Goal: Task Accomplishment & Management: Manage account settings

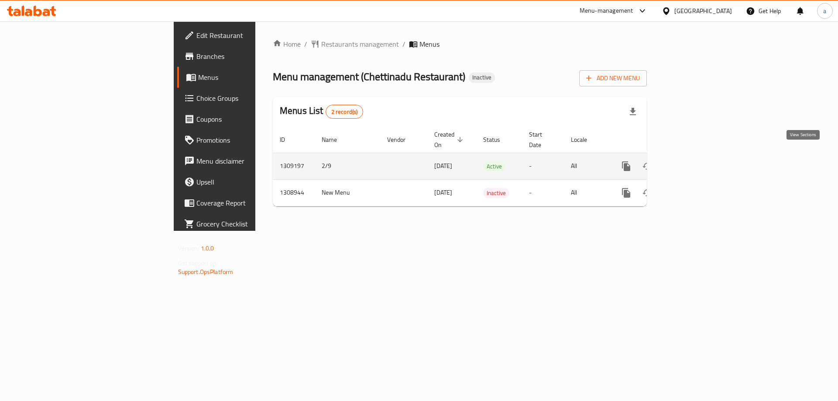
click at [700, 161] on link "enhanced table" at bounding box center [689, 166] width 21 height 21
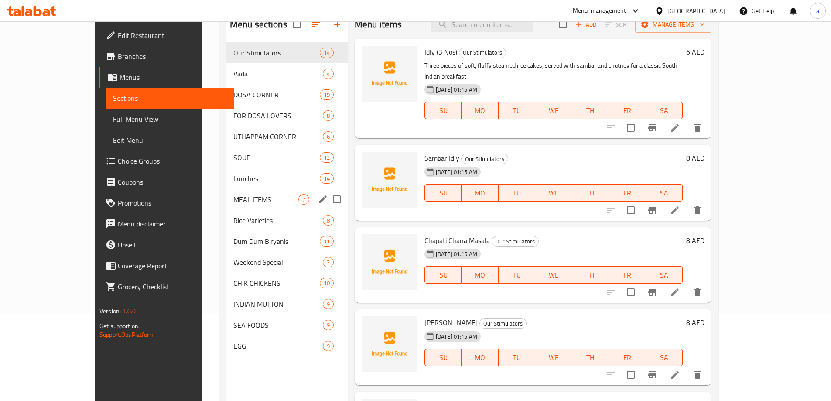
scroll to position [122, 0]
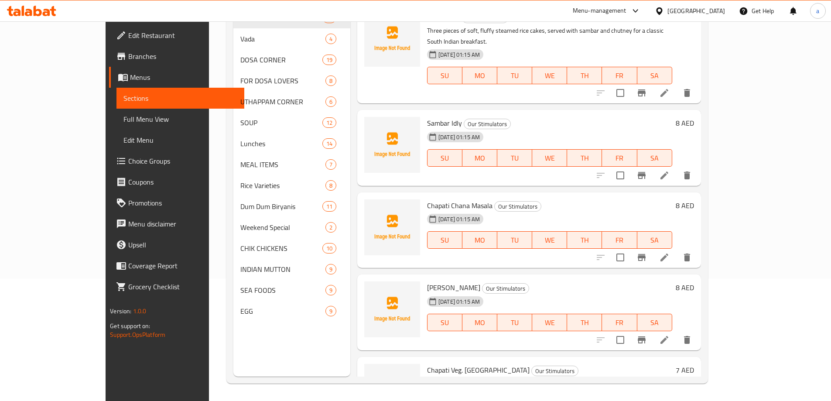
click at [233, 355] on div "Menu sections Our Stimulators 14 Vada 4 DOSA CORNER 19 FOR DOSA LOVERS 8 UTHAPP…" at bounding box center [291, 176] width 117 height 401
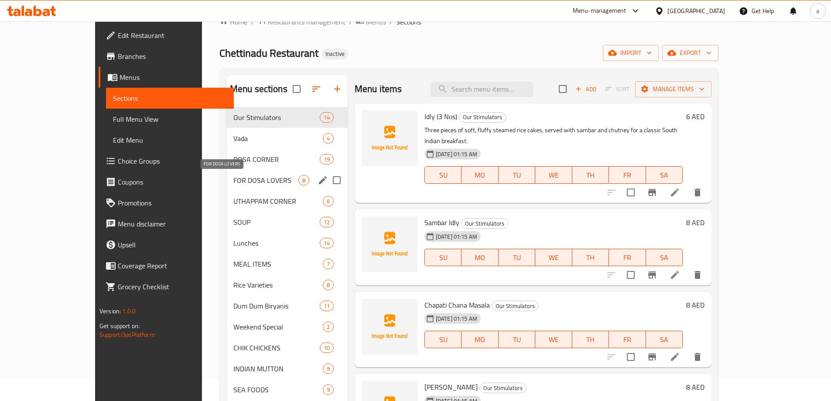
scroll to position [0, 0]
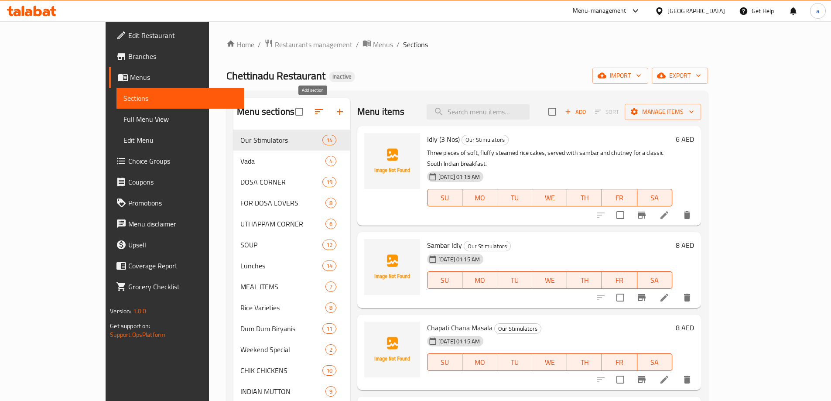
click at [329, 114] on button "button" at bounding box center [339, 111] width 21 height 21
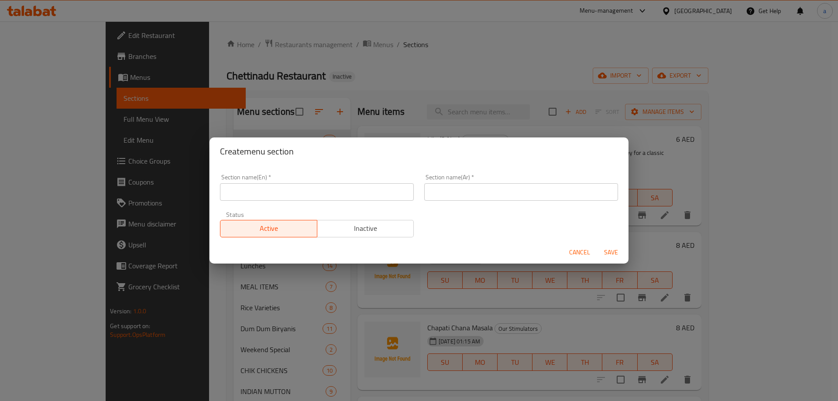
click at [293, 192] on input "text" at bounding box center [317, 191] width 194 height 17
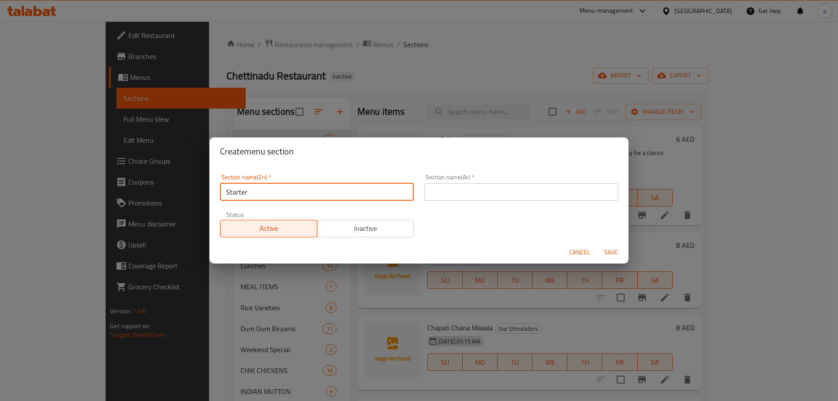
type input "Starter"
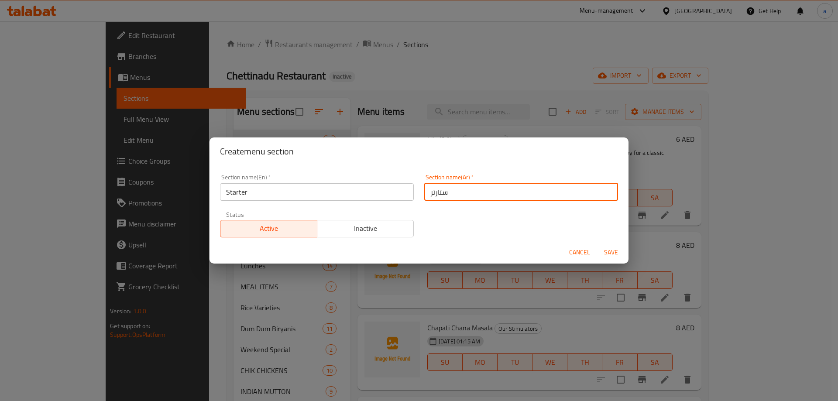
type input "ستارتر"
type button "0"
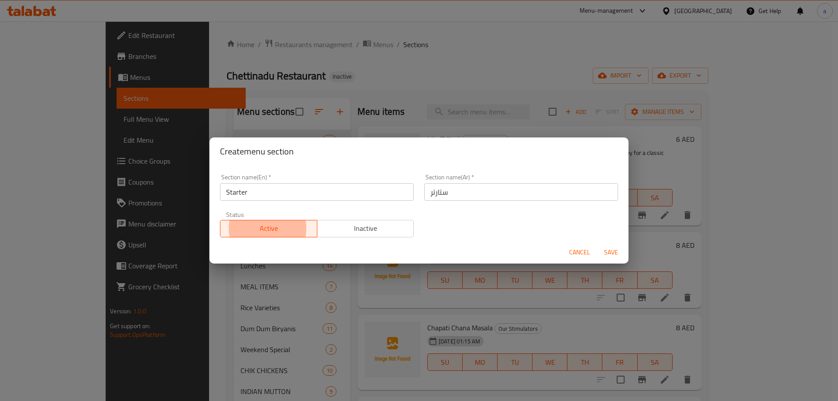
type button "1"
click at [597, 244] on button "Save" at bounding box center [611, 252] width 28 height 16
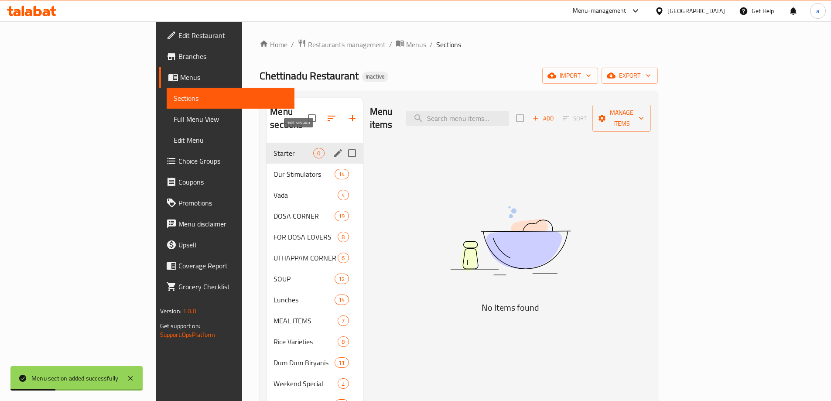
click at [333, 148] on icon "edit" at bounding box center [338, 153] width 10 height 10
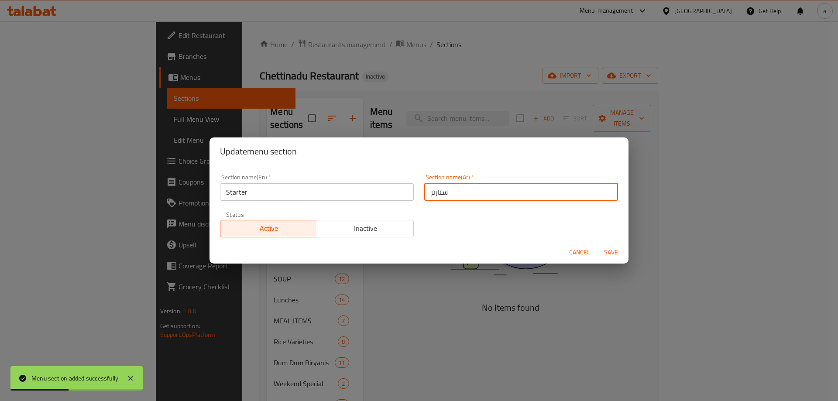
drag, startPoint x: 460, startPoint y: 196, endPoint x: 377, endPoint y: 197, distance: 83.4
click at [377, 197] on div "Section name(En)   * Starter Section name(En) * Section name(Ar)   * ستارتر Sec…" at bounding box center [419, 206] width 408 height 74
click at [619, 251] on span "Save" at bounding box center [611, 252] width 21 height 11
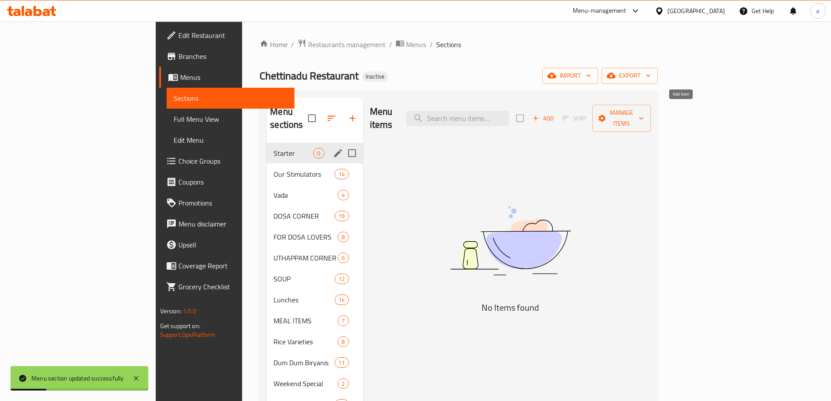
click at [555, 113] on span "Add" at bounding box center [544, 118] width 24 height 10
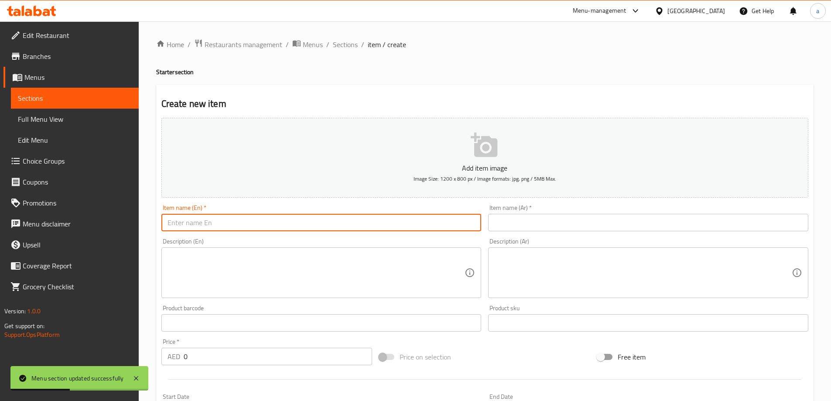
click at [303, 220] on input "text" at bounding box center [321, 222] width 320 height 17
type input "ؤ"
type input "Chicken 65"
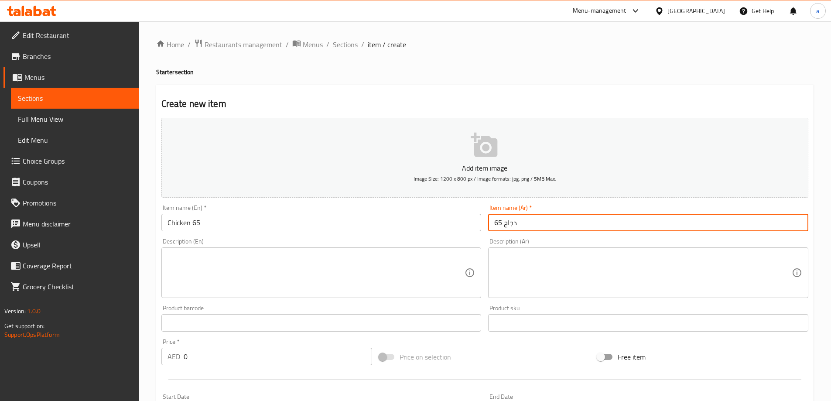
type input "دجاج 65"
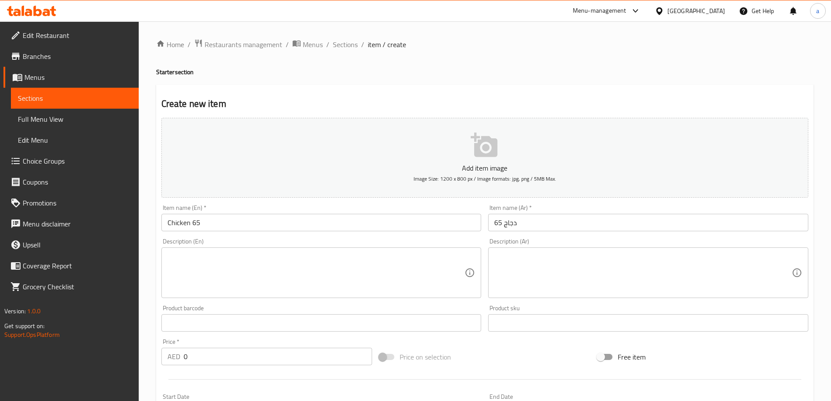
click at [215, 264] on textarea at bounding box center [317, 272] width 298 height 41
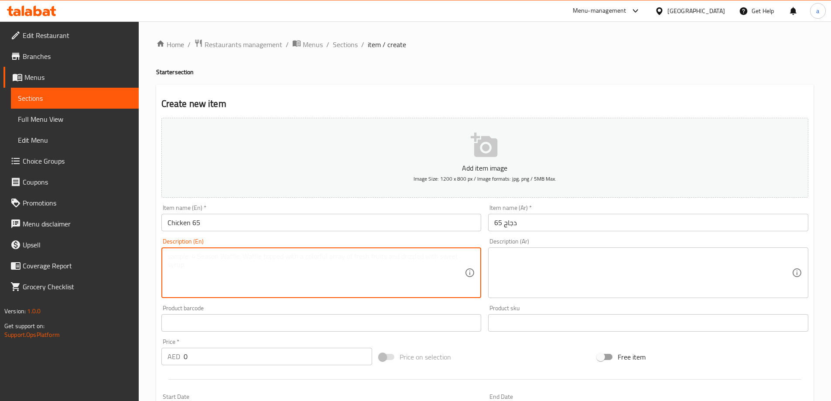
paste textarea "Spicy, deep-fried chicken pieces seasoned with a fiery blend of spices, offerin…"
type textarea "Spicy, deep-fried chicken pieces seasoned with a fiery blend of spices, offerin…"
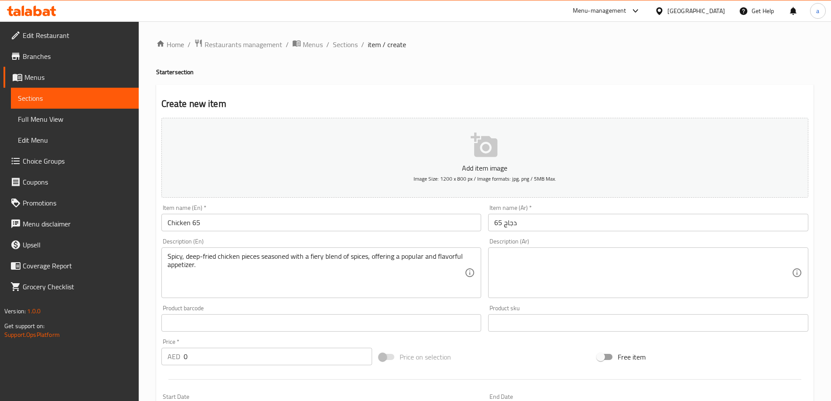
click at [501, 258] on textarea at bounding box center [643, 272] width 298 height 41
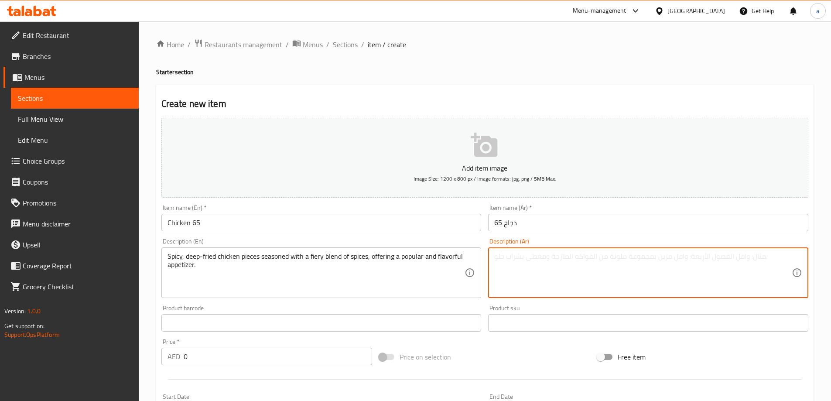
paste textarea "قطع دجاج حارة مقلية بعمق متبلة بمزيج حار من التوابل، تقدم مقبلات شهيرة ولذيذة."
drag, startPoint x: 609, startPoint y: 260, endPoint x: 617, endPoint y: 260, distance: 7.4
click at [617, 260] on textarea "قطع دجاج حارة مقلية بعمق متبلة بمزيج حار من التوابل، تقدم مقبلات شهيرة ولذيذة." at bounding box center [643, 272] width 298 height 41
type textarea "قطع دجاج حارة مقلية بعمق متبلة بمزيج فايري من التوابل، تقدم مقبلات شهيرة ولذيذة."
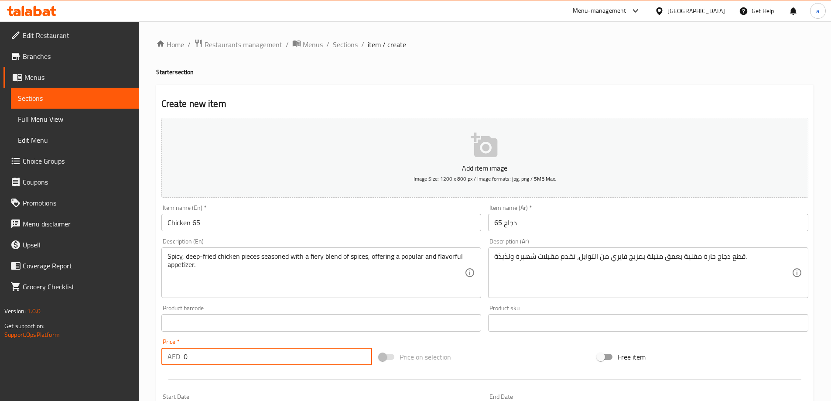
drag, startPoint x: 196, startPoint y: 356, endPoint x: 172, endPoint y: 365, distance: 25.1
click at [171, 364] on div "AED 0 Price *" at bounding box center [266, 356] width 211 height 17
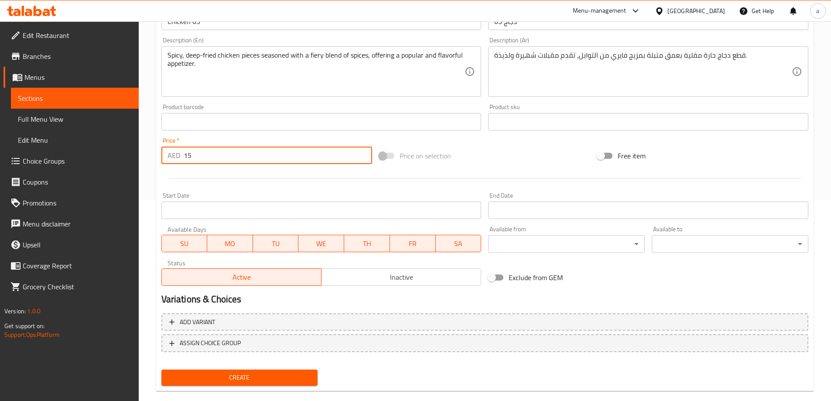
scroll to position [216, 0]
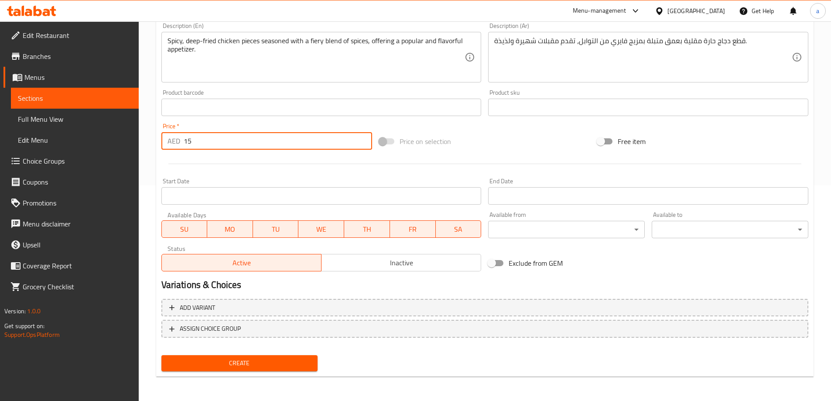
type input "15"
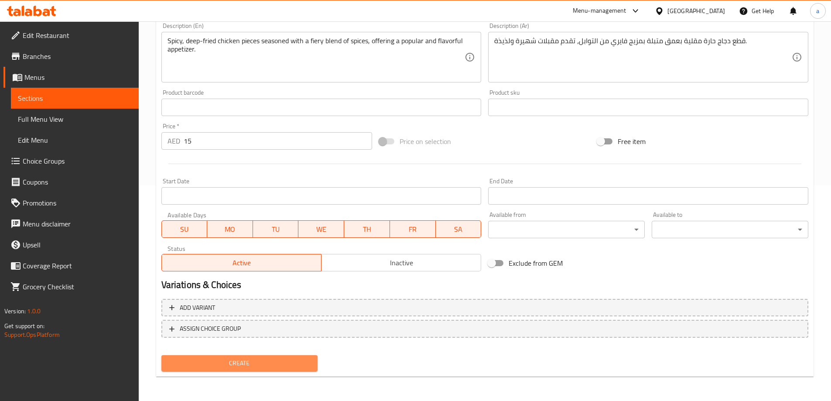
click at [238, 364] on span "Create" at bounding box center [239, 363] width 143 height 11
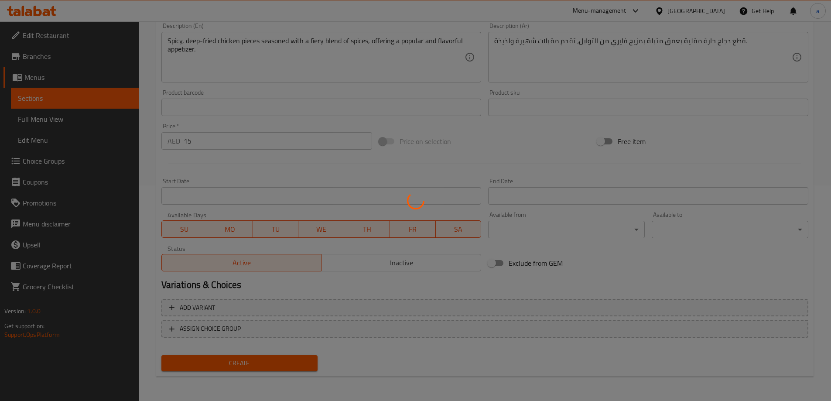
type input "0"
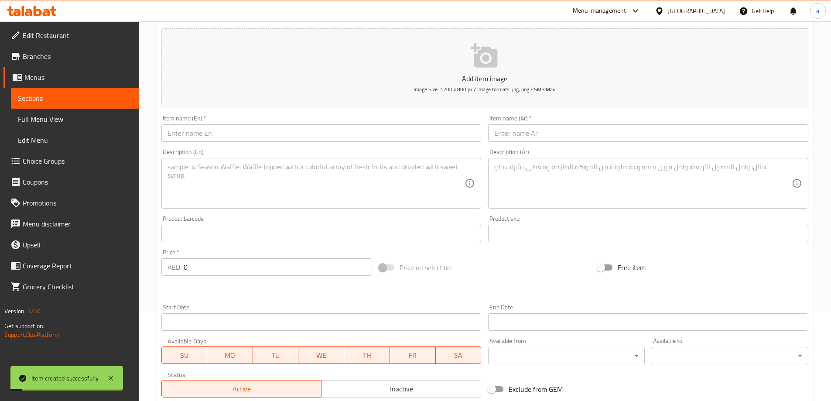
scroll to position [0, 0]
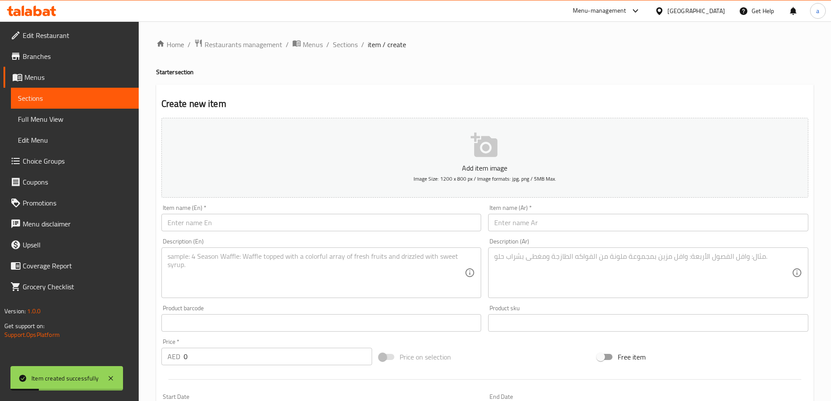
click at [265, 225] on input "text" at bounding box center [321, 222] width 320 height 17
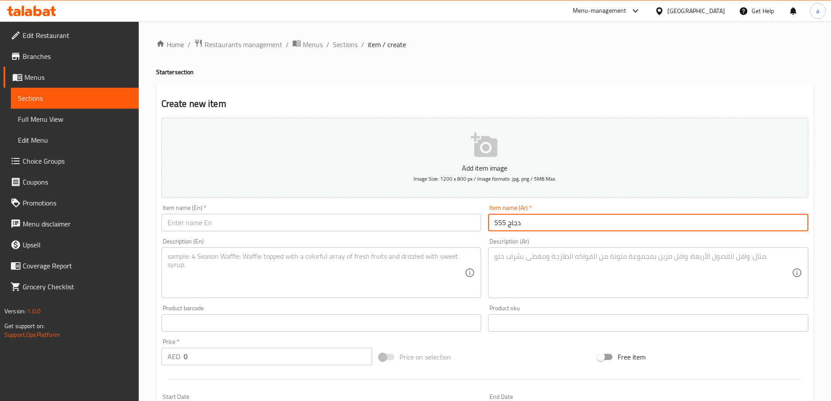
type input "دجاج 555"
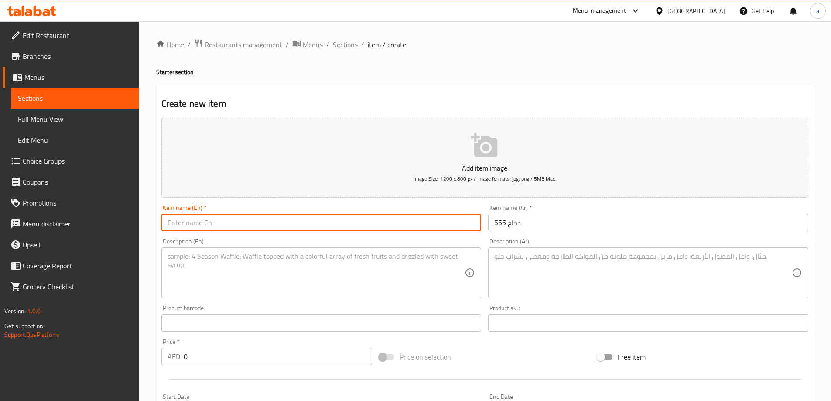
click at [265, 225] on input "text" at bounding box center [321, 222] width 320 height 17
type input "Chicken 555"
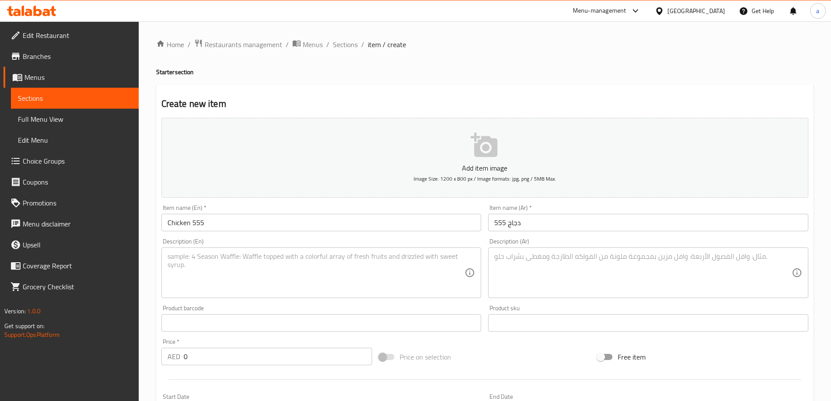
click at [278, 260] on textarea at bounding box center [317, 272] width 298 height 41
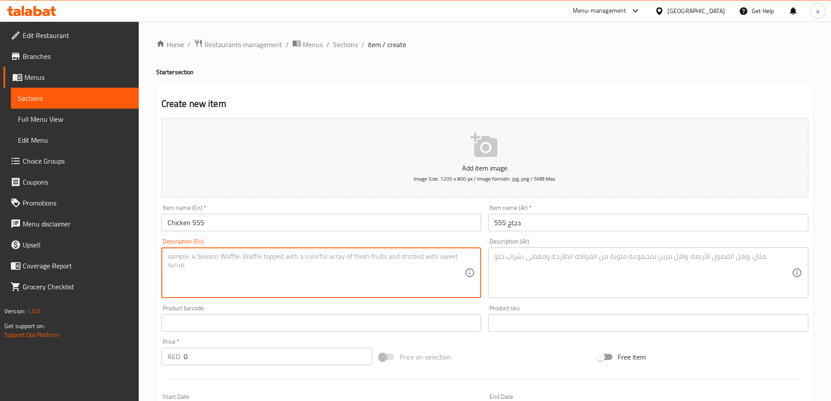
paste textarea "A spicy and flavorful chicken dish, likely a variation of Chicken 65, with a di…"
type textarea "A spicy and flavorful chicken dish, likely a variation of Chicken 65, with a di…"
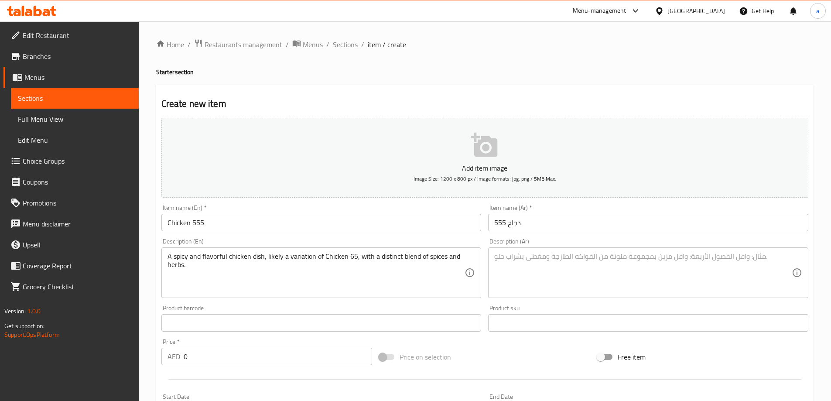
click at [527, 260] on textarea at bounding box center [643, 272] width 298 height 41
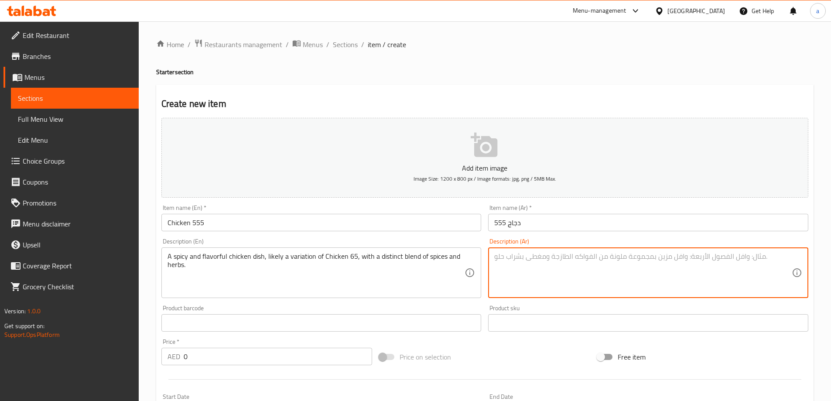
paste textarea "طبق دجاج حار ولذيذ، ربما يكون نوعاً مختلفاً من دجاج 65، مع مزيج مميز من التوابل…"
type textarea "طبق دجاج حار ولذيذ، ربما يكون نوعاً مختلفاً من دجاج 65، مع مزيج مميز من التوابل…"
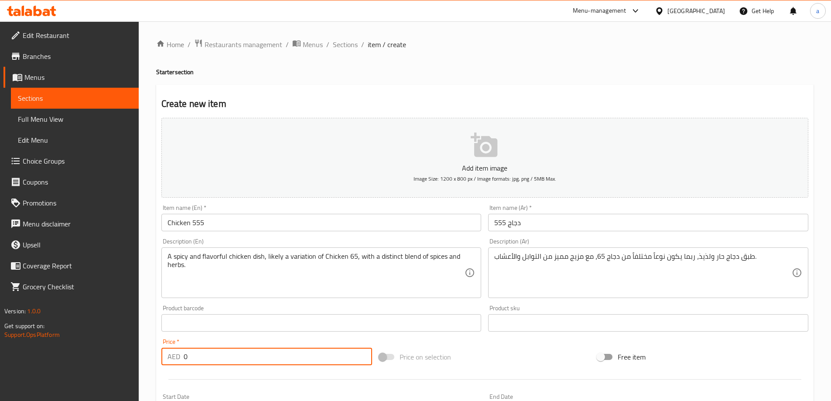
drag, startPoint x: 237, startPoint y: 355, endPoint x: 181, endPoint y: 362, distance: 55.9
click at [181, 362] on div "AED 0 Price *" at bounding box center [266, 356] width 211 height 17
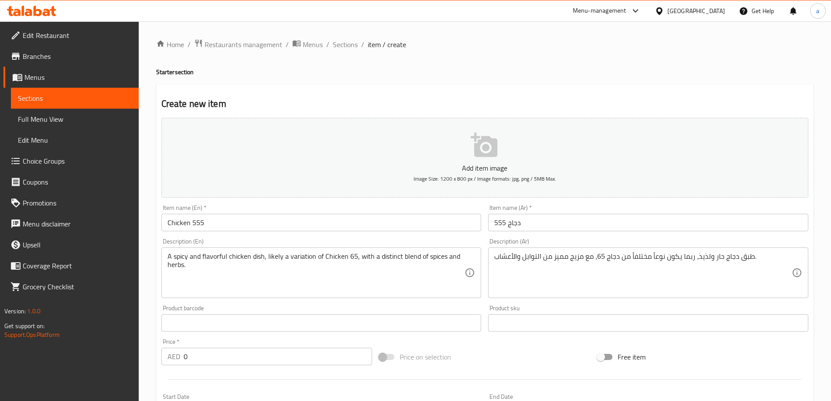
click at [191, 358] on input "0" at bounding box center [278, 356] width 189 height 17
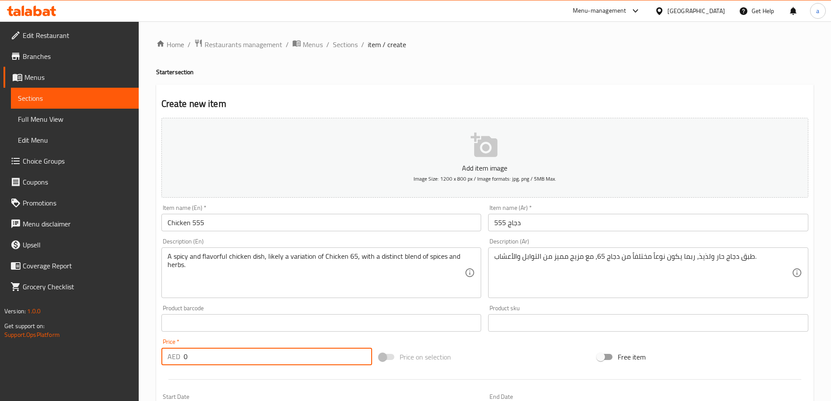
click at [191, 358] on input "0" at bounding box center [278, 356] width 189 height 17
type input "16"
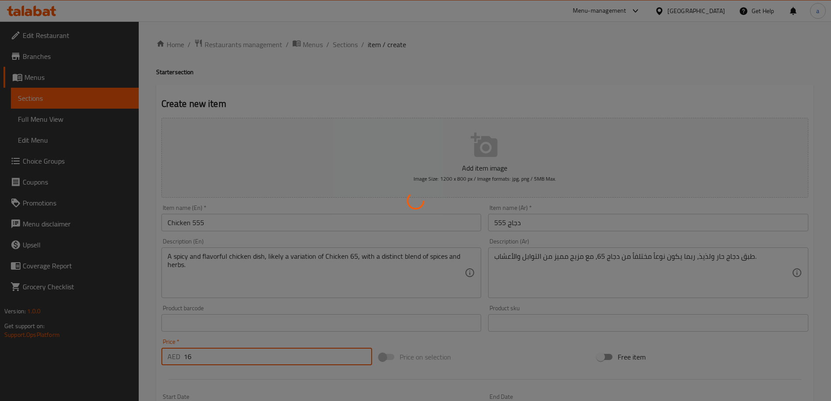
type input "0"
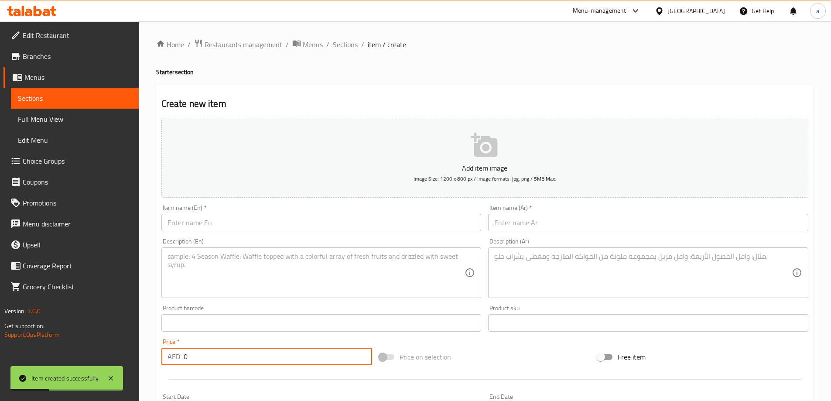
click at [32, 101] on span "Sections" at bounding box center [75, 98] width 114 height 10
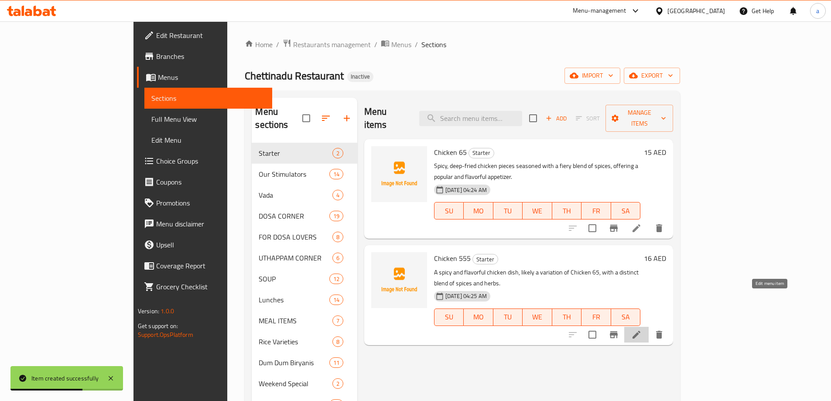
click at [642, 329] on icon at bounding box center [636, 334] width 10 height 10
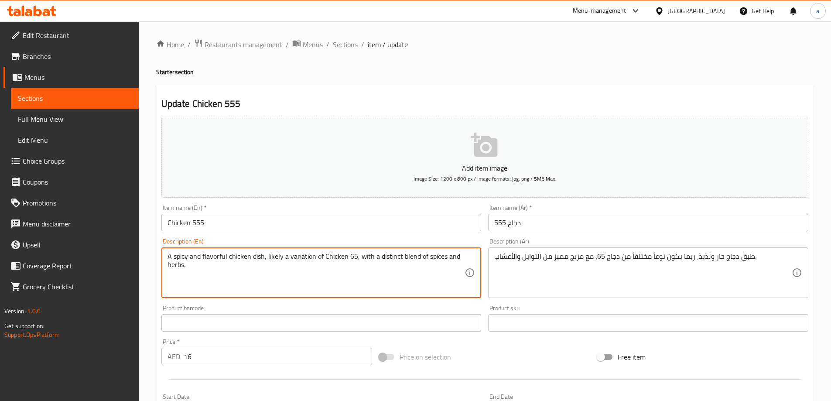
drag, startPoint x: 355, startPoint y: 257, endPoint x: 266, endPoint y: 257, distance: 89.0
drag, startPoint x: 460, startPoint y: 256, endPoint x: 292, endPoint y: 273, distance: 168.4
click at [292, 273] on textarea "A spicy and flavorful chicken dish, likely a variation of Chicken 65, with a di…" at bounding box center [317, 272] width 298 height 41
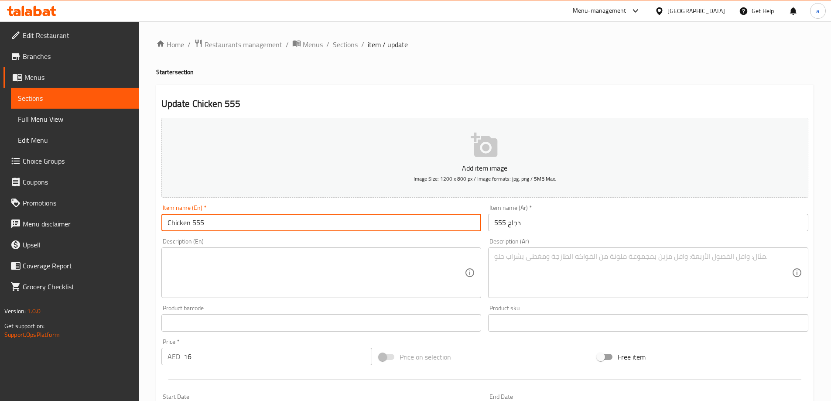
drag, startPoint x: 229, startPoint y: 227, endPoint x: 137, endPoint y: 227, distance: 92.1
click at [137, 227] on div "Edit Restaurant Branches Menus Sections Full Menu View Edit Menu Choice Groups …" at bounding box center [415, 318] width 831 height 595
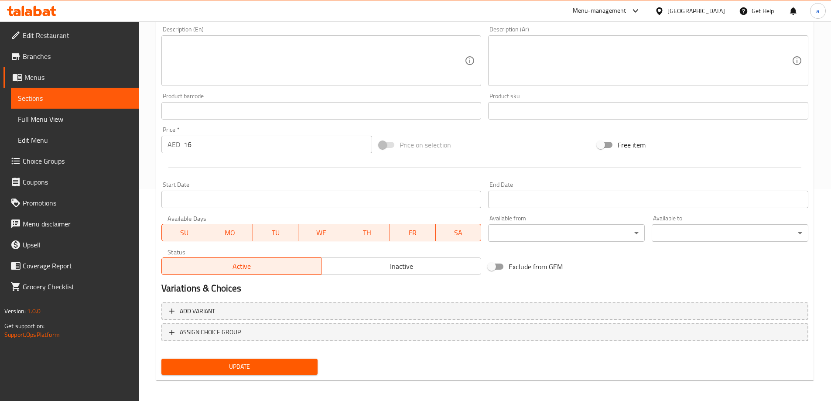
scroll to position [216, 0]
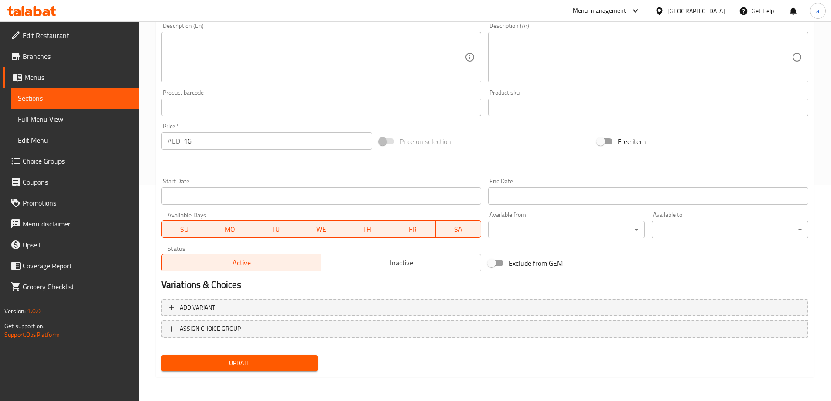
click at [273, 376] on div "Update Chicken 555 Add item image Image Size: 1200 x 800 px / Image formats: jp…" at bounding box center [485, 123] width 658 height 508
click at [272, 369] on span "Update" at bounding box center [239, 363] width 143 height 11
click at [261, 371] on button "Update" at bounding box center [239, 363] width 157 height 16
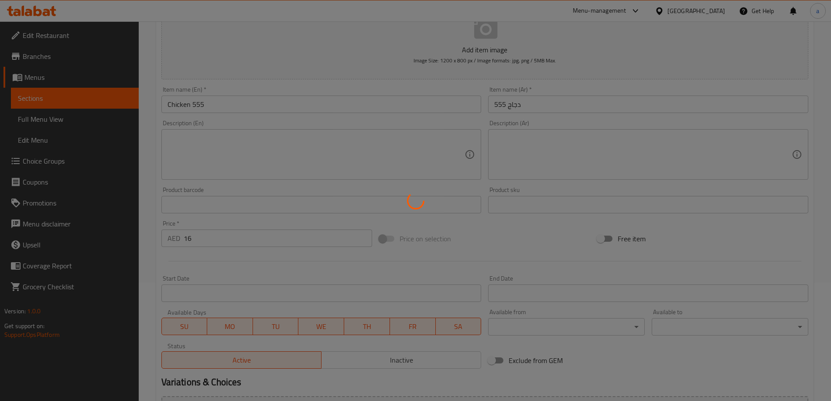
scroll to position [41, 0]
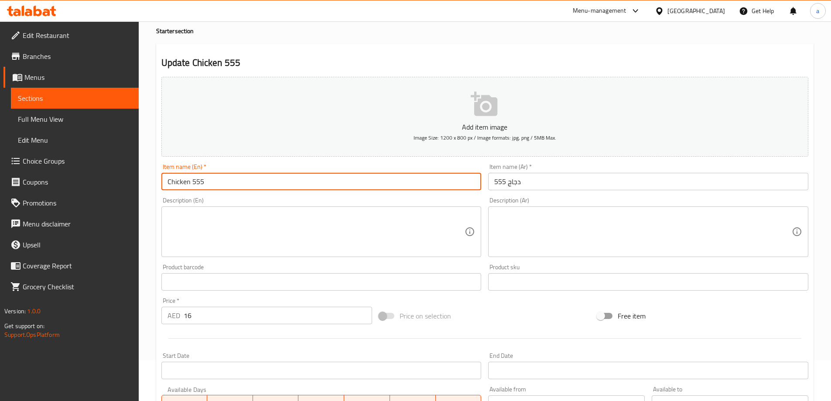
drag, startPoint x: 210, startPoint y: 182, endPoint x: 131, endPoint y: 181, distance: 79.4
click at [131, 181] on div "Edit Restaurant Branches Menus Sections Full Menu View Edit Menu Choice Groups …" at bounding box center [415, 277] width 831 height 595
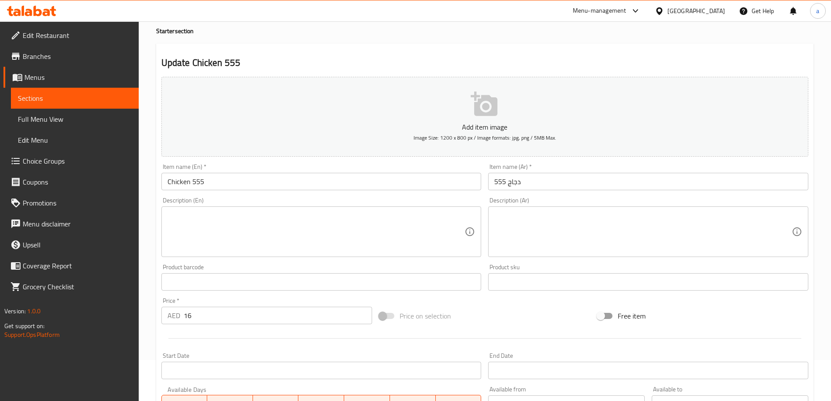
click at [308, 183] on input "Chicken 555" at bounding box center [321, 181] width 320 height 17
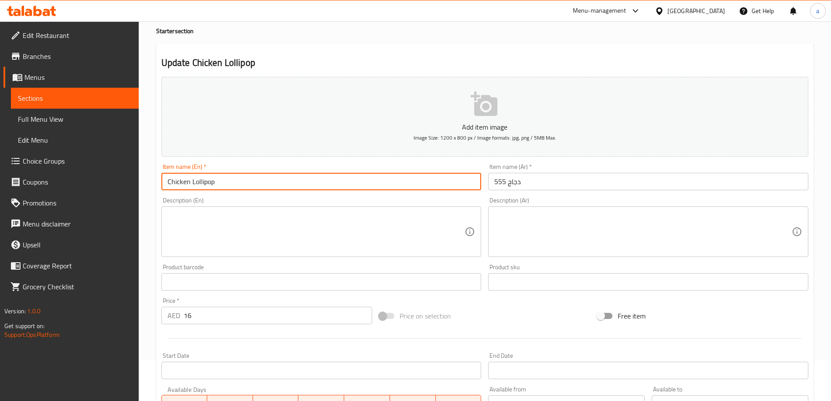
type input "Chicken Lollipop"
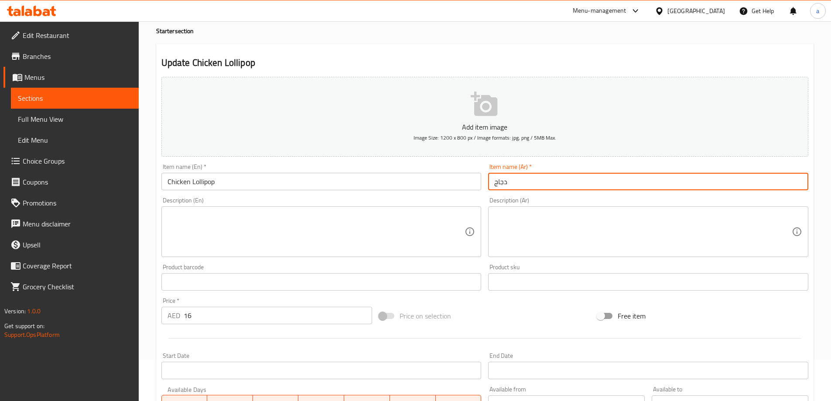
click at [531, 182] on input "دجاج" at bounding box center [648, 181] width 320 height 17
type input "دجاج [PERSON_NAME]"
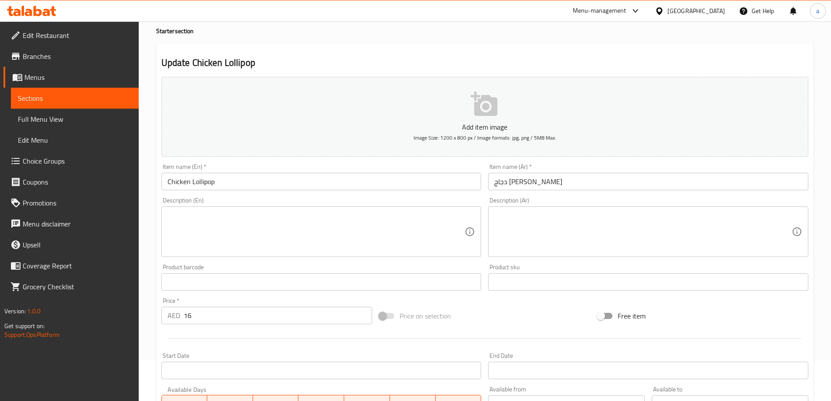
click at [256, 237] on textarea at bounding box center [317, 231] width 298 height 41
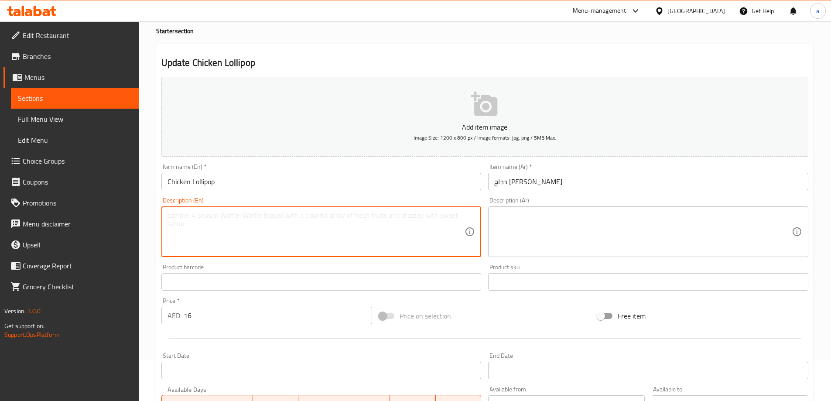
paste textarea "Crispy fried chicken drumettes, shaped like lollipops, seasoned and served with…"
type textarea "Crispy fried chicken drumettes, shaped like lollipops, seasoned and served with…"
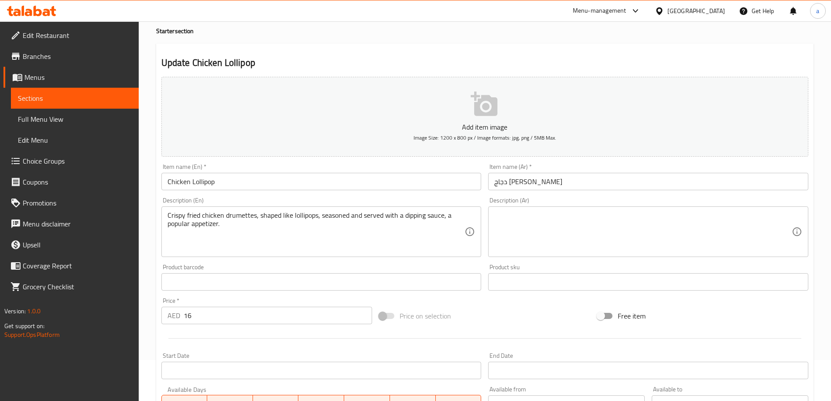
click at [529, 229] on textarea at bounding box center [643, 231] width 298 height 41
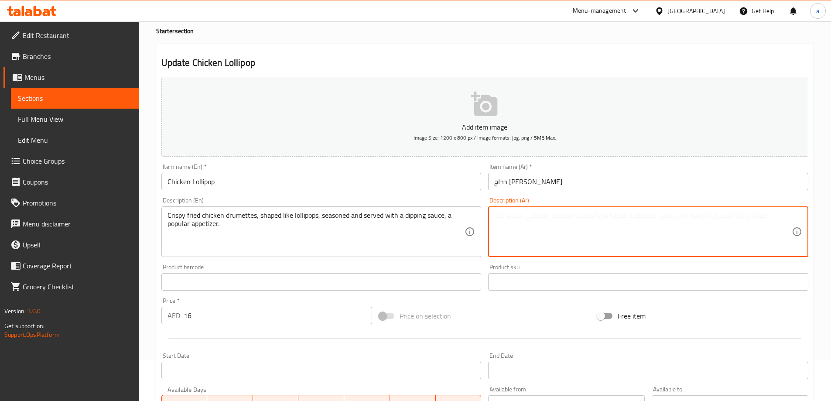
paste textarea "أفخاذ دجاج مقرمشة مقلية بعمق، على شكل مصاصات، متبلة وتقدم مع صلصة غمس، وهي مقبل…"
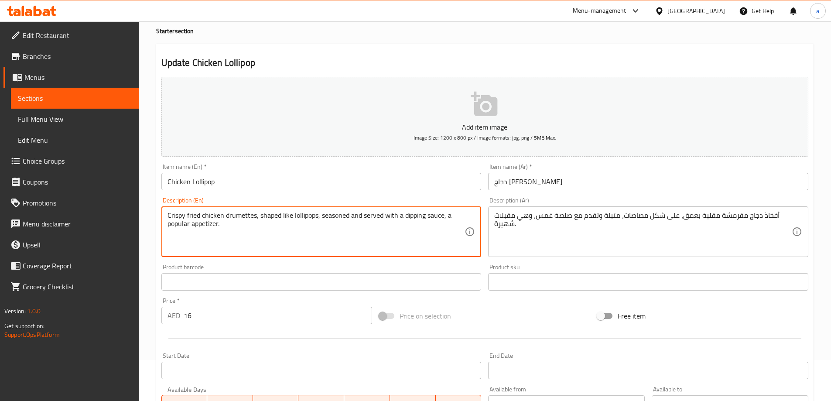
drag, startPoint x: 255, startPoint y: 216, endPoint x: 225, endPoint y: 221, distance: 30.1
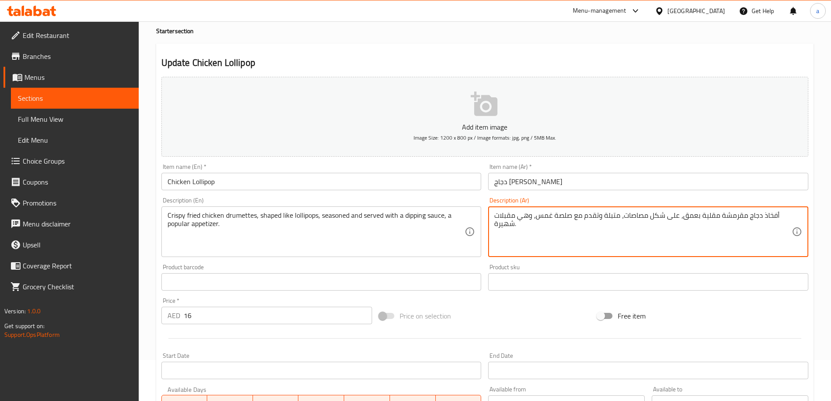
drag, startPoint x: 762, startPoint y: 216, endPoint x: 776, endPoint y: 219, distance: 15.0
click at [659, 216] on textarea "درامتس الدجاج المقرمشة المقلية بعمق، على شكل مصاصات، متبلة وتقدم مع صلصة غمس، و…" at bounding box center [643, 231] width 298 height 41
drag, startPoint x: 623, startPoint y: 216, endPoint x: 645, endPoint y: 220, distance: 22.6
click at [645, 220] on textarea "درامتس الدجاج المقرمشة المقلية، على شكل مصاصات، متبلة وتقدم مع صلصة غمس، وهي مق…" at bounding box center [643, 231] width 298 height 41
type textarea "درامتس الدجاج المقرمشة المقلية، على شكل [PERSON_NAME]، متبلة وتقدم مع صوص غمس، …"
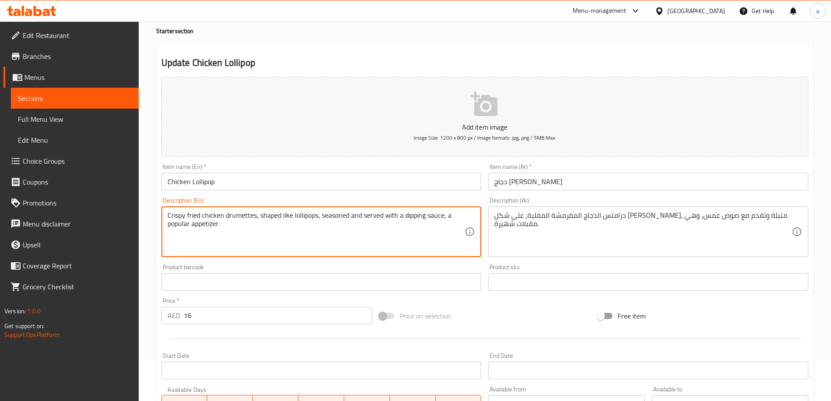
drag, startPoint x: 405, startPoint y: 218, endPoint x: 444, endPoint y: 220, distance: 38.4
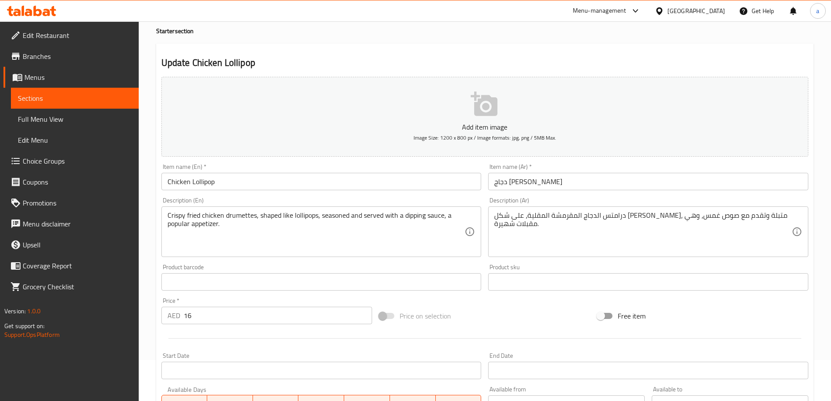
scroll to position [216, 0]
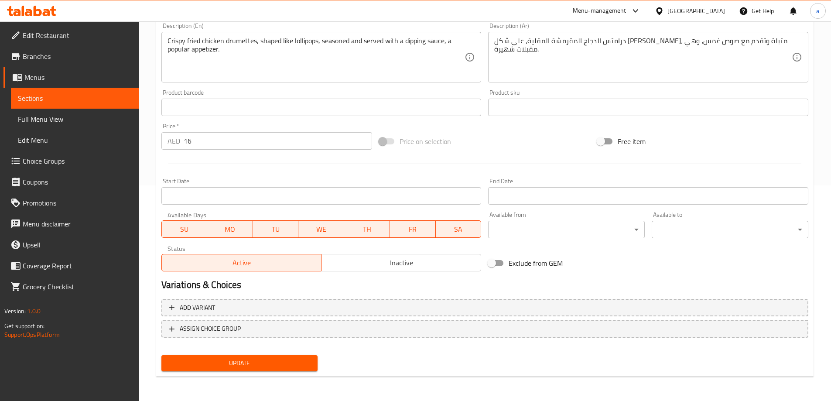
click at [244, 360] on span "Update" at bounding box center [239, 363] width 143 height 11
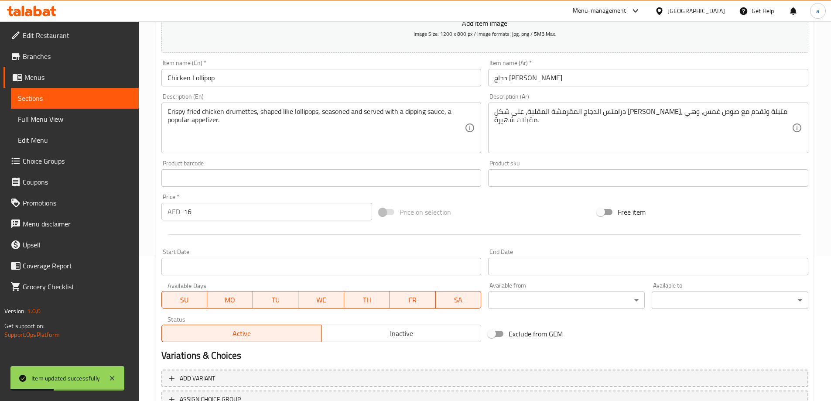
scroll to position [41, 0]
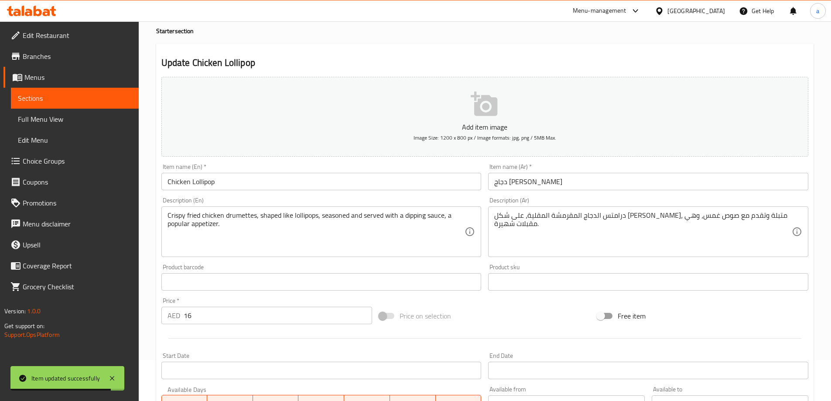
click at [55, 98] on span "Sections" at bounding box center [75, 98] width 114 height 10
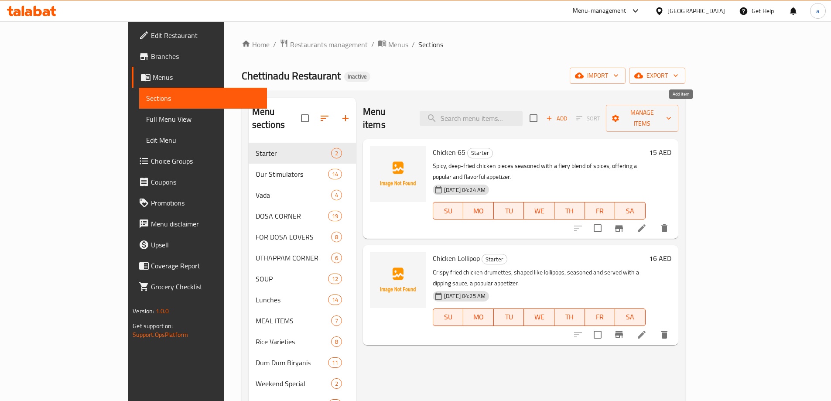
click at [553, 115] on icon "button" at bounding box center [550, 118] width 8 height 8
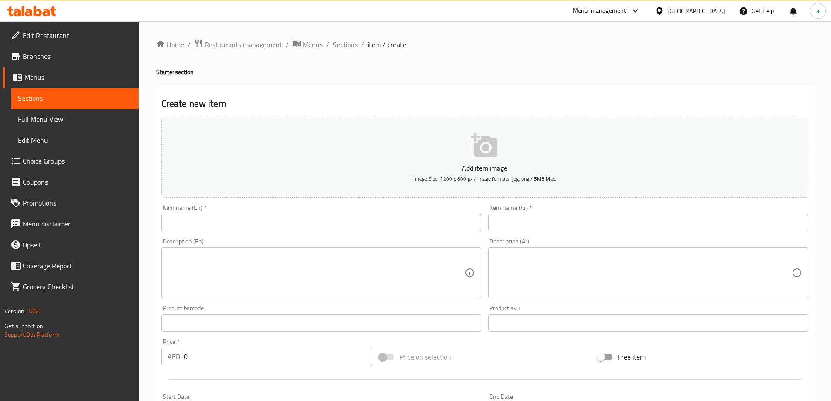
click at [338, 220] on input "text" at bounding box center [321, 222] width 320 height 17
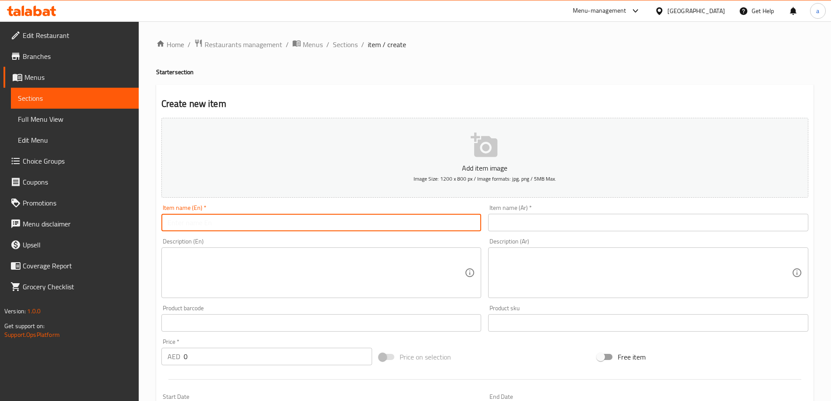
type input "ؤ"
type input "Chicken 555"
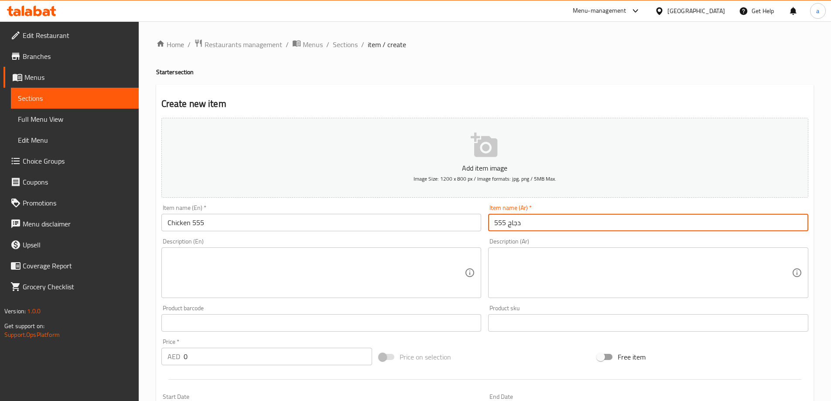
type input "دجاج 555"
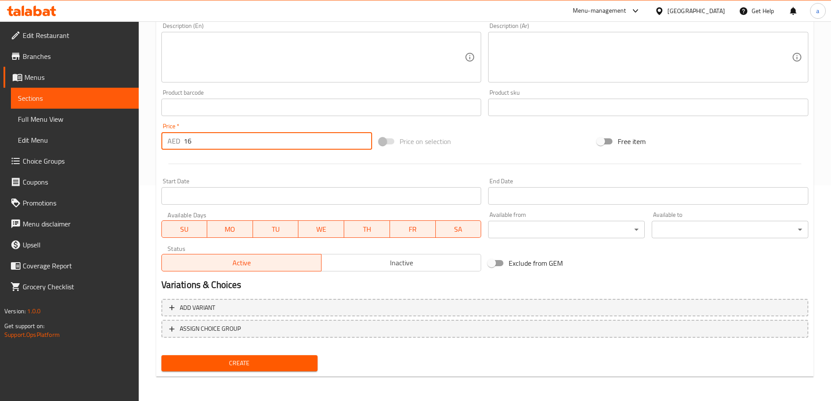
type input "16"
click at [280, 363] on span "Create" at bounding box center [239, 363] width 143 height 11
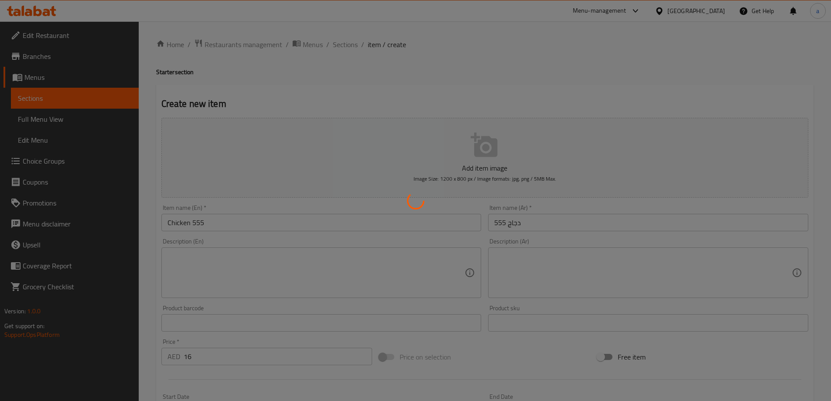
type input "0"
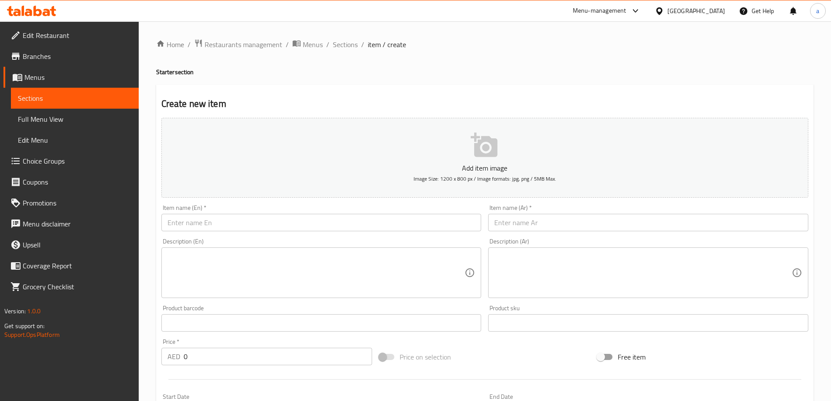
click at [352, 217] on input "text" at bounding box center [321, 222] width 320 height 17
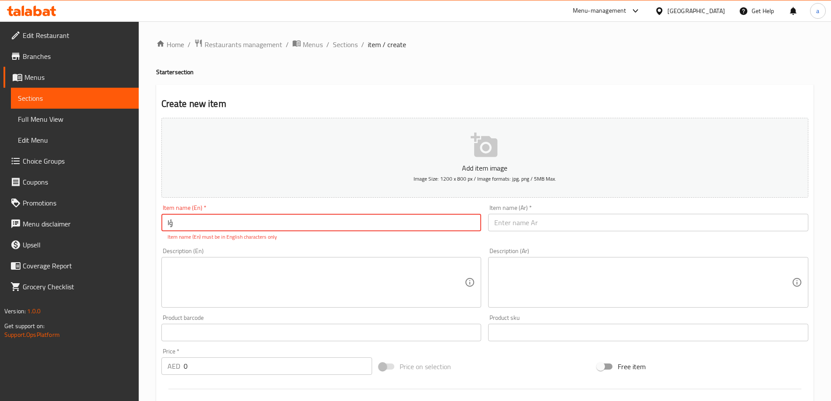
type input "ؤ"
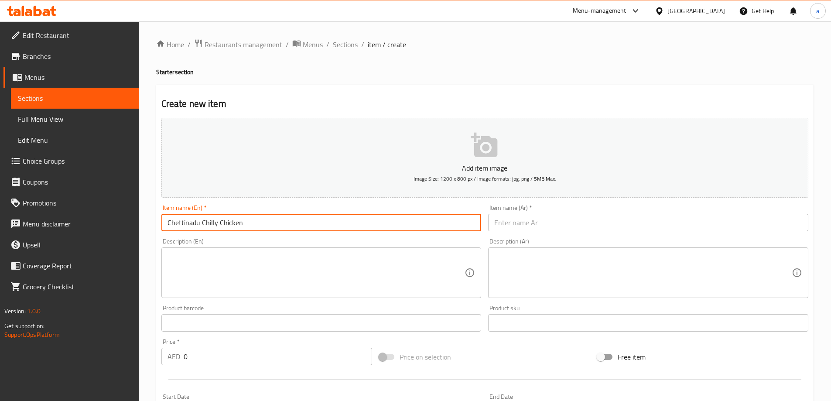
type input "Chettinadu Chilly Chicken"
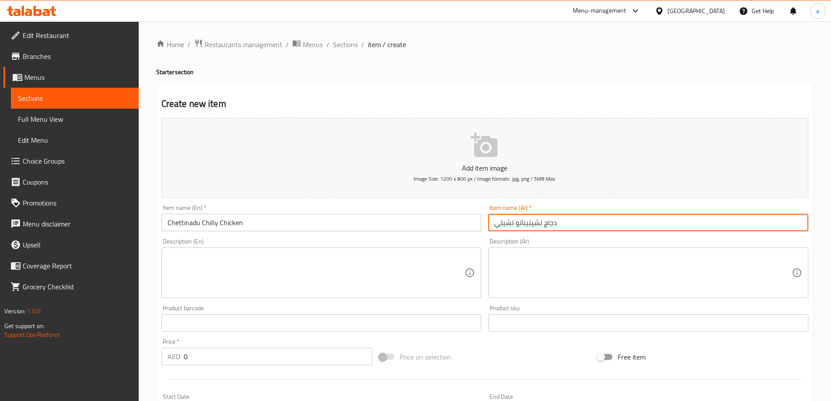
type input "دجاج تشيتيناتو تشيلي"
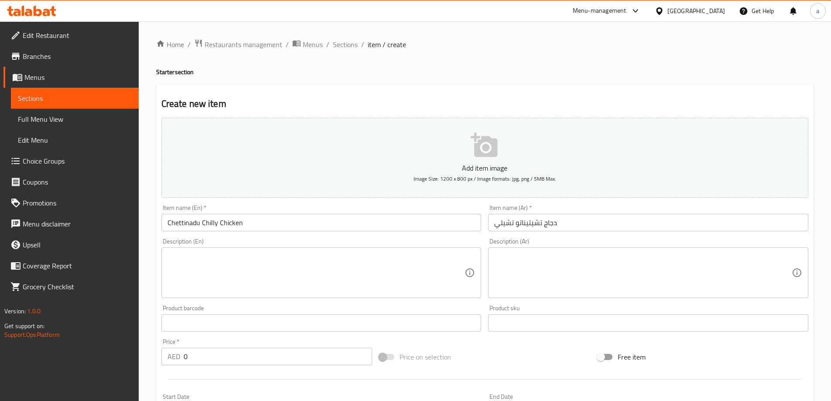
click at [266, 260] on textarea at bounding box center [317, 272] width 298 height 41
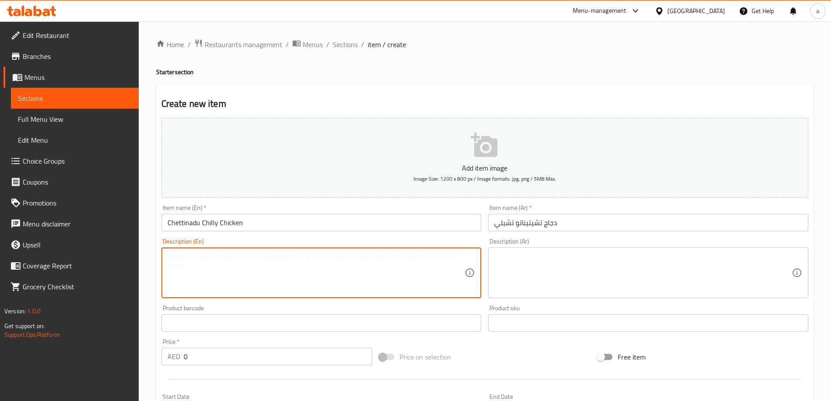
paste textarea "Tender chicken pieces seasoned with a distinctive Chettinadu spice blend, cooke…"
type textarea "Tender chicken pieces seasoned with a distinctive Chettinadu spice blend, cooke…"
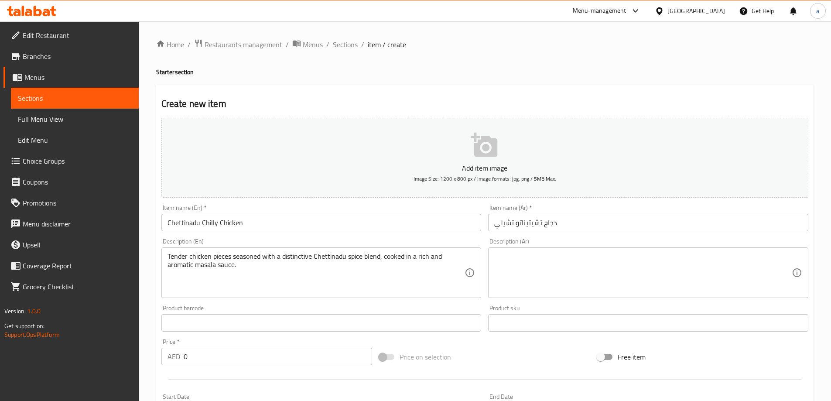
click at [557, 274] on textarea at bounding box center [643, 272] width 298 height 41
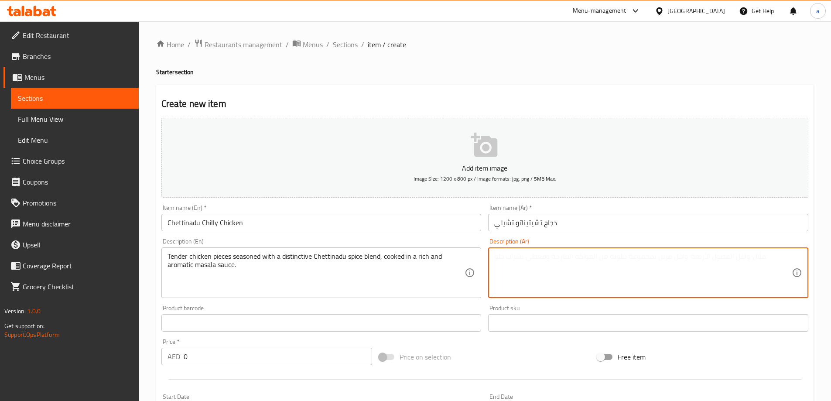
paste textarea "قطع دجاج طرية متبلة بـمزيج توابل شيتيناد المميز، مطبوخة في صلصة مسالا غنية وعطر…"
click at [568, 274] on textarea "قطع دجاج طرية متبلة بـمزيج توابل شيتيناد المميز، مطبوخة في صلصة مسالا غنية وعطر…" at bounding box center [643, 272] width 298 height 41
click at [629, 259] on textarea "قطع دجاج طرية متبلة بـمزيج توابل شيتيناد المميز، مطبوخة في صلصة مسالا غنية وعطر…" at bounding box center [643, 272] width 298 height 41
click at [631, 256] on textarea "قطع دجاج طرية متبلة بـمزيج توابل شيتيناد المميز، مطبوخة في صلصة مسالا غنية وعطر…" at bounding box center [643, 272] width 298 height 41
type textarea "قطع دجاج طرية متبلة بـمزيج توابل شيتينادو المميز، مطبوخة في صوص مسالا غنية وعطر…"
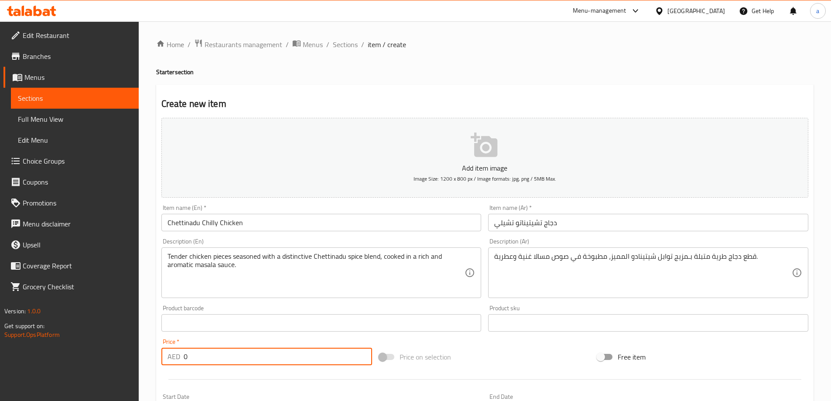
drag, startPoint x: 196, startPoint y: 356, endPoint x: 177, endPoint y: 355, distance: 18.8
click at [177, 355] on div "AED 0 Price *" at bounding box center [266, 356] width 211 height 17
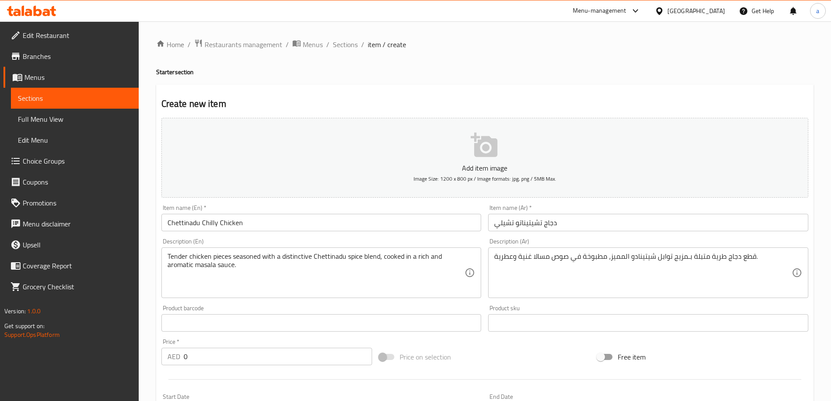
click at [206, 355] on input "0" at bounding box center [278, 356] width 189 height 17
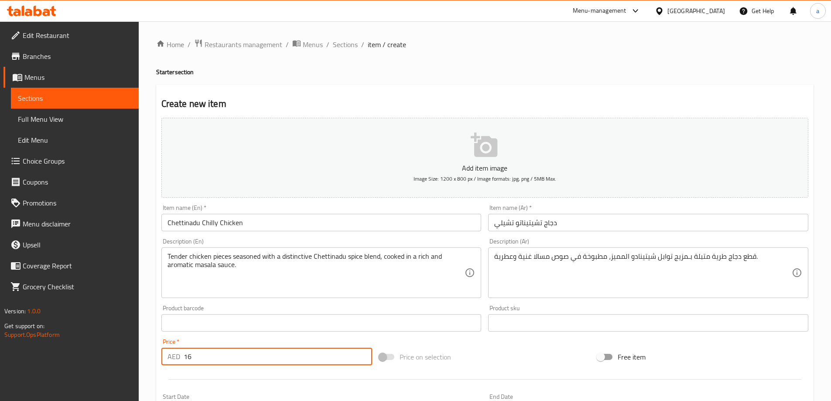
type input "16"
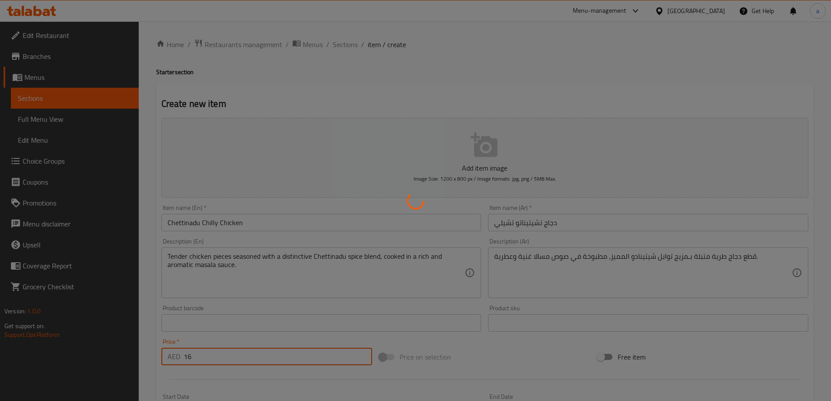
type input "0"
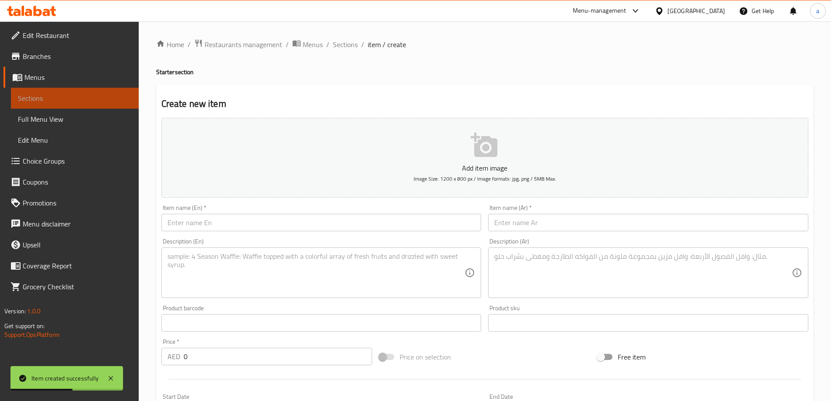
click at [42, 93] on span "Sections" at bounding box center [75, 98] width 114 height 10
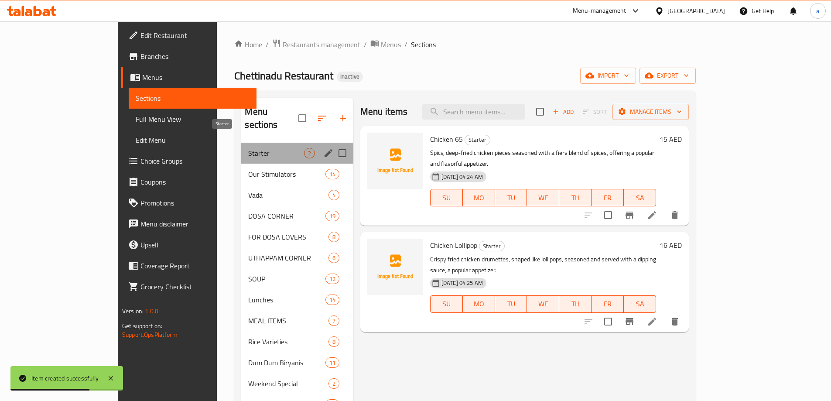
click at [248, 148] on span "Starter" at bounding box center [275, 153] width 55 height 10
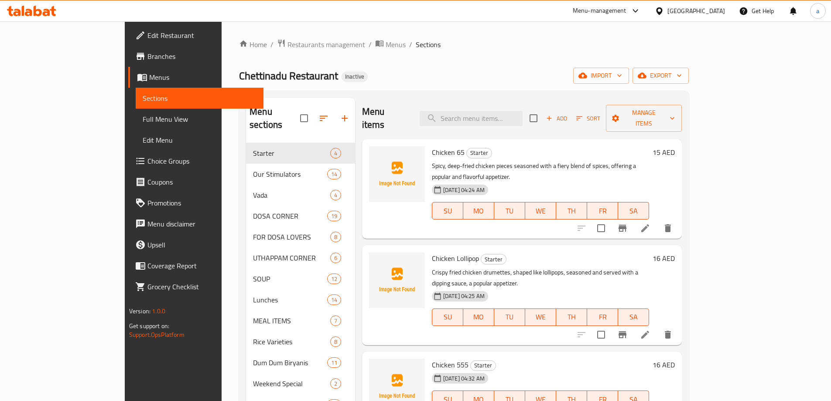
click at [569, 113] on span "Add" at bounding box center [557, 118] width 24 height 10
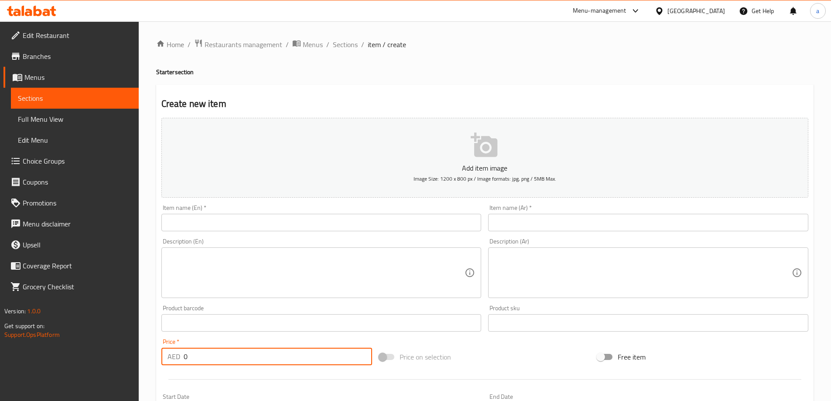
drag, startPoint x: 212, startPoint y: 348, endPoint x: 183, endPoint y: 353, distance: 28.8
click at [184, 353] on input "0" at bounding box center [278, 356] width 189 height 17
type input "19"
click at [226, 227] on input "text" at bounding box center [321, 222] width 320 height 17
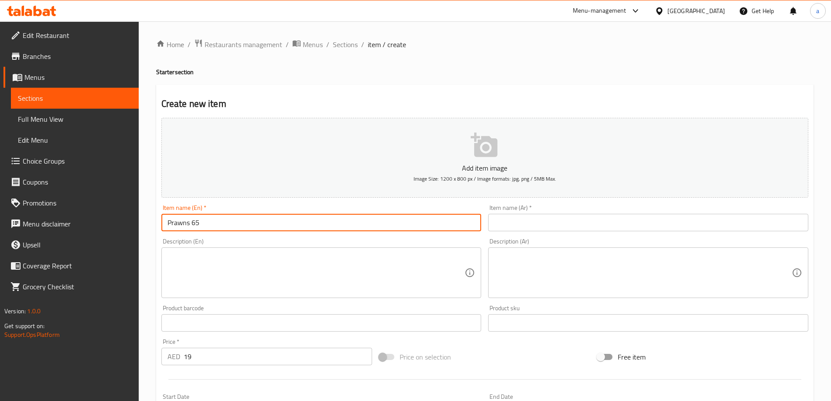
type input "Prawns 65"
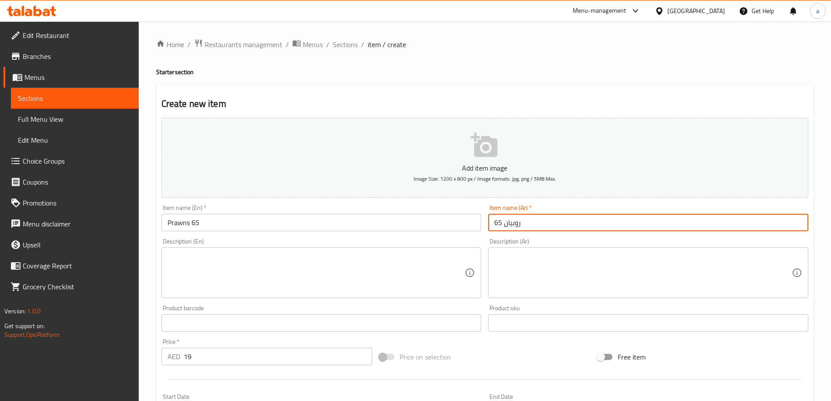
type input "روبيان 65"
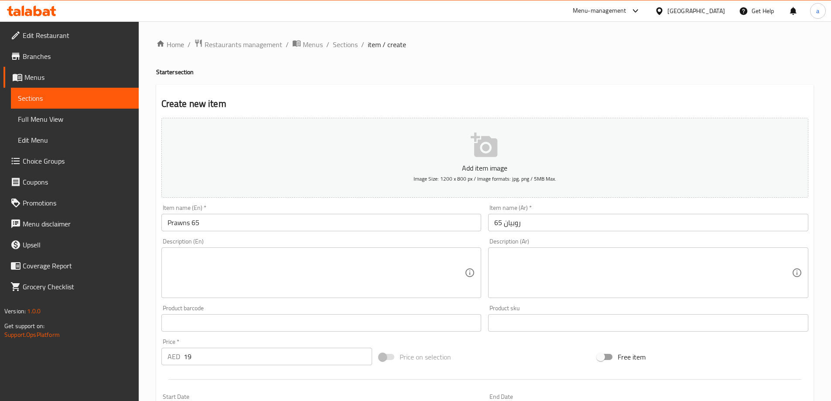
click at [213, 258] on textarea at bounding box center [317, 272] width 298 height 41
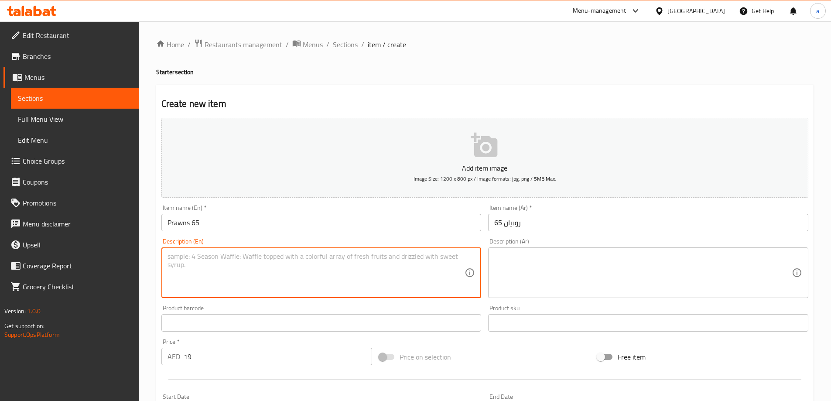
paste textarea "Spicy, deep-fried prawns seasoned with a fiery blend of spices, offering a popu…"
type textarea "Spicy, deep-fried prawns seasoned with a fiery blend of spices, offering a popu…"
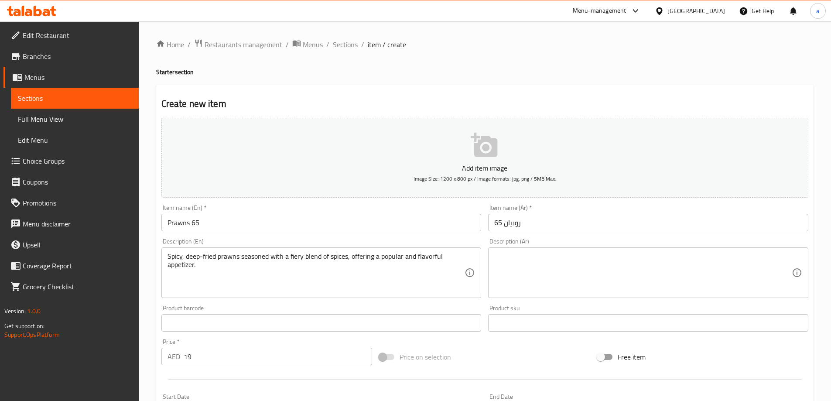
click at [547, 262] on textarea at bounding box center [643, 272] width 298 height 41
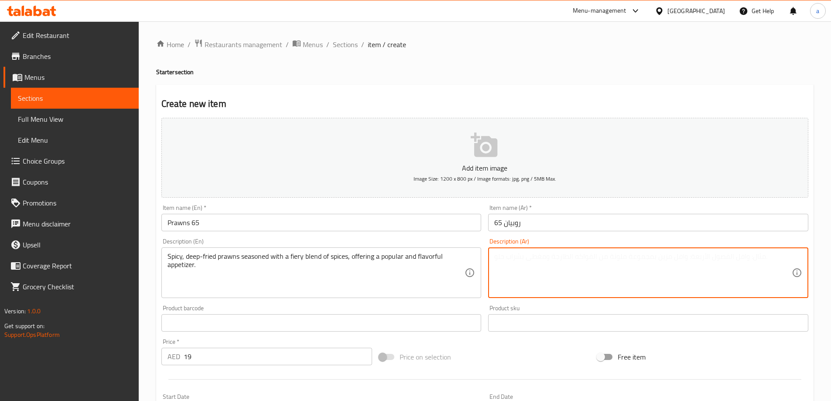
paste textarea "جمبري حار مقلي بعمق متبل بمزيج حار من التوابل، يقدم مقبلات شهيرة ولذيذة."
drag, startPoint x: 607, startPoint y: 261, endPoint x: 617, endPoint y: 261, distance: 9.6
click at [617, 261] on textarea "جمبري حار مقلي بعمق متبل بمزيج حار من التوابل، يقدم مقبلات شهيرة ولذيذة." at bounding box center [643, 272] width 298 height 41
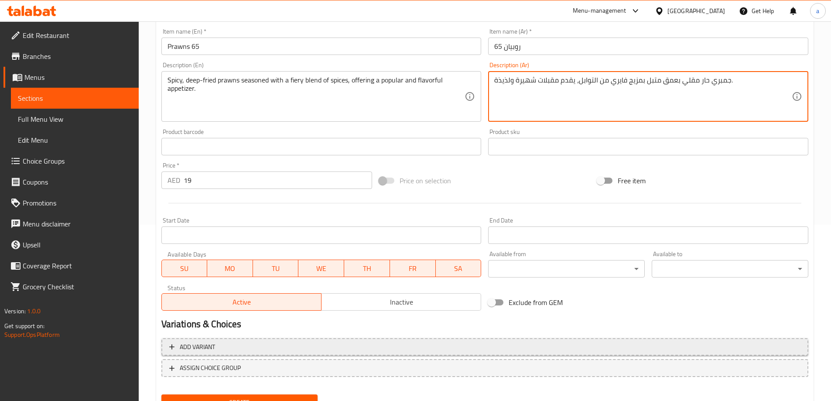
scroll to position [216, 0]
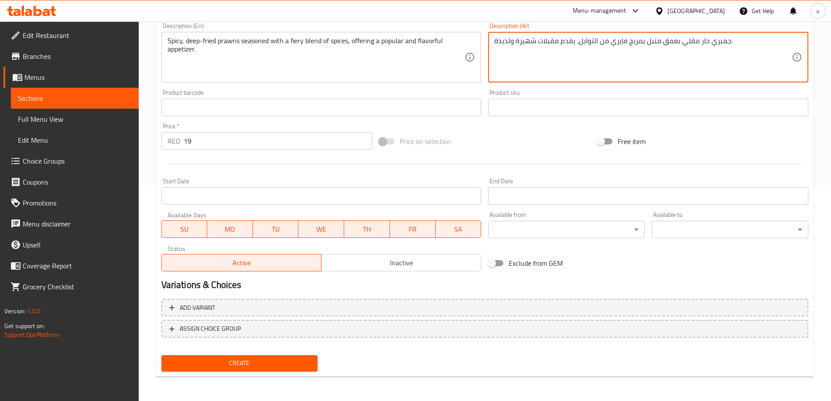
type textarea "جمبري حار مقلي بعمق متبل بمزيج فايري من التوابل، يقدم مقبلات شهيرة ولذيذة."
click at [259, 364] on span "Create" at bounding box center [239, 363] width 143 height 11
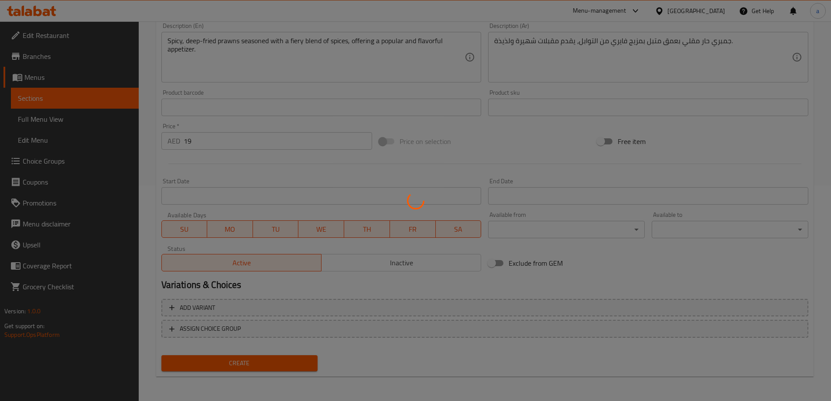
type input "0"
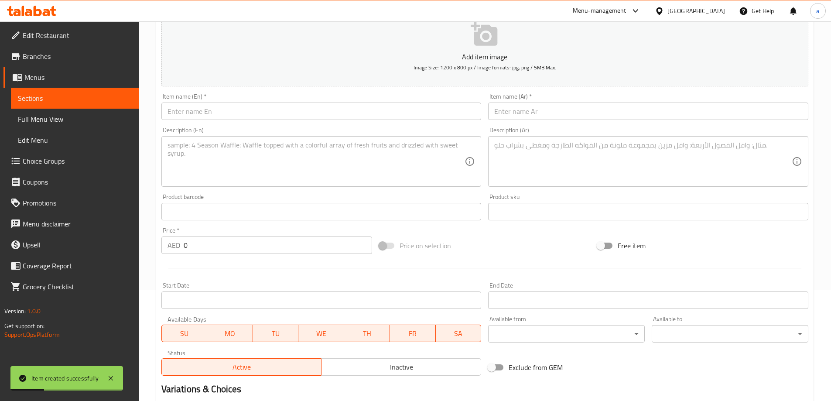
scroll to position [0, 0]
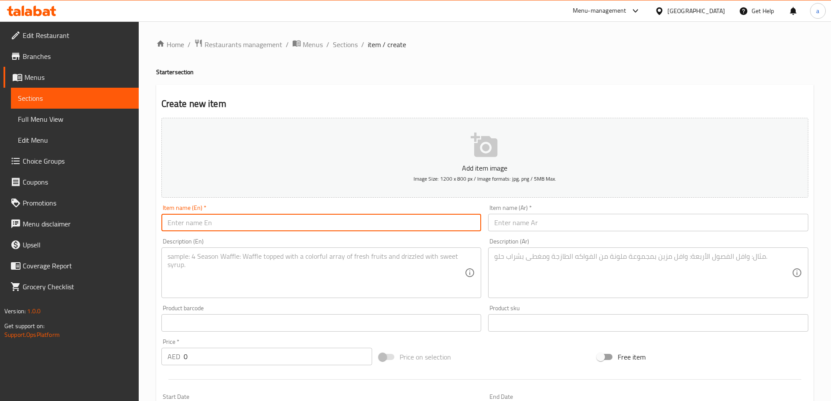
click at [324, 219] on input "text" at bounding box center [321, 222] width 320 height 17
type input "ا"
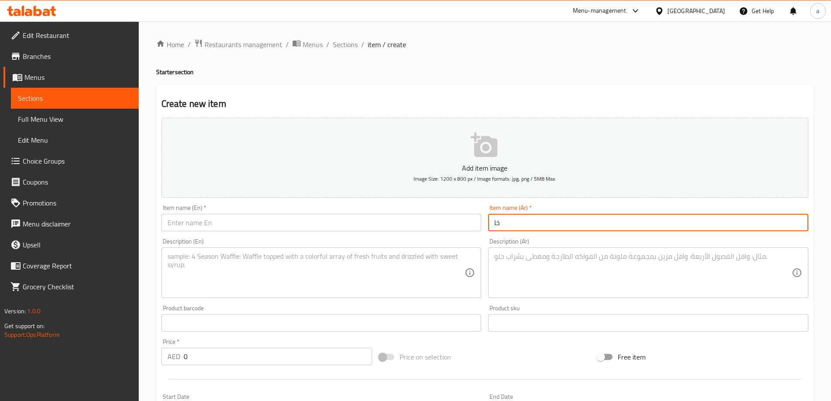
type input "خ"
type input "ه"
type input "سمك هامور 65"
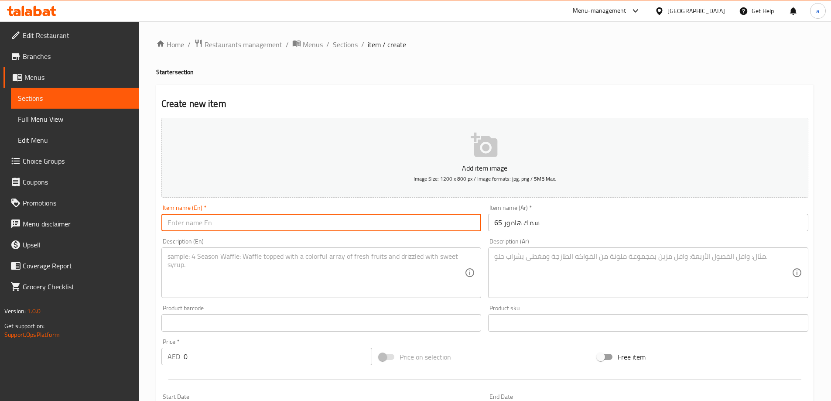
click at [464, 221] on input "text" at bounding box center [321, 222] width 320 height 17
type input "Hamoor Fish 65"
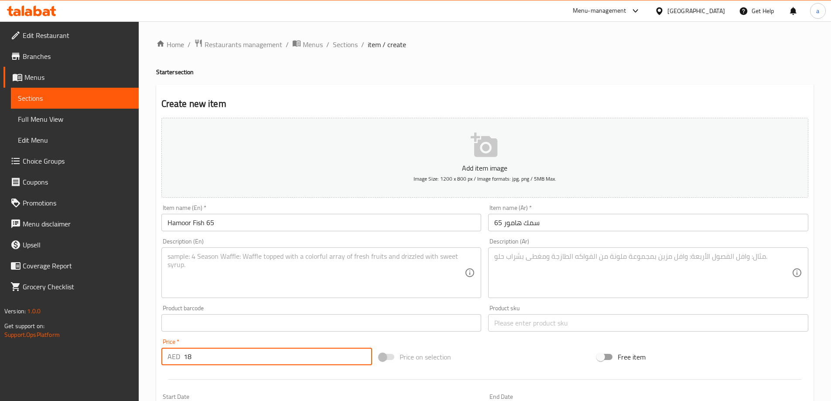
type input "18"
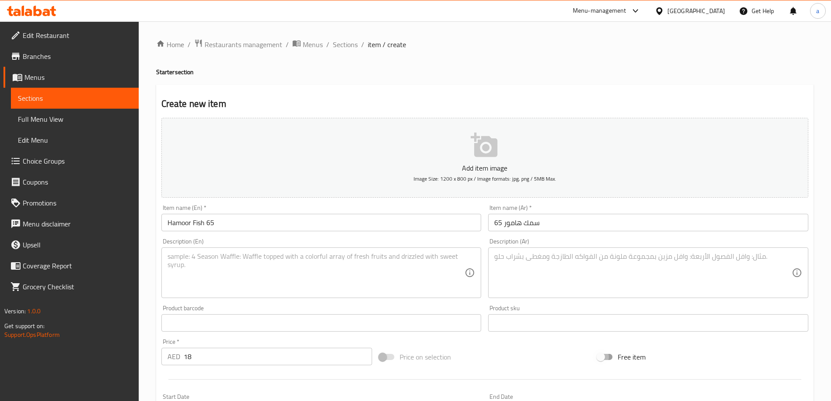
scroll to position [211, 0]
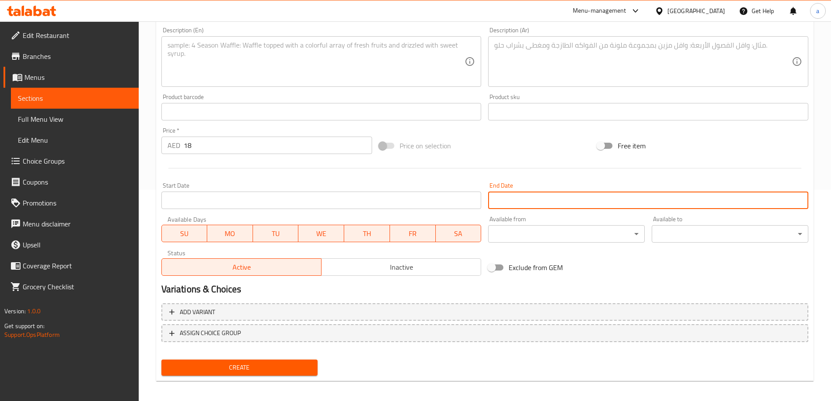
type button "0"
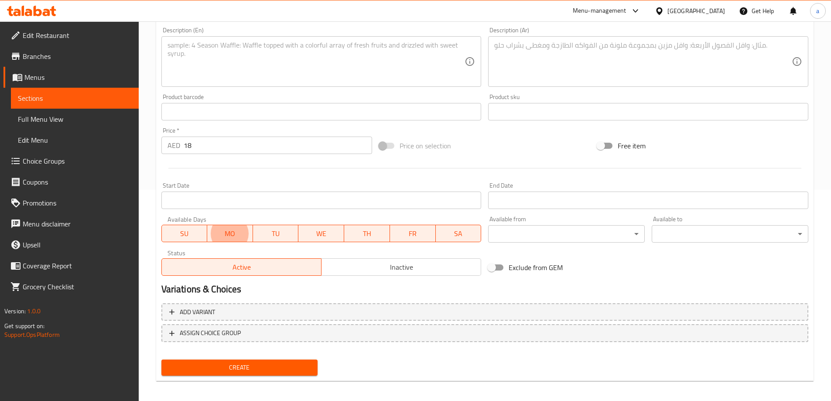
type button "1"
type button "2"
type button "3"
type button "4"
type button "5"
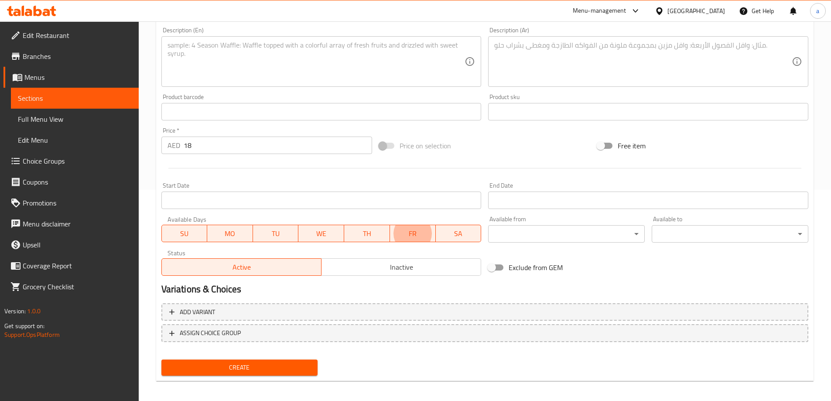
type button "6"
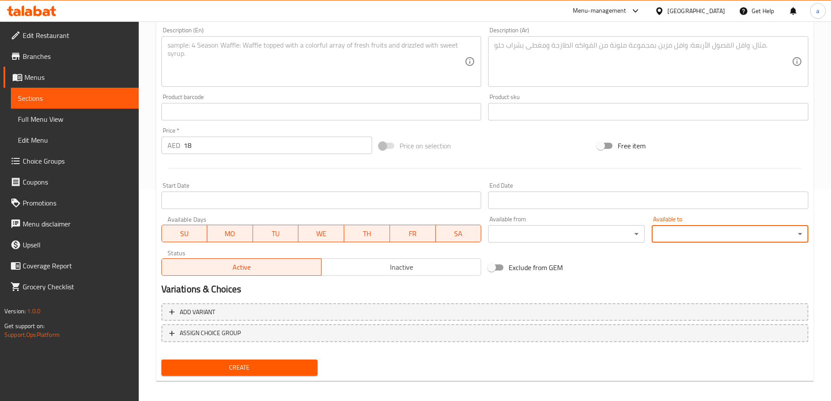
type button "0"
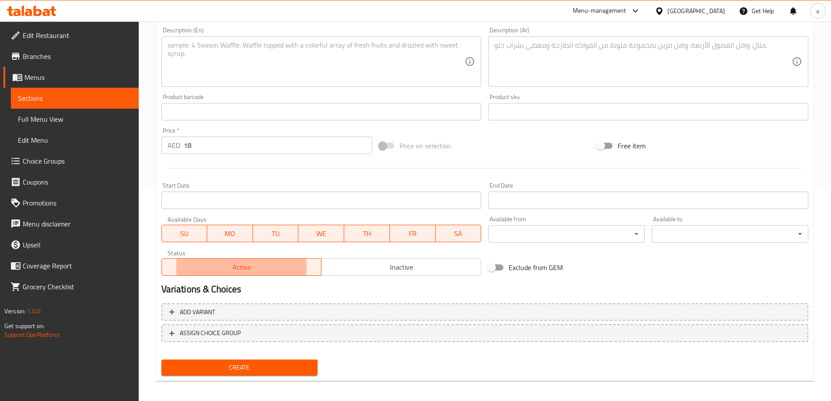
type button "1"
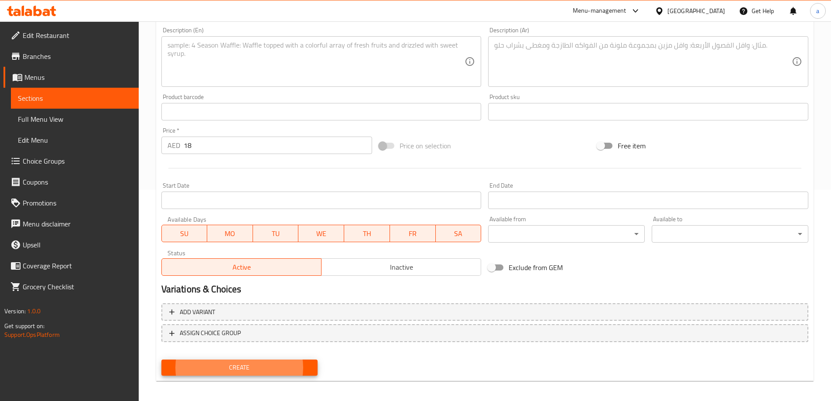
click at [161, 360] on button "Create" at bounding box center [239, 368] width 157 height 16
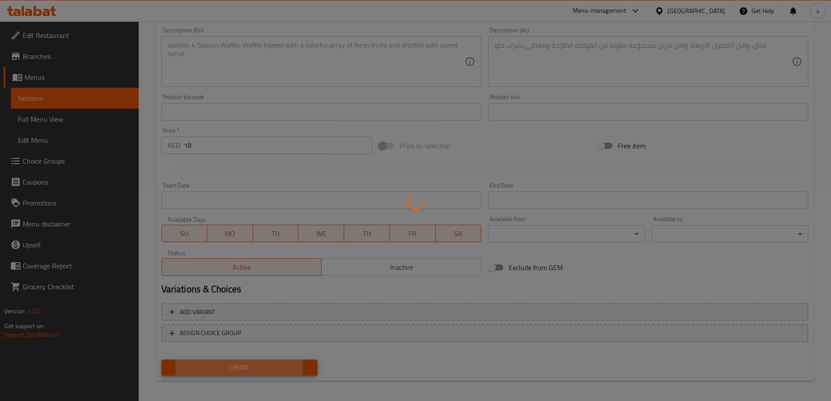
type input "0"
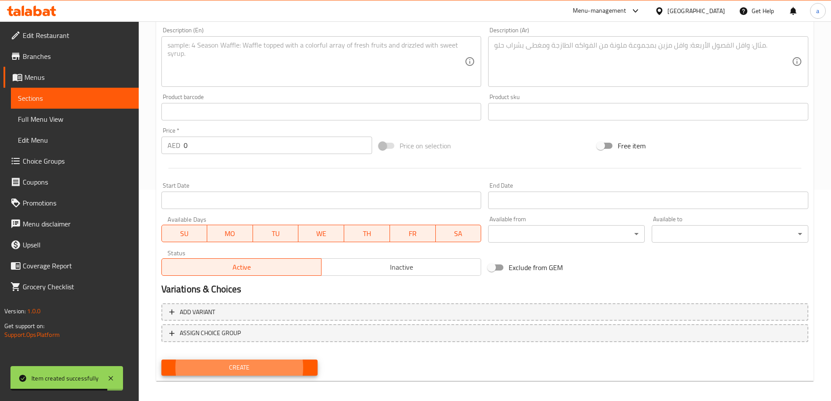
scroll to position [0, 0]
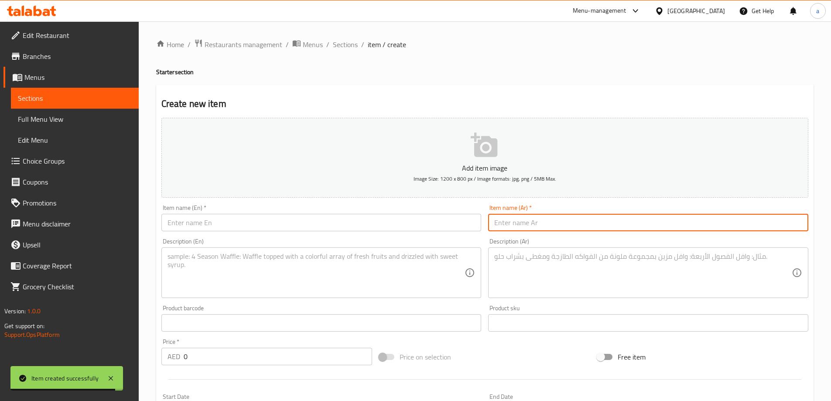
click at [592, 224] on input "text" at bounding box center [648, 222] width 320 height 17
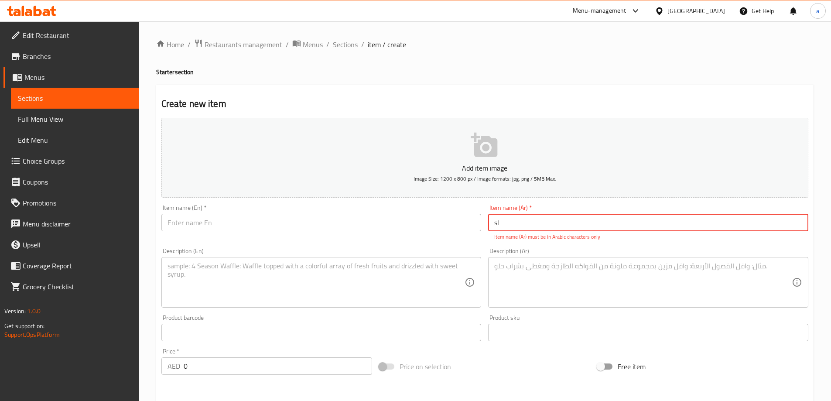
type input "s"
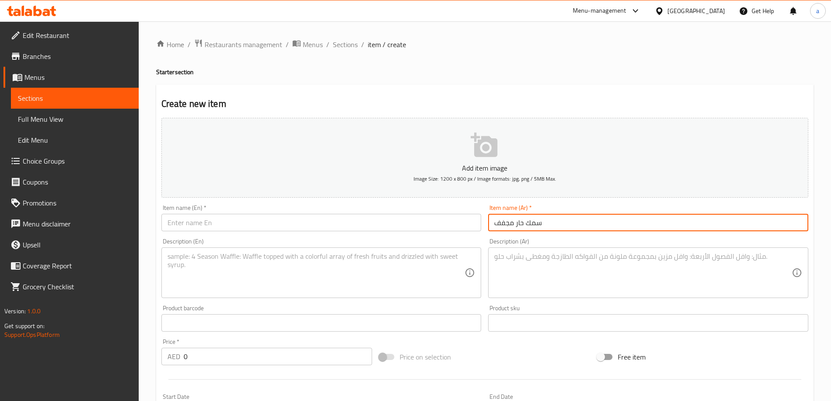
type input "سمك حار مجفف"
click at [356, 230] on input "text" at bounding box center [321, 222] width 320 height 17
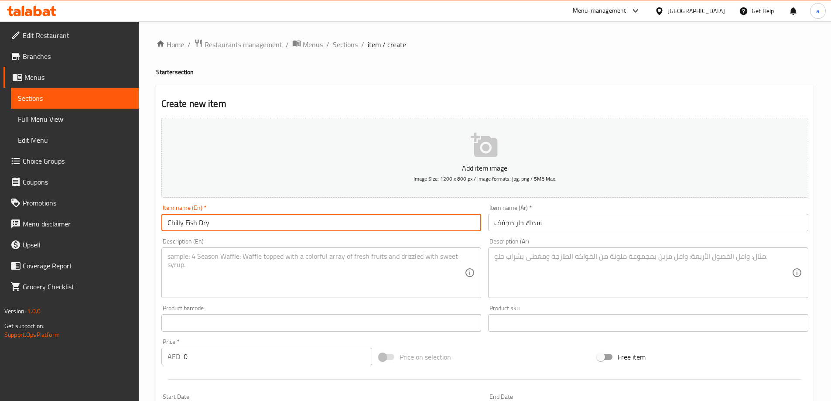
type input "Chilly Fish Dry"
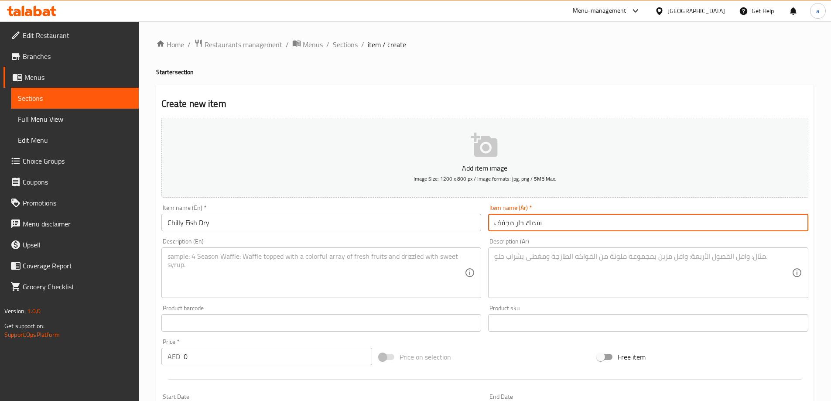
drag, startPoint x: 517, startPoint y: 222, endPoint x: 527, endPoint y: 224, distance: 9.8
click at [527, 224] on input "سمك حار مجفف" at bounding box center [648, 222] width 320 height 17
click at [536, 225] on input "سمكتشيلي مجفف" at bounding box center [648, 222] width 320 height 17
drag, startPoint x: 496, startPoint y: 227, endPoint x: 526, endPoint y: 230, distance: 29.8
click at [516, 227] on input "سمك تشيلي مجفف" at bounding box center [648, 222] width 320 height 17
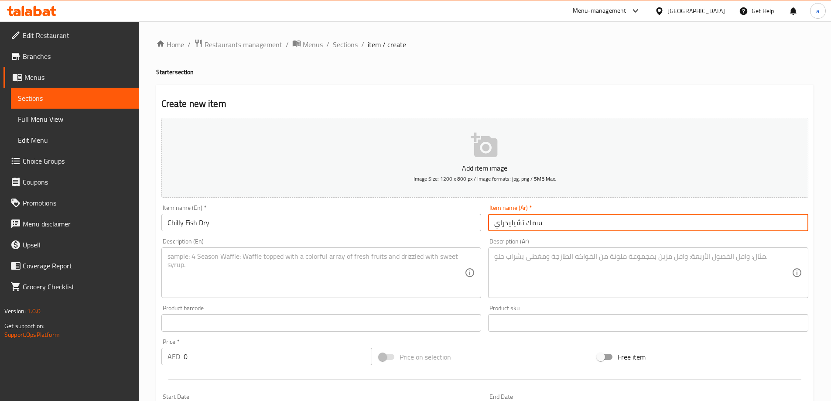
click at [508, 227] on input "سمك تشيليدراي" at bounding box center [648, 222] width 320 height 17
type input "[PERSON_NAME] دراي"
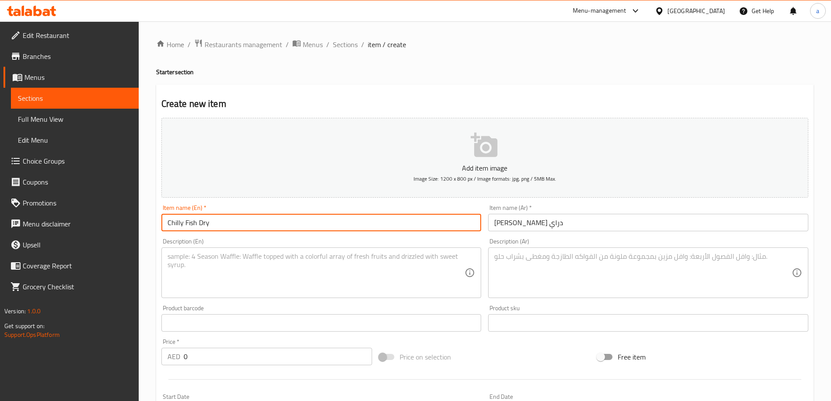
drag, startPoint x: 283, startPoint y: 221, endPoint x: 143, endPoint y: 222, distance: 140.1
click at [143, 222] on div "Home / Restaurants management / Menus / Sections / item / create Starter sectio…" at bounding box center [485, 318] width 693 height 595
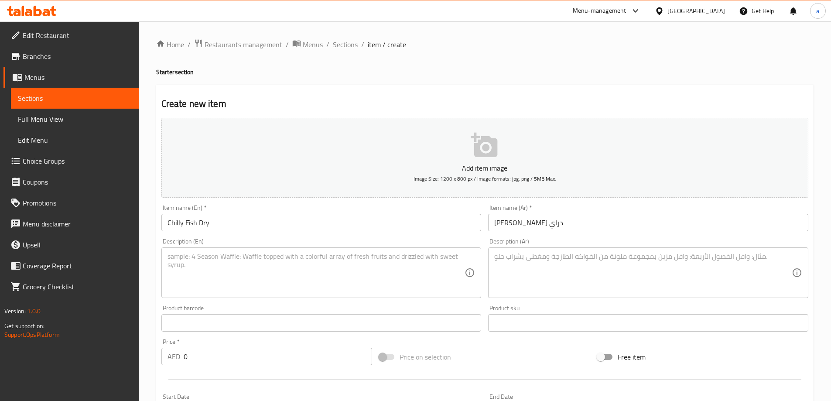
click at [196, 224] on input "Chilly Fish Dry" at bounding box center [321, 222] width 320 height 17
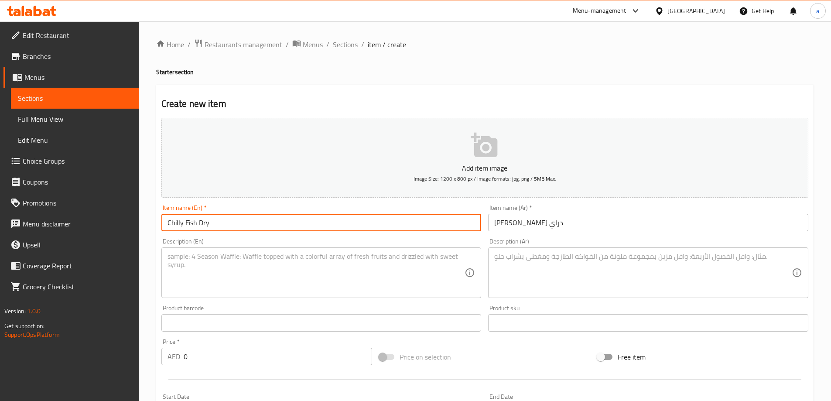
drag, startPoint x: 197, startPoint y: 224, endPoint x: 186, endPoint y: 225, distance: 10.6
click at [186, 225] on input "Chilly Fish Dry" at bounding box center [321, 222] width 320 height 17
click at [226, 225] on input "Chilly Fish Dry" at bounding box center [321, 222] width 320 height 17
drag, startPoint x: 217, startPoint y: 223, endPoint x: 199, endPoint y: 223, distance: 17.5
click at [199, 223] on input "Chilly Fish Dry" at bounding box center [321, 222] width 320 height 17
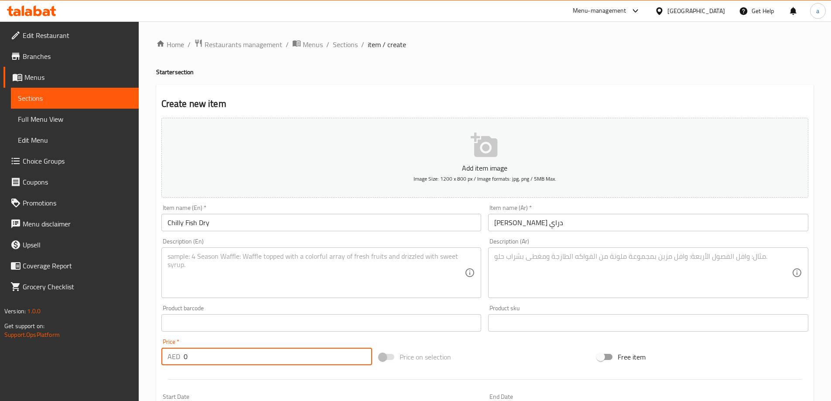
drag, startPoint x: 216, startPoint y: 359, endPoint x: 194, endPoint y: 368, distance: 23.4
click at [179, 358] on div "AED 0 Price *" at bounding box center [266, 356] width 211 height 17
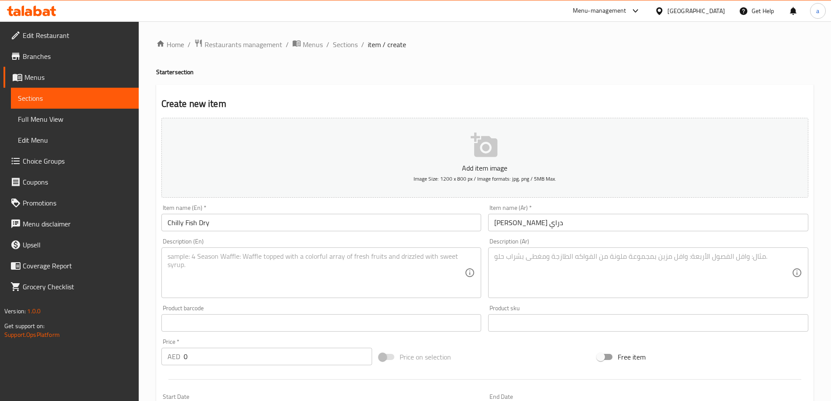
click at [212, 360] on input "0" at bounding box center [278, 356] width 189 height 17
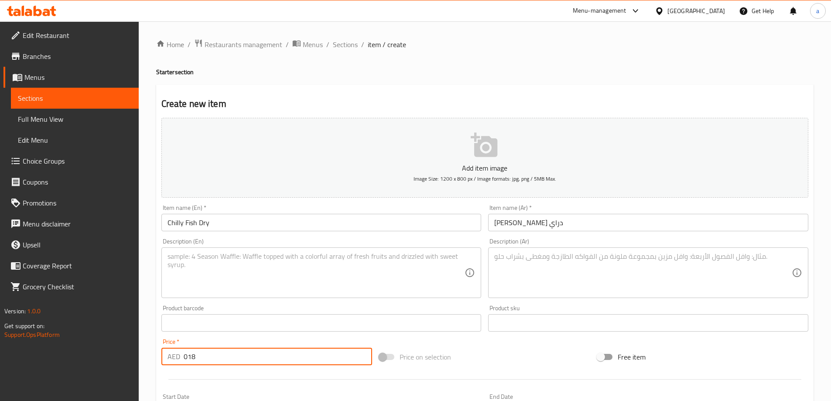
click at [189, 358] on input "018" at bounding box center [278, 356] width 189 height 17
type input "18"
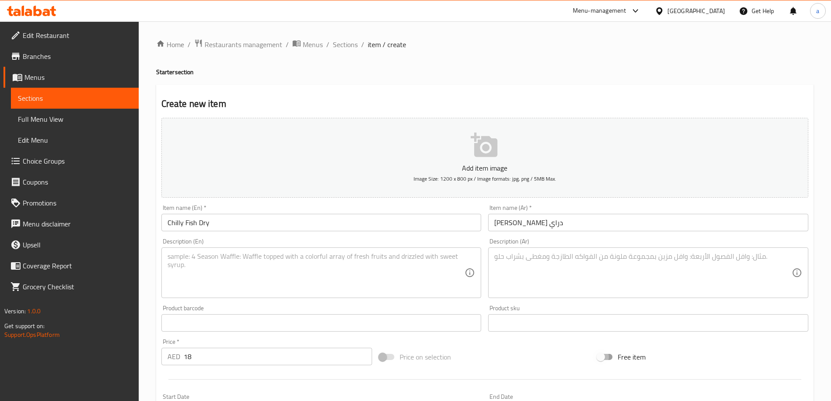
click at [196, 358] on input "18" at bounding box center [278, 356] width 189 height 17
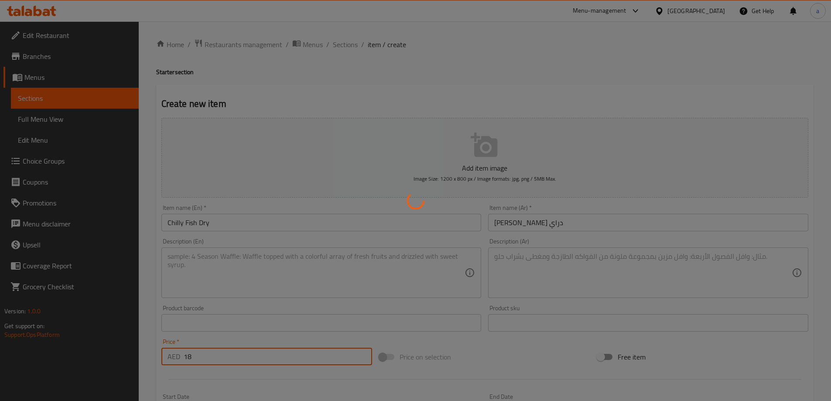
type input "0"
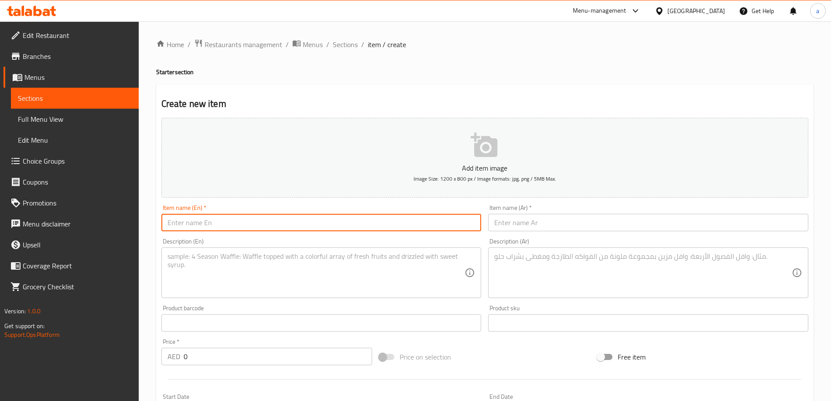
click at [421, 221] on input "text" at bounding box center [321, 222] width 320 height 17
type input "Fish Manchurian Dry"
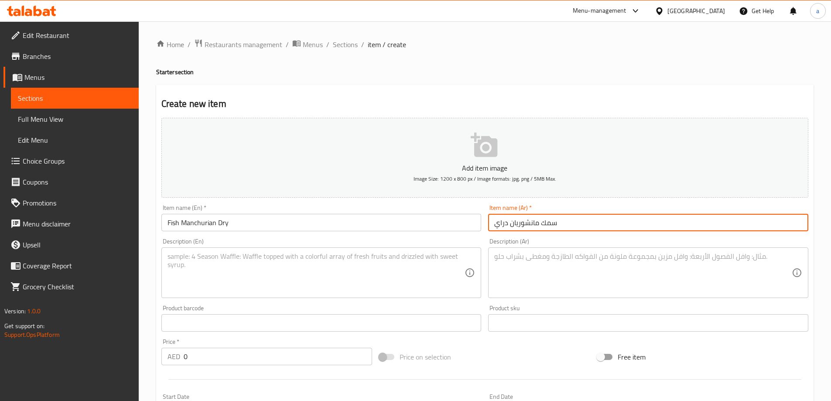
type input "سمك مانشوريان دراي"
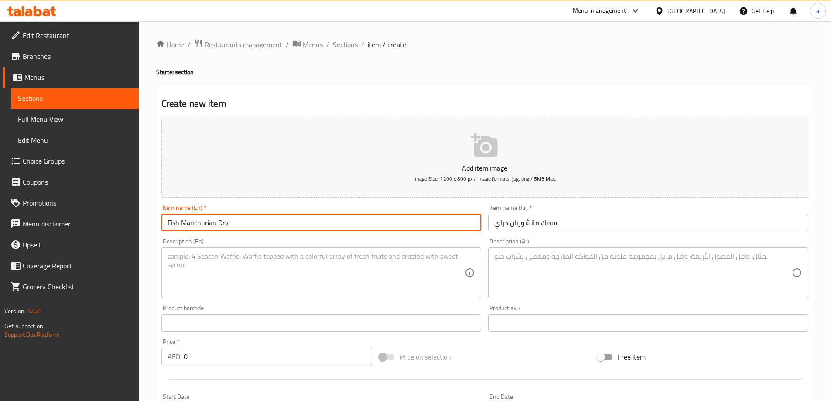
drag, startPoint x: 179, startPoint y: 224, endPoint x: 165, endPoint y: 225, distance: 14.4
click at [165, 225] on input "Fish Manchurian Dry" at bounding box center [321, 222] width 320 height 17
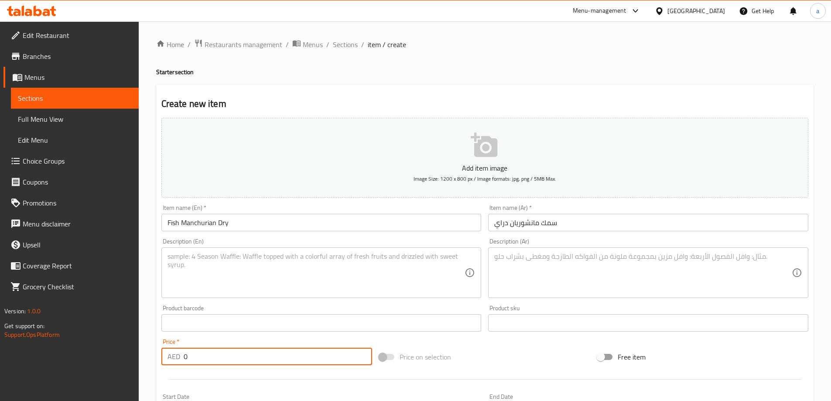
drag, startPoint x: 211, startPoint y: 358, endPoint x: 180, endPoint y: 358, distance: 31.0
click at [180, 358] on div "AED 0 Price *" at bounding box center [266, 356] width 211 height 17
type input "20"
drag, startPoint x: 192, startPoint y: 357, endPoint x: 175, endPoint y: 360, distance: 16.4
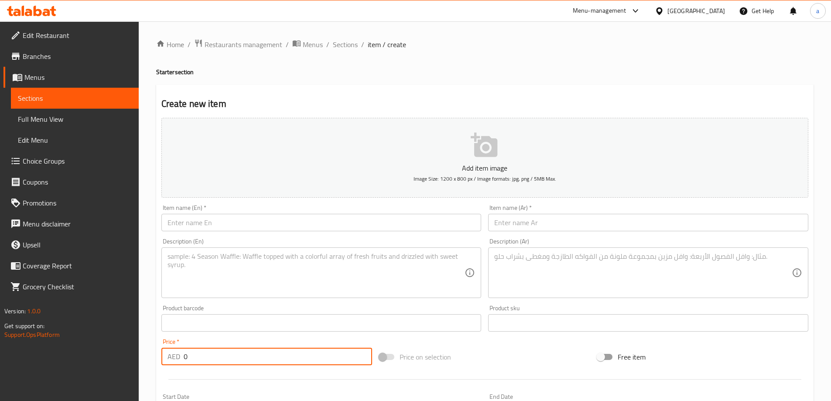
click at [175, 360] on div "AED 0 Price *" at bounding box center [266, 356] width 211 height 17
type input "17"
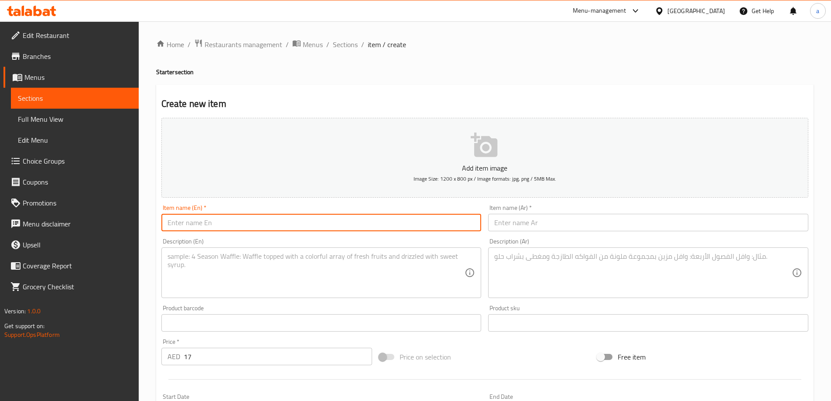
click at [319, 230] on input "text" at bounding box center [321, 222] width 320 height 17
type input "س"
type input "Chicken (SPL) Chef [PERSON_NAME]"
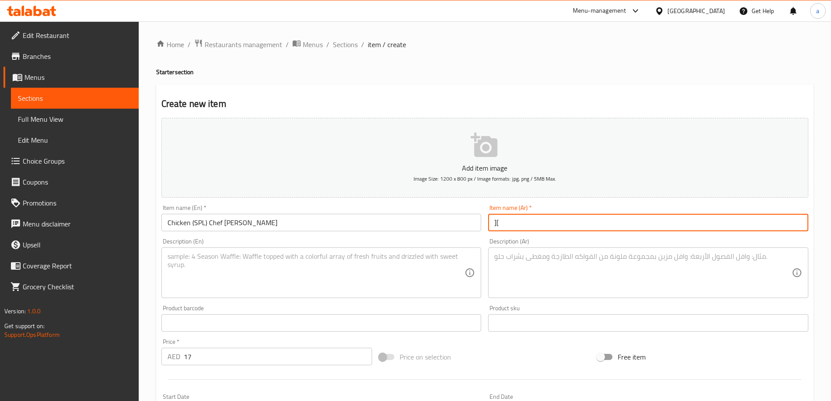
type input "]"
type input "دجاج (إس بي إل) ال[PERSON_NAME]"
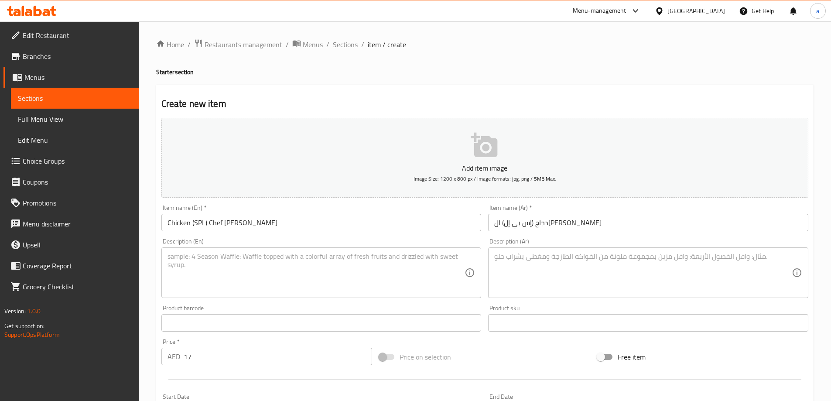
click at [339, 371] on div at bounding box center [485, 379] width 654 height 21
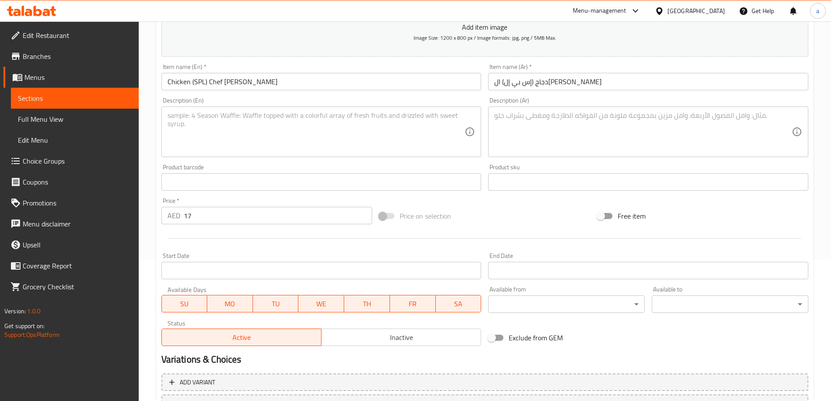
scroll to position [216, 0]
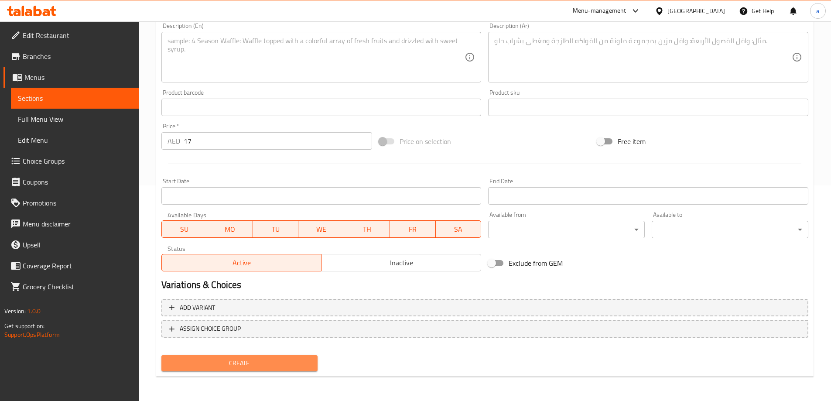
click at [285, 365] on span "Create" at bounding box center [239, 363] width 143 height 11
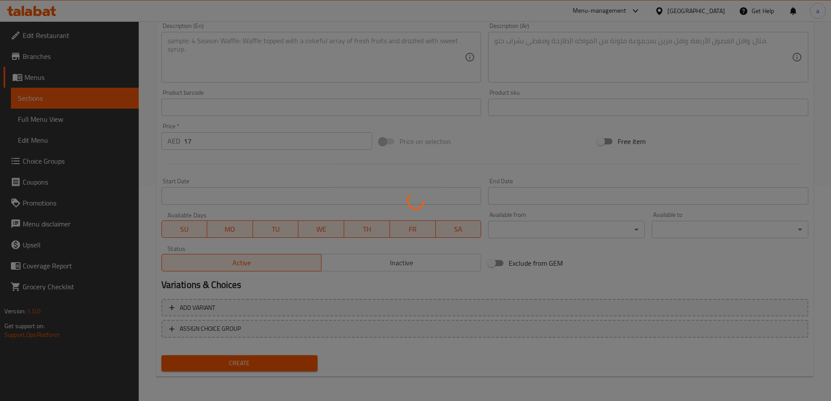
type input "0"
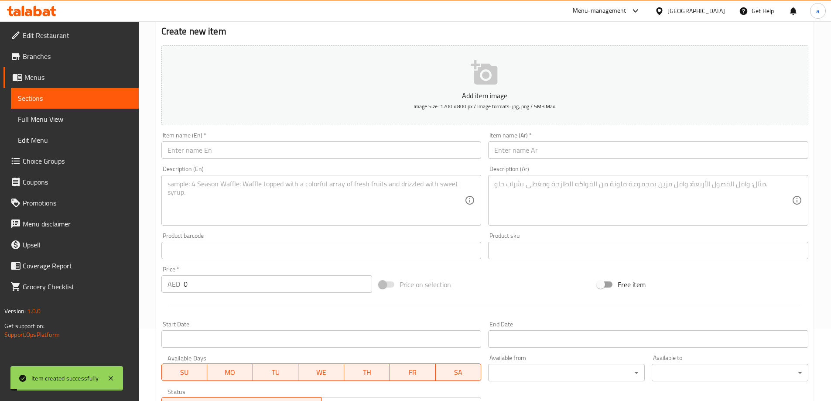
scroll to position [0, 0]
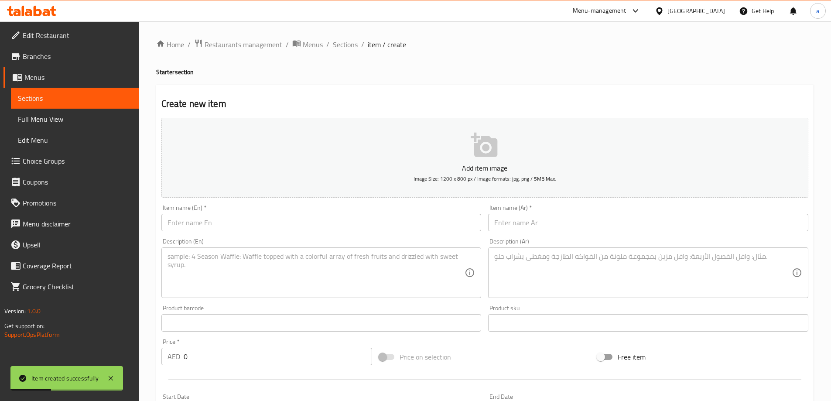
click at [358, 223] on input "text" at bounding box center [321, 222] width 320 height 17
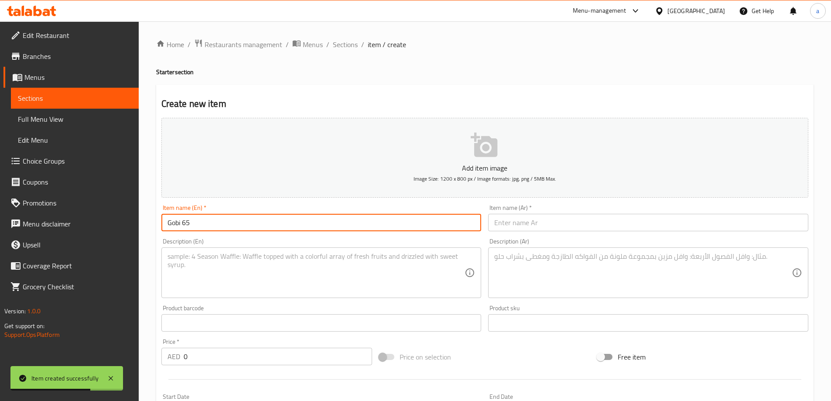
type input "Gobi 65"
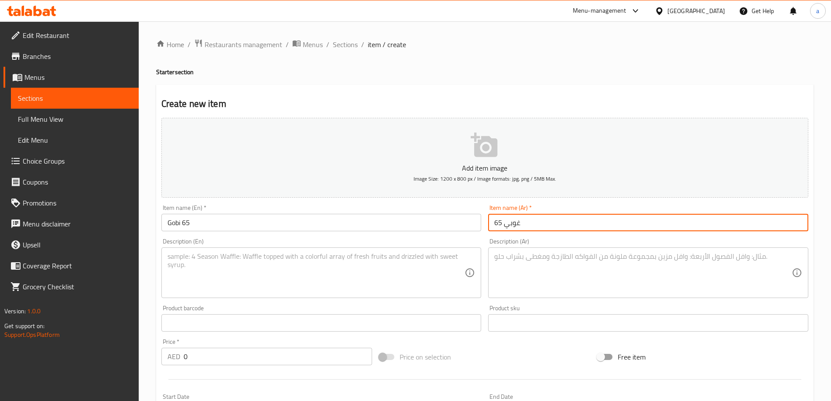
type input "غوبي 65"
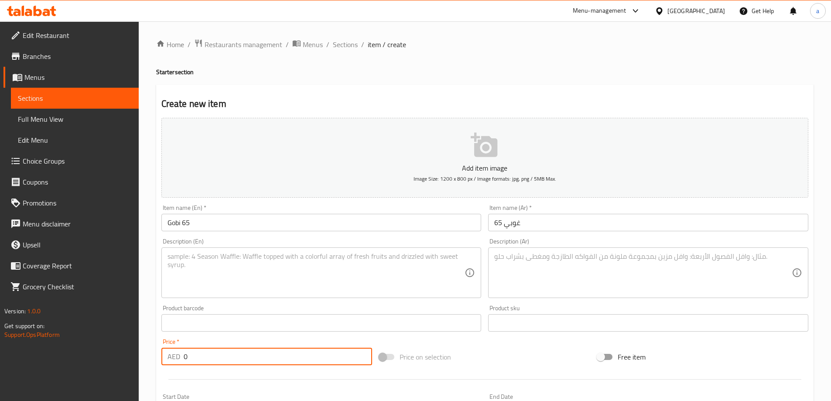
drag, startPoint x: 194, startPoint y: 357, endPoint x: 182, endPoint y: 357, distance: 11.4
click at [182, 357] on div "AED 0 Price *" at bounding box center [266, 356] width 211 height 17
type input "12"
click at [231, 277] on textarea at bounding box center [317, 272] width 298 height 41
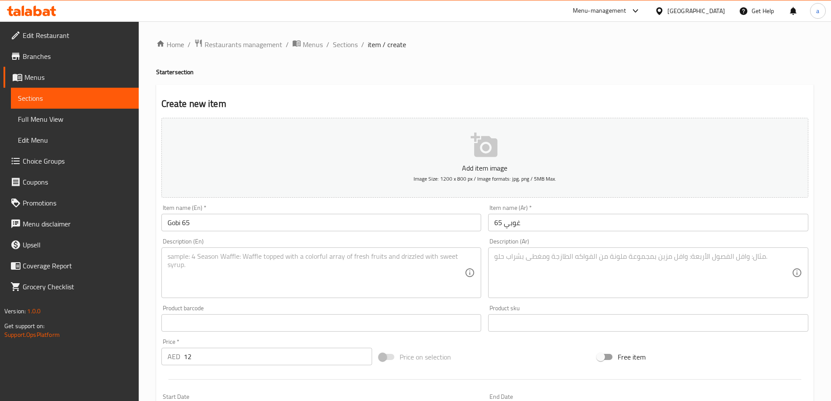
click at [460, 353] on div "Price on selection" at bounding box center [485, 357] width 218 height 24
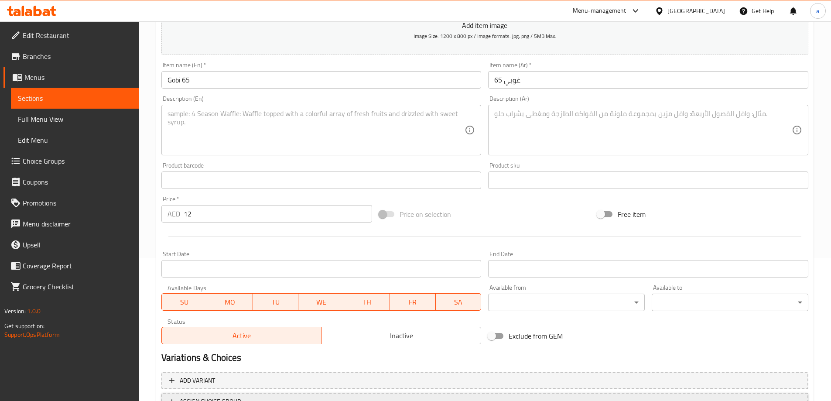
scroll to position [216, 0]
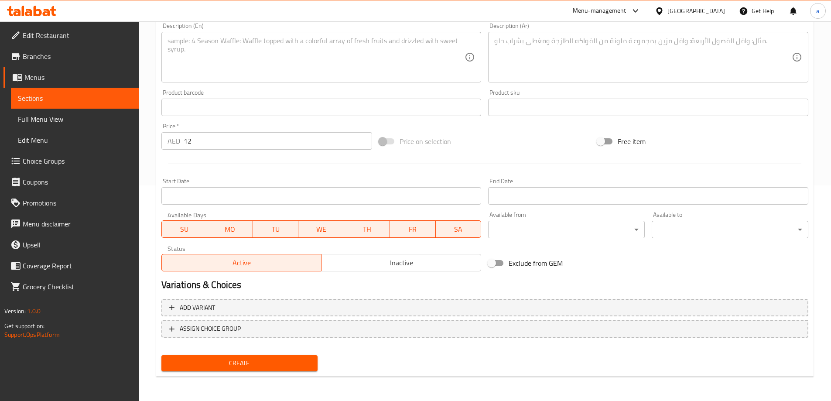
click at [246, 360] on span "Create" at bounding box center [239, 363] width 143 height 11
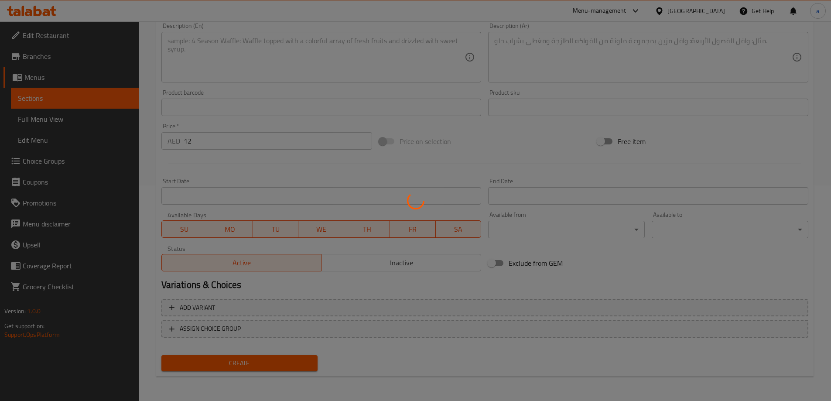
type input "0"
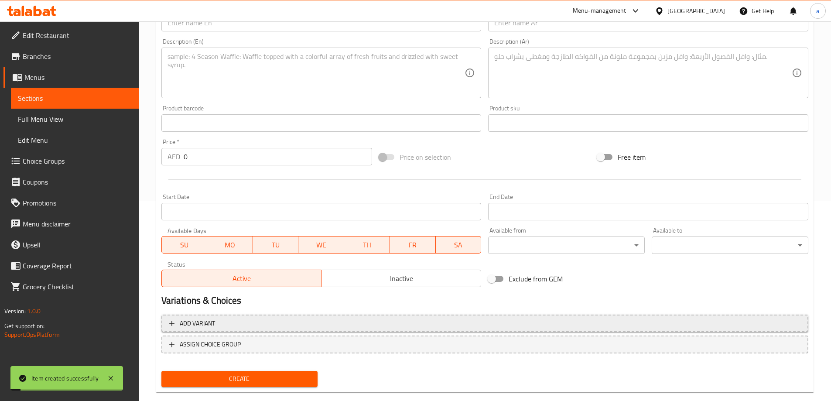
scroll to position [41, 0]
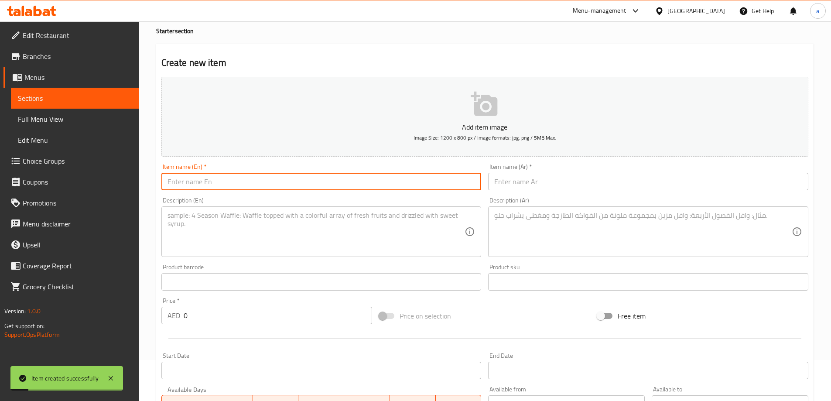
click at [240, 182] on input "text" at bounding box center [321, 181] width 320 height 17
type input "Mushroom 65"
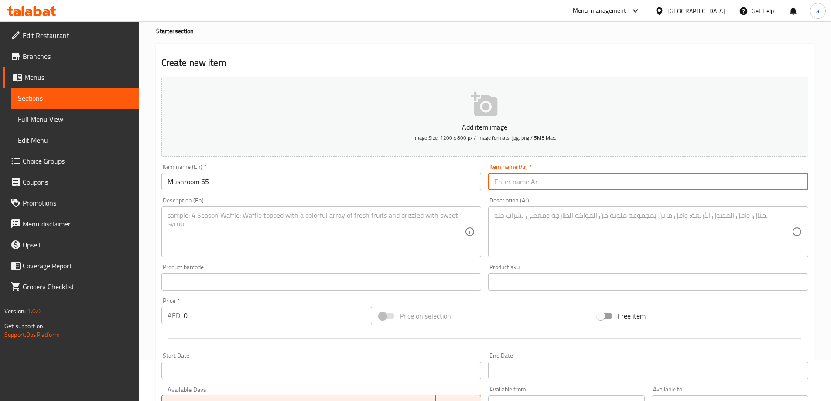
type input "t"
drag, startPoint x: 504, startPoint y: 185, endPoint x: 518, endPoint y: 184, distance: 14.0
click at [518, 184] on input "فطر 65" at bounding box center [648, 181] width 320 height 17
type input "مشروم 65"
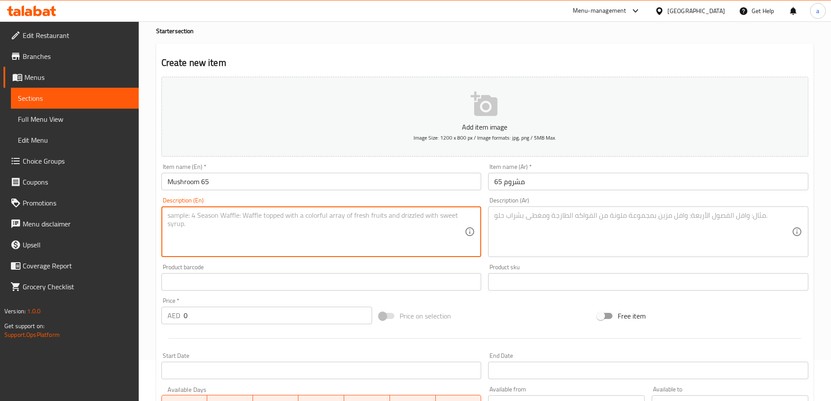
click at [262, 230] on textarea at bounding box center [317, 231] width 298 height 41
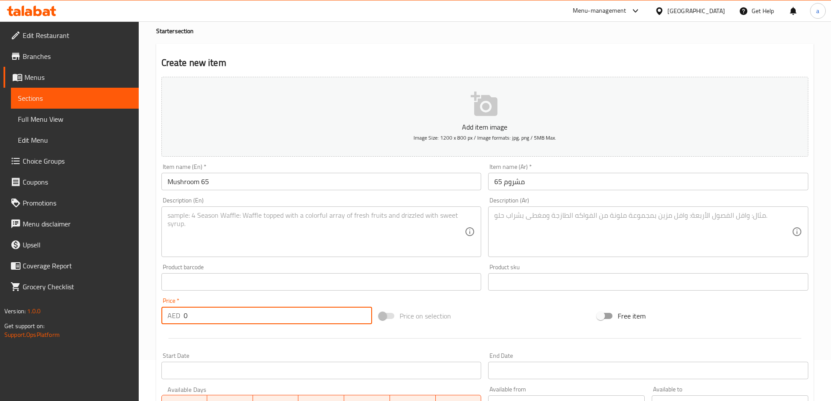
drag, startPoint x: 216, startPoint y: 316, endPoint x: 181, endPoint y: 321, distance: 35.6
click at [181, 321] on div "AED 0 Price *" at bounding box center [266, 315] width 211 height 17
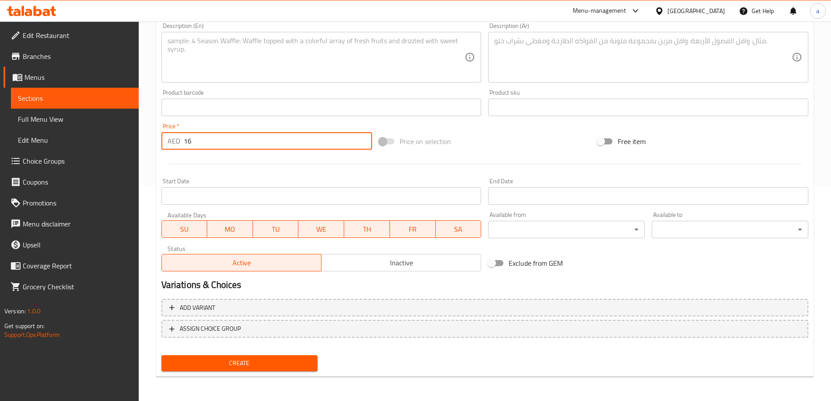
type input "16"
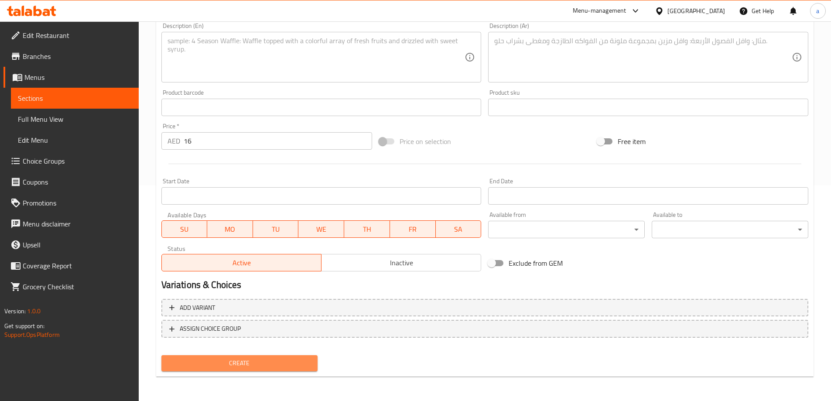
click at [201, 368] on span "Create" at bounding box center [239, 363] width 143 height 11
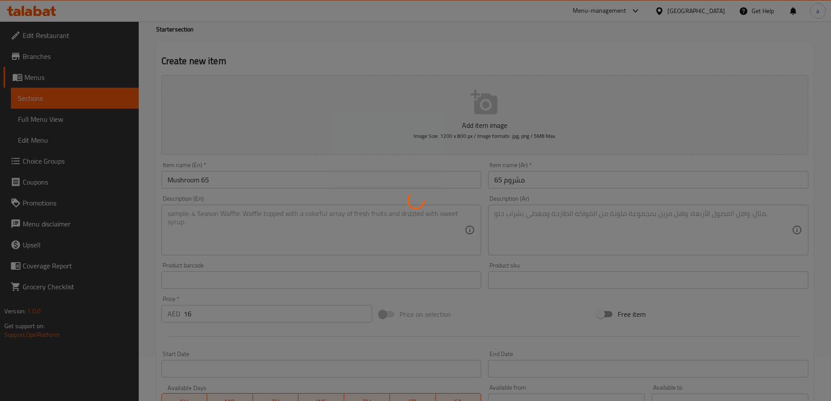
scroll to position [0, 0]
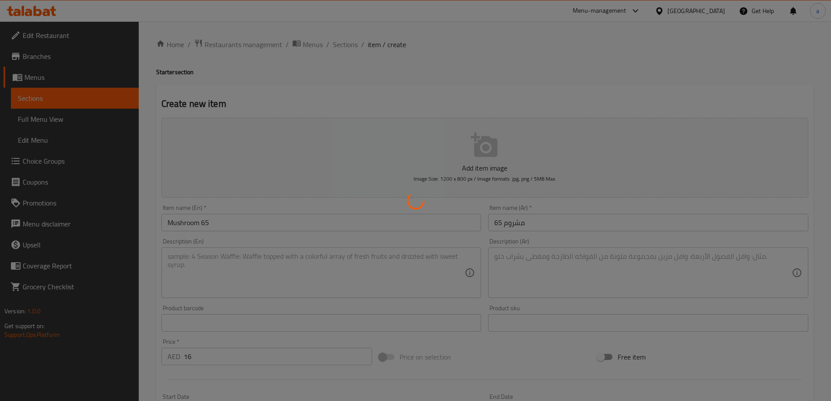
type input "0"
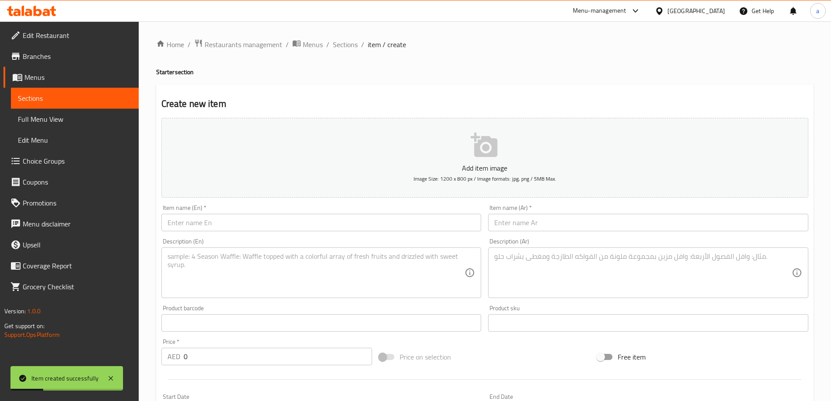
click at [364, 220] on input "text" at bounding box center [321, 222] width 320 height 17
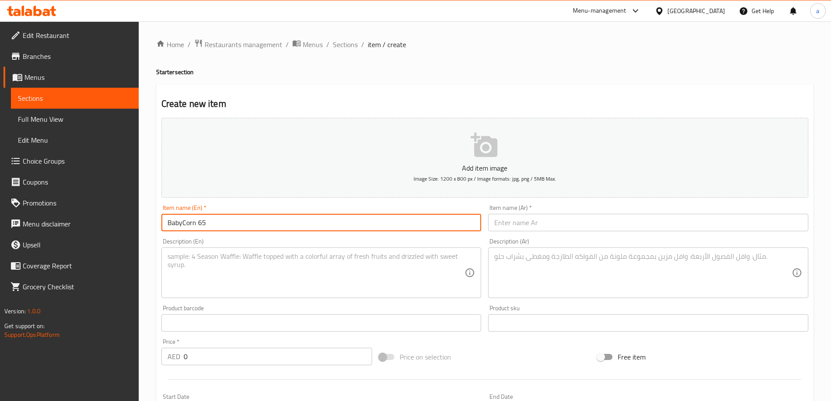
type input "BabyCorn 65"
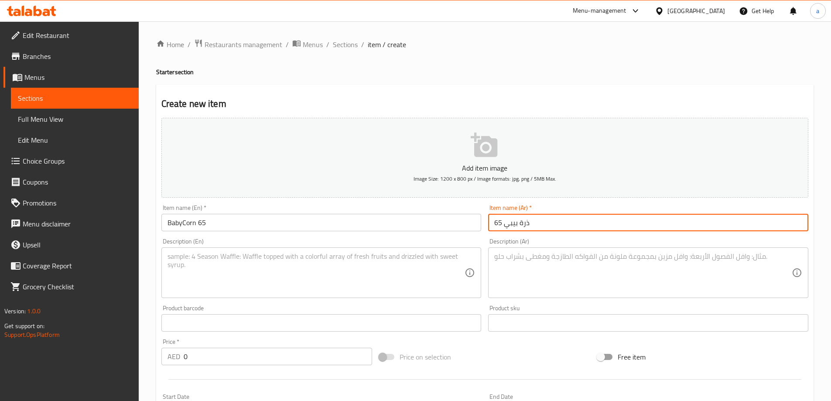
type input "ذرة بيبي 65"
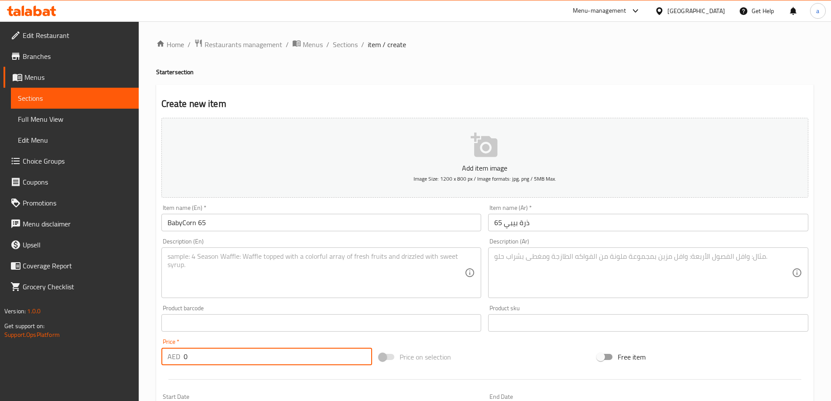
drag, startPoint x: 194, startPoint y: 360, endPoint x: 178, endPoint y: 359, distance: 16.2
click at [159, 355] on div "Price   * AED 0 Price *" at bounding box center [267, 352] width 218 height 34
type input "18"
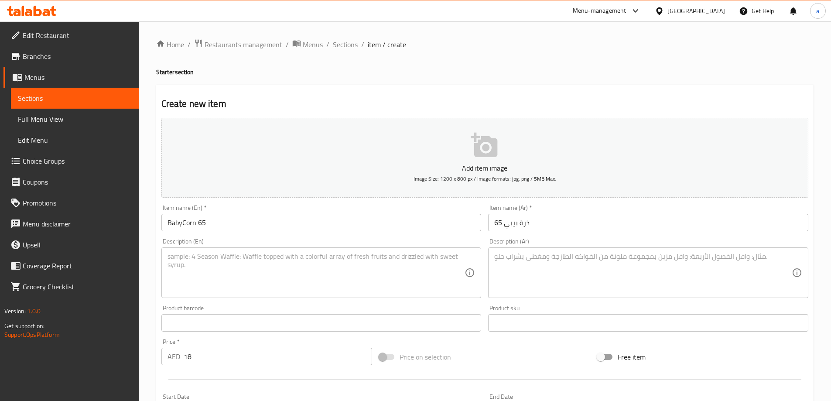
click at [336, 246] on div "Description (En) Description (En)" at bounding box center [321, 268] width 320 height 60
click at [335, 254] on textarea at bounding box center [317, 272] width 298 height 41
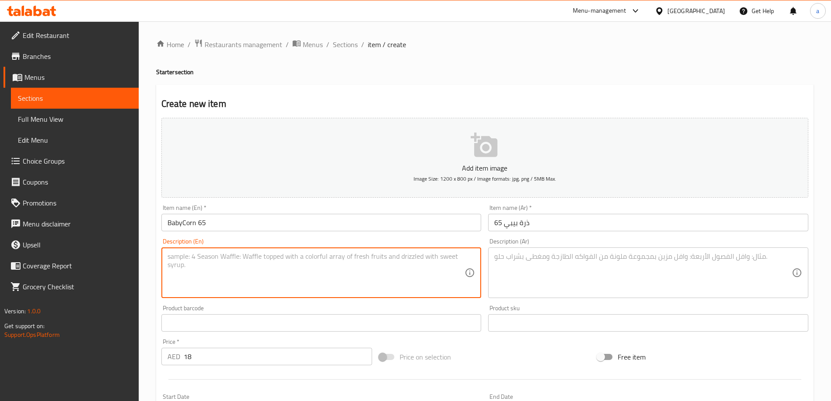
paste textarea "Spicy, deep-fried baby corn pieces seasoned with a fiery blend of spices, offer…"
type textarea "Spicy, deep-fried baby corn pieces seasoned with a fiery blend of spices, offer…"
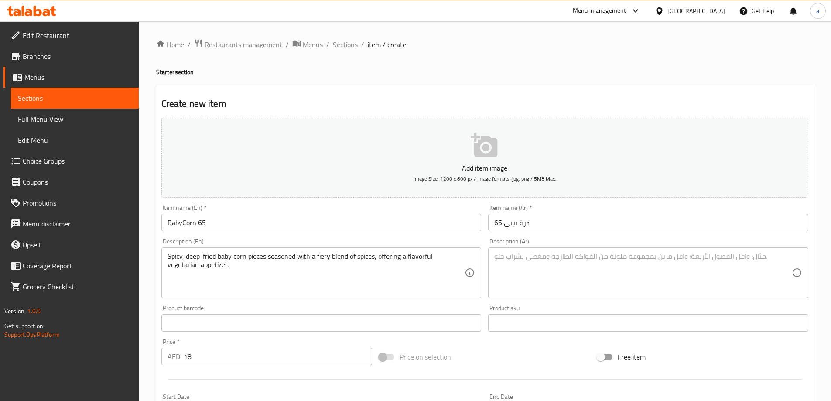
click at [569, 264] on textarea at bounding box center [643, 272] width 298 height 41
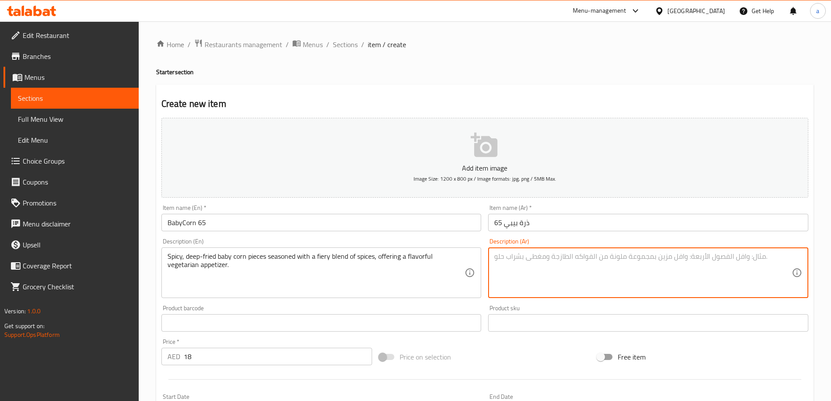
paste textarea "قطع ذرة صغيرة حارة مقلية بعمق متبلة بمزيج حار من التوابل، تقدم مقبلات نباتية لذ…"
drag, startPoint x: 698, startPoint y: 256, endPoint x: 715, endPoint y: 255, distance: 17.1
click at [715, 255] on textarea "قطع ذرة صغيرة حارة مقلية بعمق متبلة بمزيج حار من التوابل، تقدم مقبلات نباتية لذ…" at bounding box center [643, 272] width 298 height 41
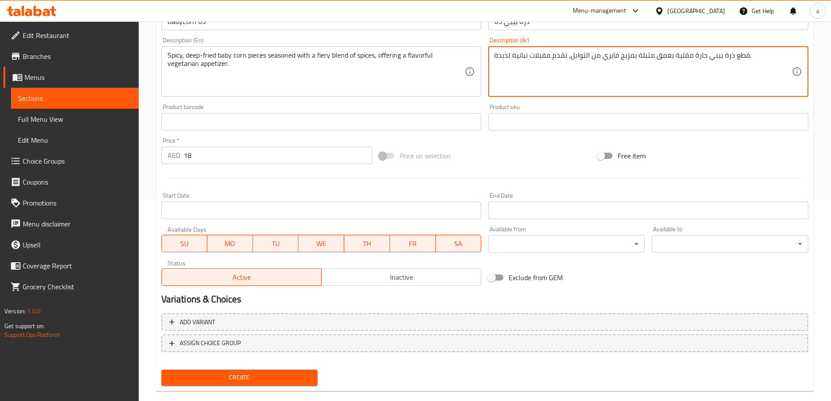
scroll to position [216, 0]
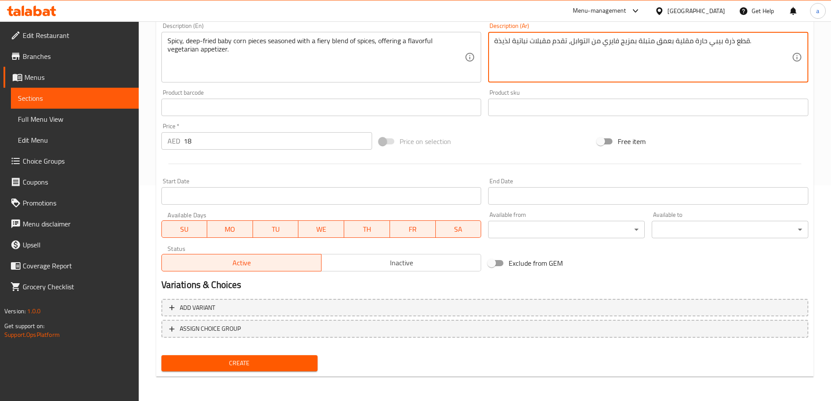
type textarea "قطع ذرة بيبي حارة مقلية بعمق متبلة بمزيج فايري من التوابل، تقدم مقبلات نباتية ل…"
click at [178, 358] on span "Create" at bounding box center [239, 363] width 143 height 11
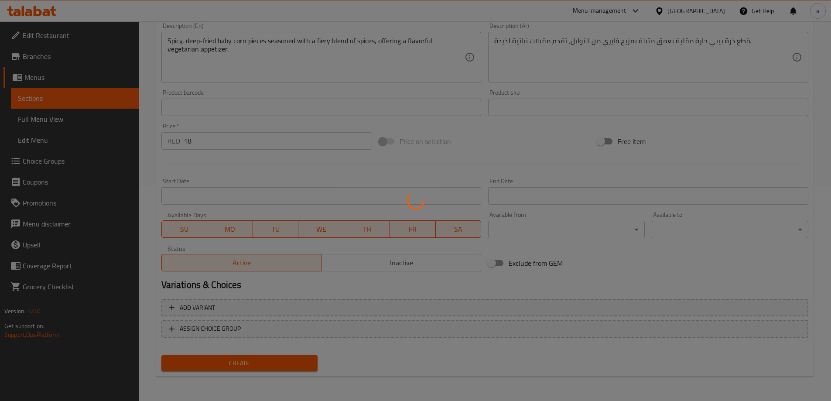
type input "0"
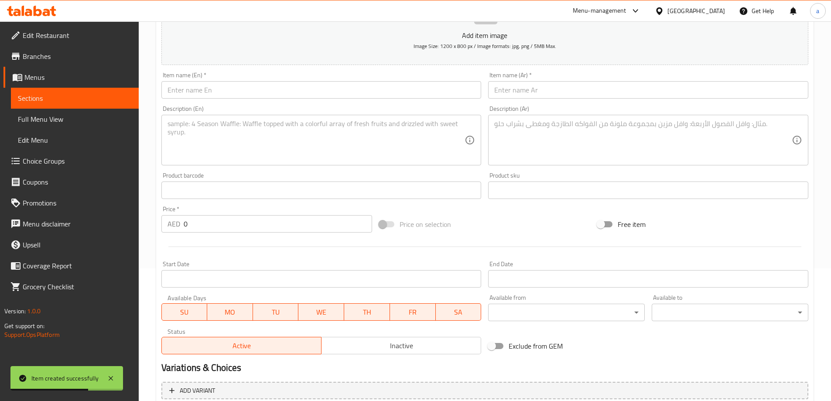
scroll to position [85, 0]
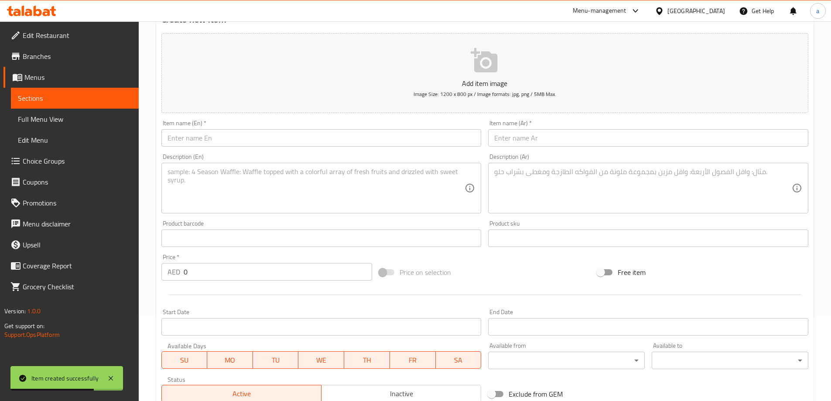
click at [269, 133] on input "text" at bounding box center [321, 137] width 320 height 17
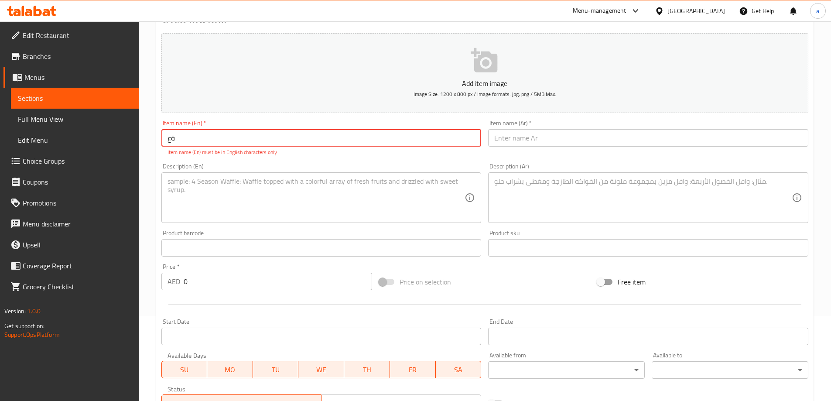
type input "ة"
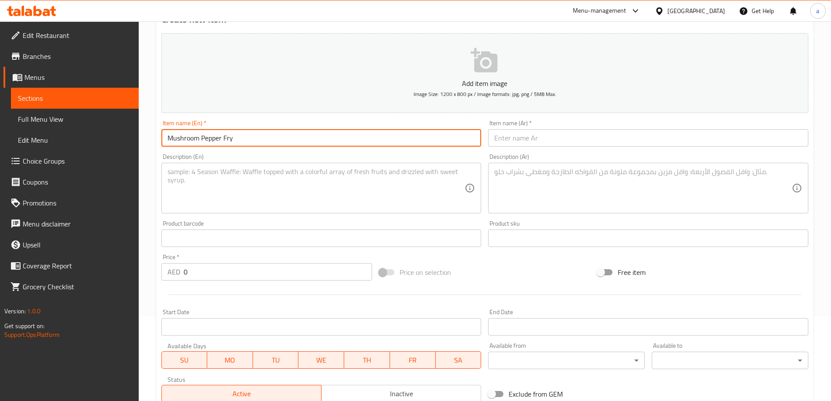
type input "Mushroom Pepper Fry"
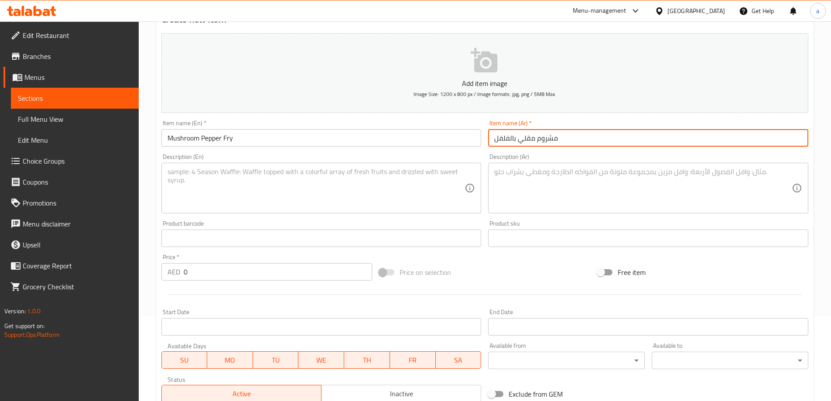
type input "مشروم مقلي بالفلفل"
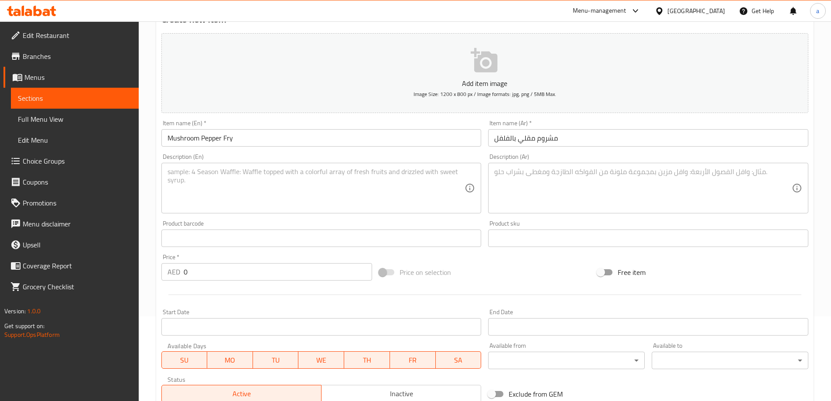
click at [286, 179] on textarea at bounding box center [317, 188] width 298 height 41
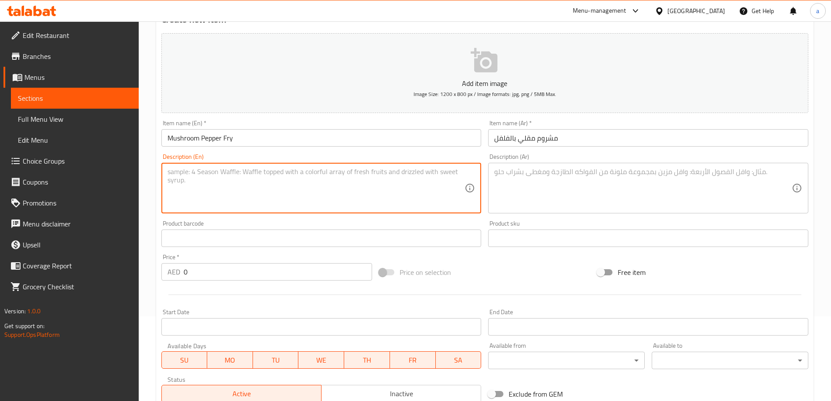
paste textarea "Spicy fried mushrooms stir-fried with onions, tomatoes, and a generous amount o…"
type textarea "Spicy fried mushrooms stir-fried with onions, tomatoes, and a generous amount o…"
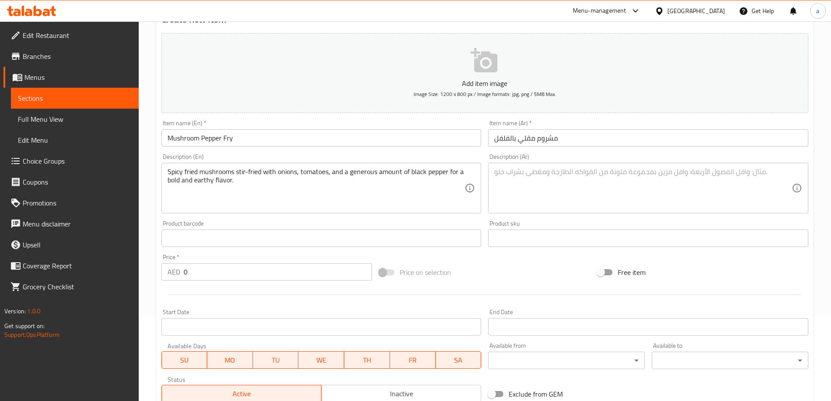
click at [547, 176] on textarea at bounding box center [643, 188] width 298 height 41
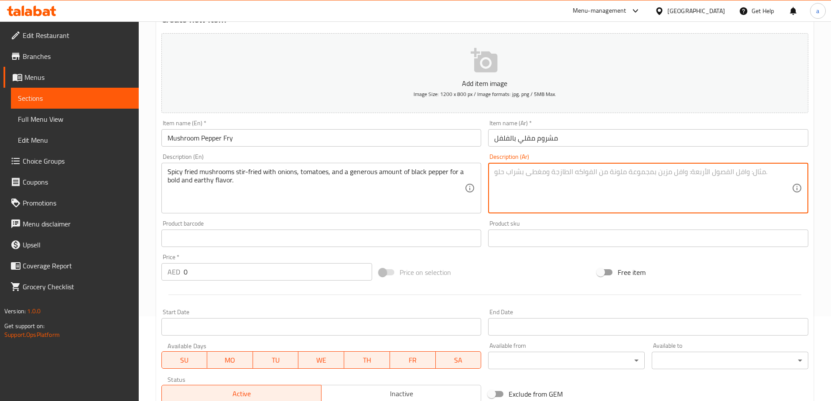
paste textarea "فطر مقلي حار مقلي مع البصل، الطماطم، وكمية سخية من الفلفل الأسود للحصول على نكه…"
drag, startPoint x: 765, startPoint y: 174, endPoint x: 770, endPoint y: 173, distance: 5.3
click at [778, 173] on textarea "فطر مقلي حار مقلي مع البصل، الطماطم، وكمية سخية من الفلفل الأسود للحصول على نكه…" at bounding box center [643, 188] width 298 height 41
drag, startPoint x: 780, startPoint y: 173, endPoint x: 771, endPoint y: 173, distance: 8.7
click at [771, 173] on textarea "فطر مقلي حار مقلي مع البصل، الطماطم، وكمية سخية من الفلفل الأسود للحصول على نكه…" at bounding box center [643, 188] width 298 height 41
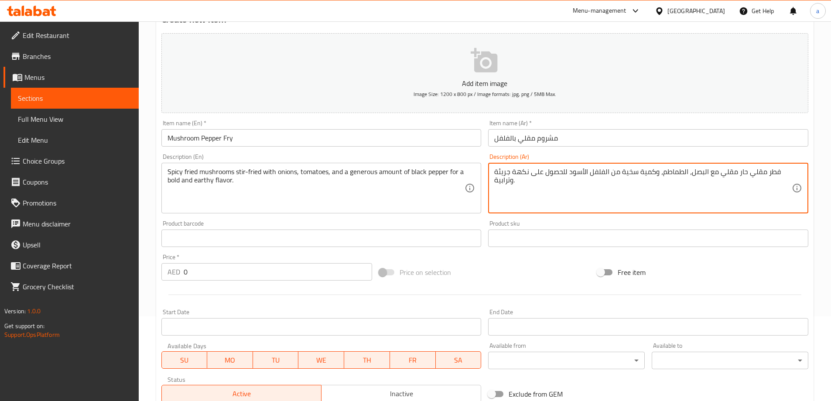
click at [771, 173] on textarea "فطر مقلي حار مقلي مع البصل، الطماطم، وكمية سخية من الفلفل الأسود للحصول على نكه…" at bounding box center [643, 188] width 298 height 41
drag, startPoint x: 779, startPoint y: 173, endPoint x: 801, endPoint y: 173, distance: 21.8
click at [801, 173] on div "فطر مقلي حار مقلي مع البصل، الطماطم، وكمية سخية من الفلفل الأسود للحصول على نكه…" at bounding box center [648, 188] width 320 height 51
type textarea "مشروم مقلي حار مقلي مع البصل، الطماطم، وكمية سخية من الفلفل الأسود للحصول على ن…"
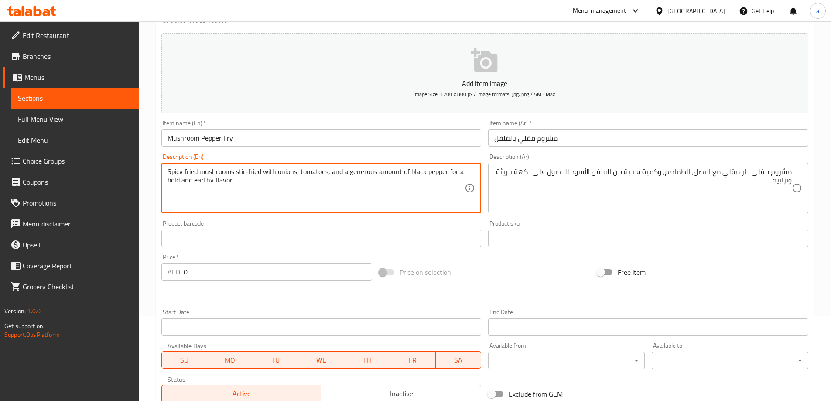
drag, startPoint x: 261, startPoint y: 175, endPoint x: 237, endPoint y: 175, distance: 23.6
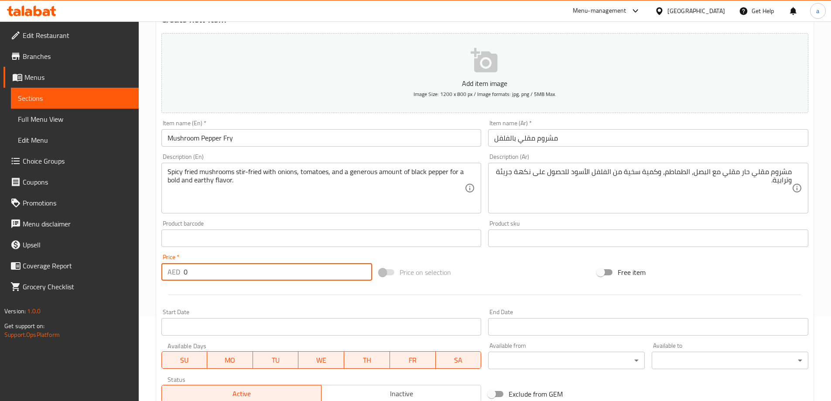
drag, startPoint x: 201, startPoint y: 273, endPoint x: 165, endPoint y: 277, distance: 36.4
click at [165, 277] on div "AED 0 Price *" at bounding box center [266, 271] width 211 height 17
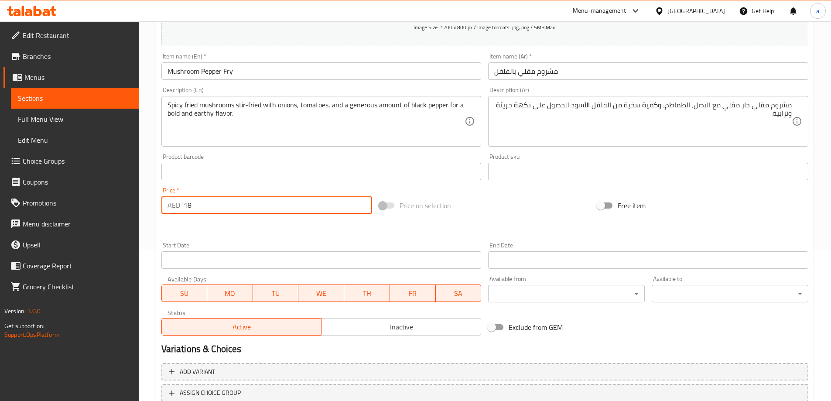
scroll to position [216, 0]
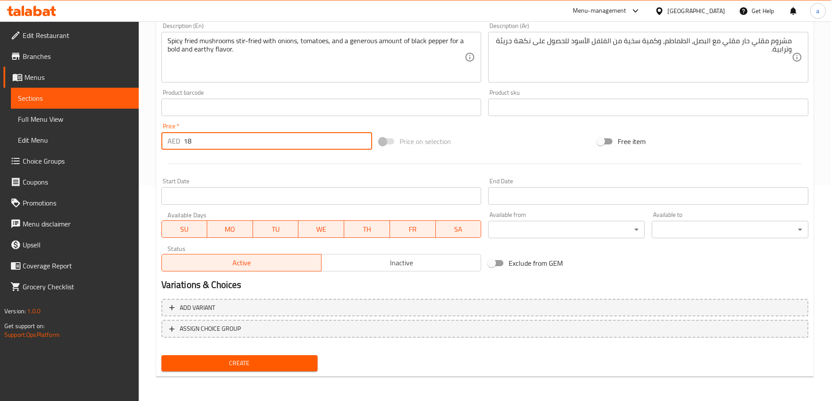
type input "18"
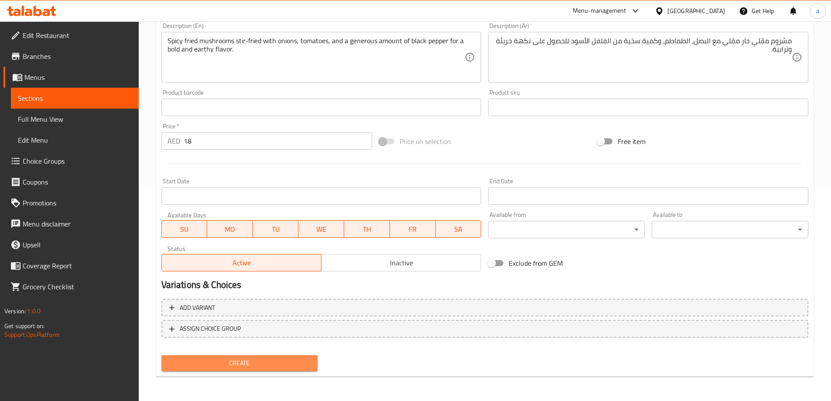
click at [285, 367] on span "Create" at bounding box center [239, 363] width 143 height 11
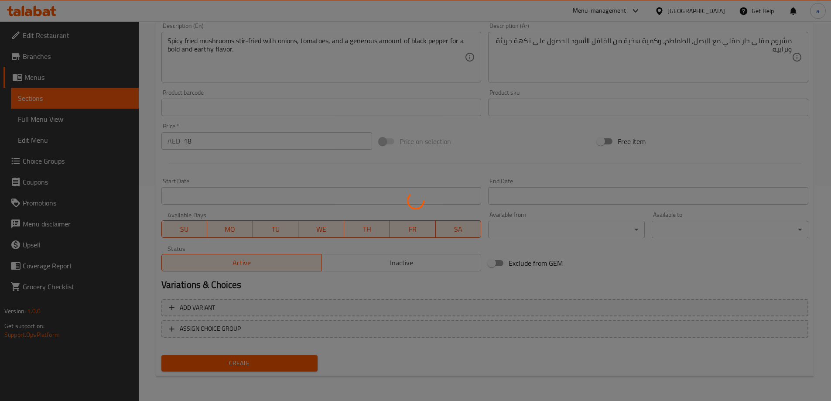
type input "0"
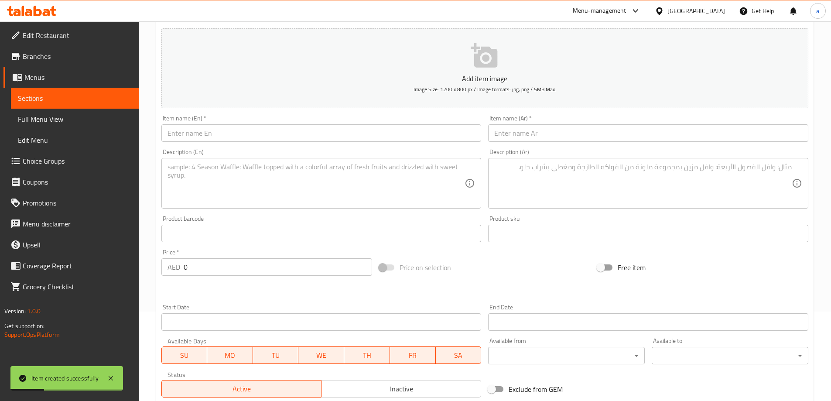
scroll to position [0, 0]
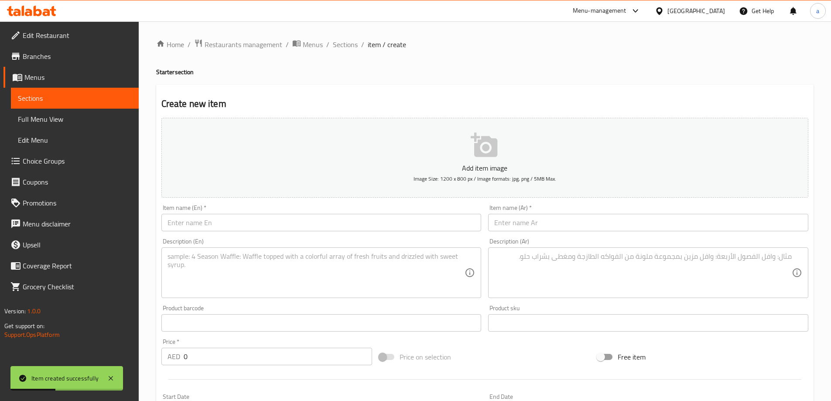
click at [253, 224] on input "text" at bounding box center [321, 222] width 320 height 17
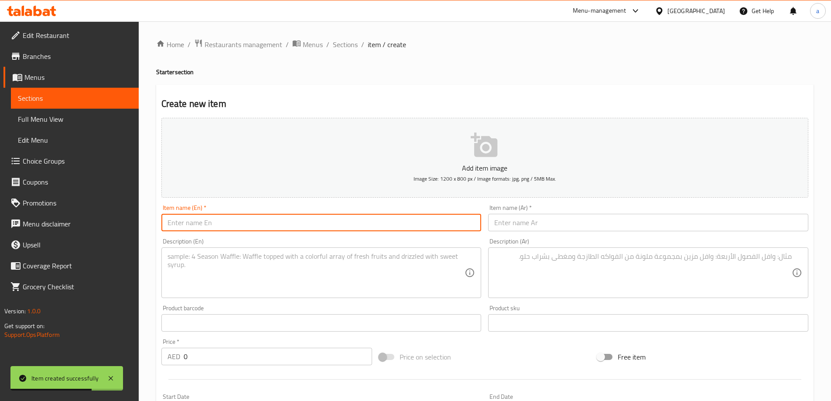
type input "ح"
click at [216, 218] on input "Paneer" at bounding box center [321, 222] width 320 height 17
type input "Paneer 65"
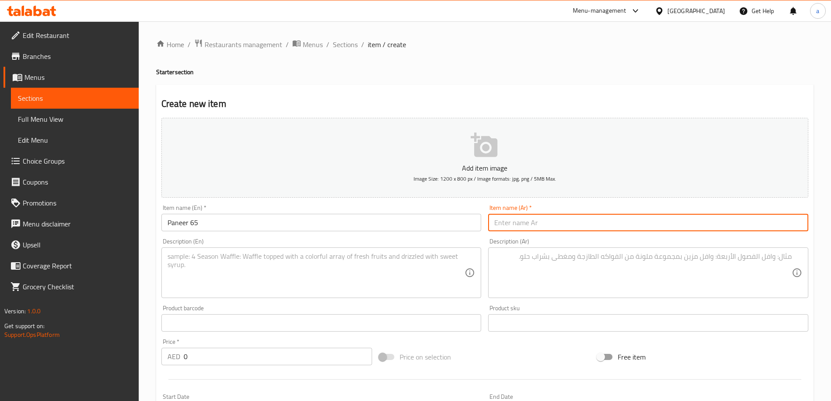
type input "f"
type input "بانير 65"
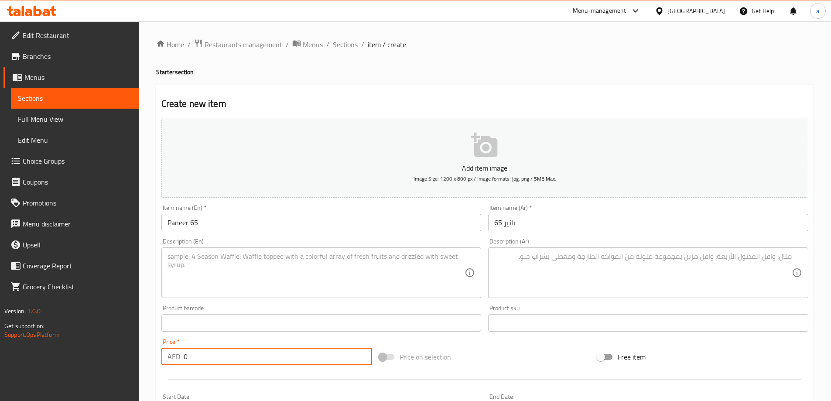
drag, startPoint x: 195, startPoint y: 362, endPoint x: 154, endPoint y: 370, distance: 41.8
click at [154, 370] on div "Home / Restaurants management / Menus / Sections / item / create Starter sectio…" at bounding box center [485, 318] width 693 height 595
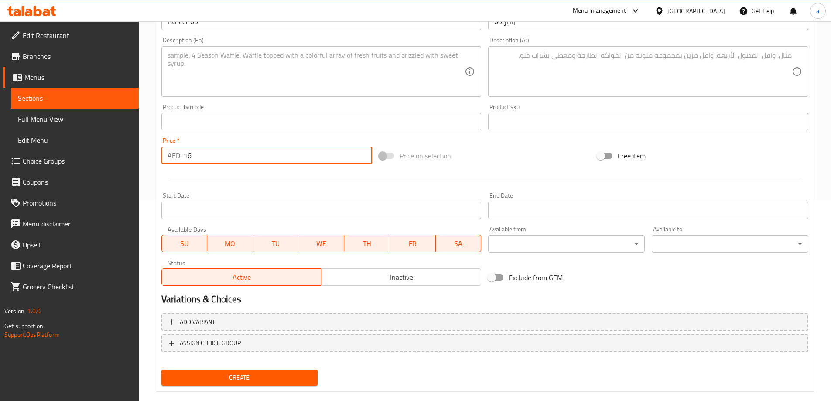
scroll to position [216, 0]
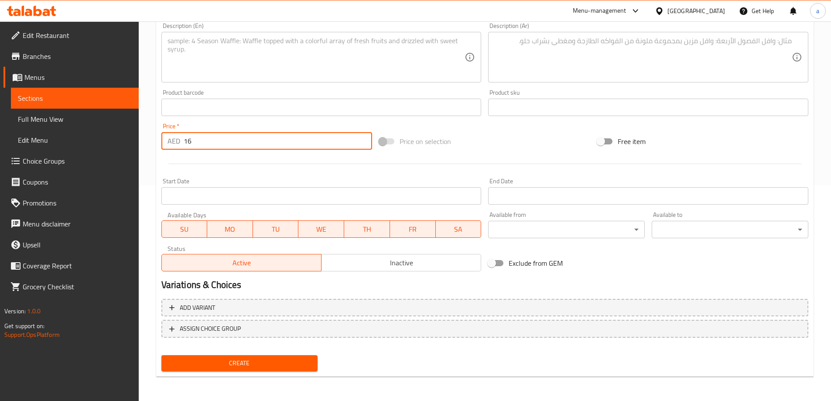
type input "16"
click at [259, 365] on span "Create" at bounding box center [239, 363] width 143 height 11
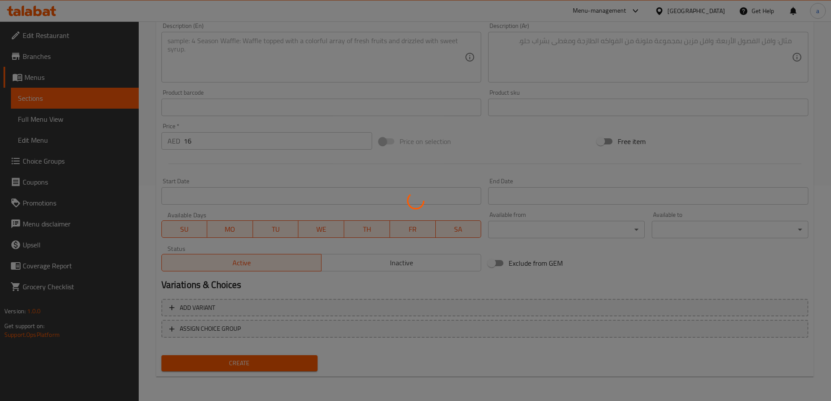
type input "0"
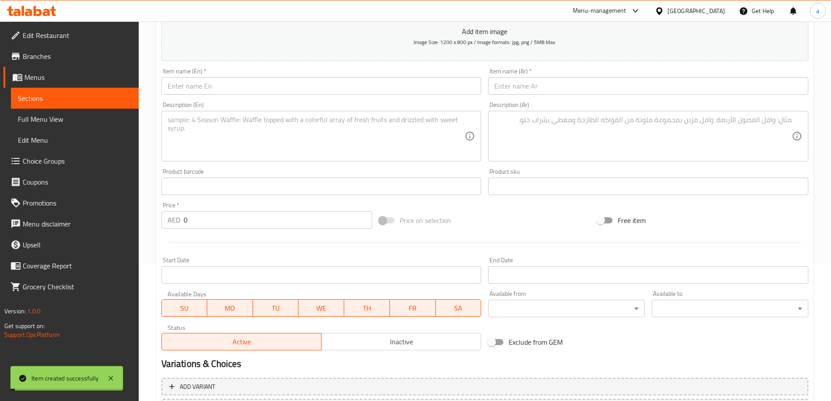
scroll to position [41, 0]
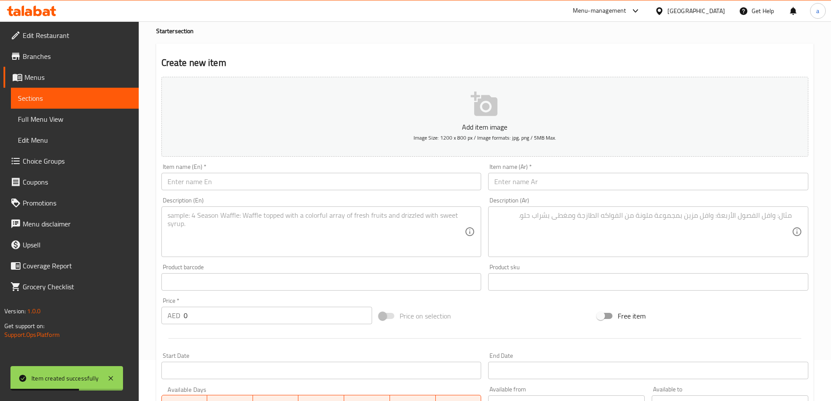
click at [48, 93] on span "Sections" at bounding box center [75, 98] width 114 height 10
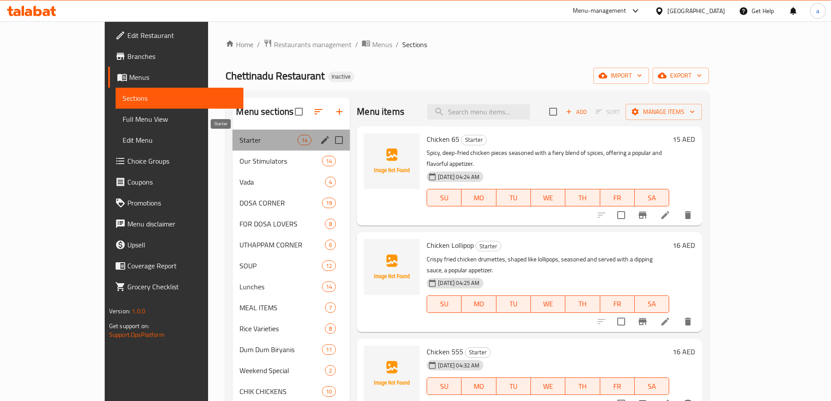
click at [257, 144] on span "Starter" at bounding box center [269, 140] width 58 height 10
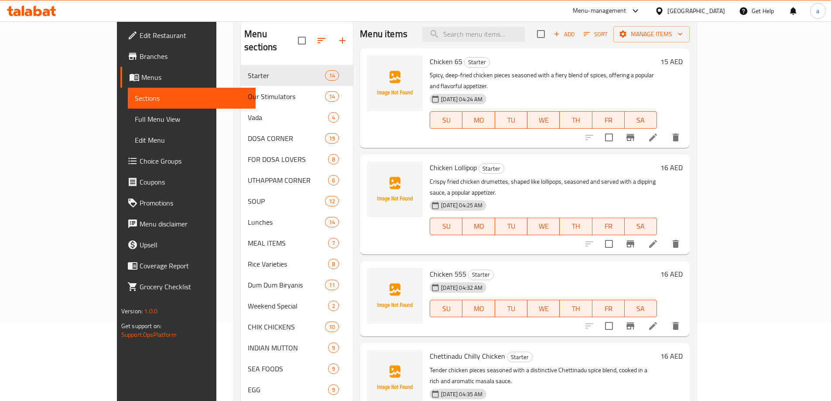
scroll to position [35, 0]
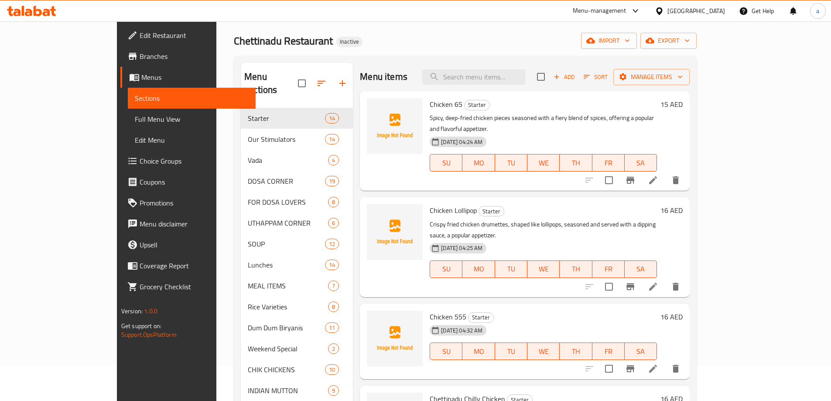
click at [128, 124] on link "Full Menu View" at bounding box center [192, 119] width 128 height 21
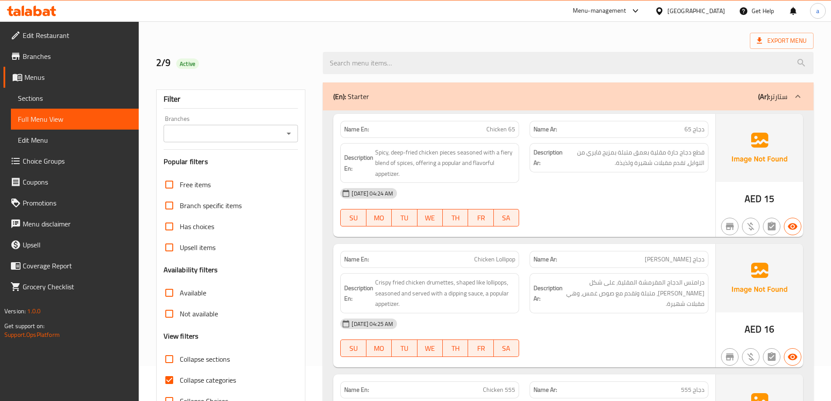
scroll to position [253, 0]
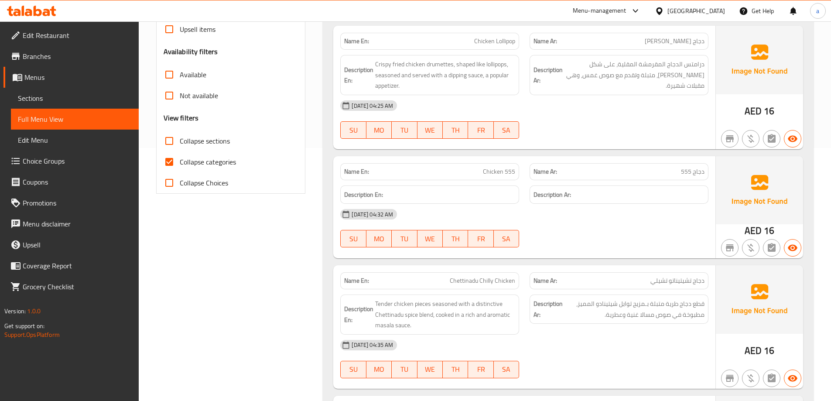
click at [173, 160] on input "Collapse categories" at bounding box center [169, 161] width 21 height 21
checkbox input "false"
click at [170, 146] on input "Collapse sections" at bounding box center [169, 140] width 21 height 21
checkbox input "true"
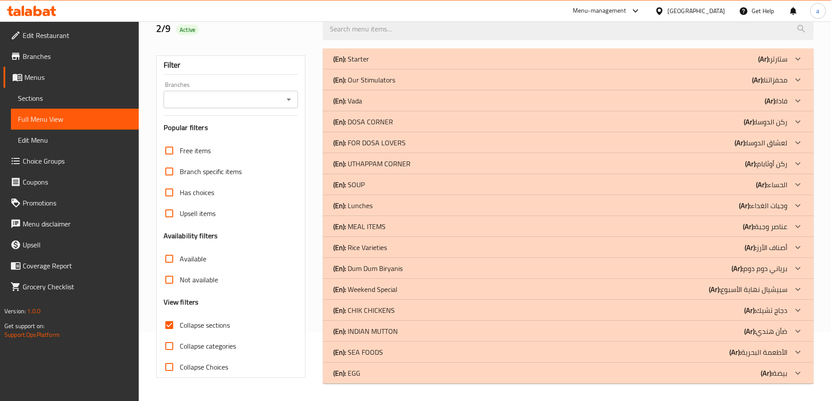
scroll to position [69, 0]
click at [380, 63] on div "(En): Starter (Ar): ستارتر" at bounding box center [560, 59] width 454 height 10
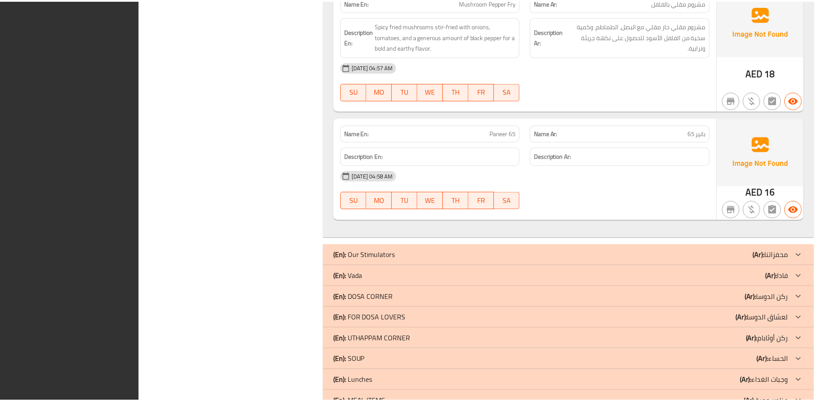
scroll to position [1742, 0]
